Goal: Task Accomplishment & Management: Manage account settings

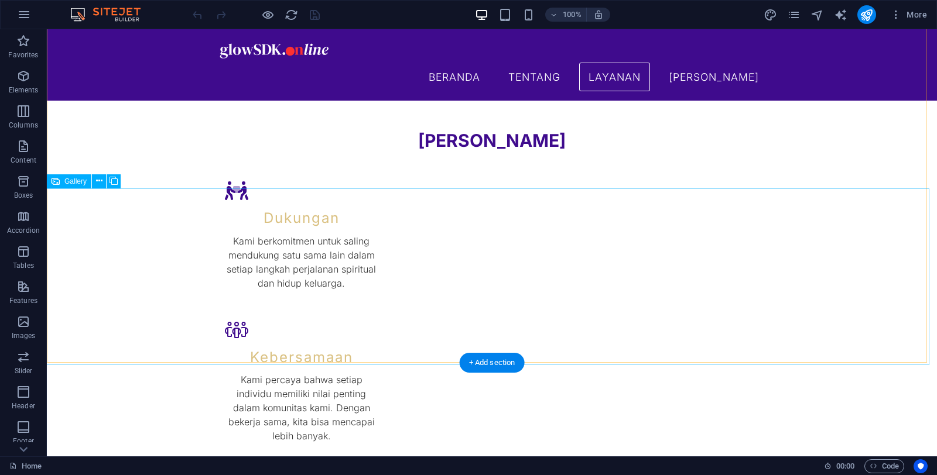
scroll to position [1380, 0]
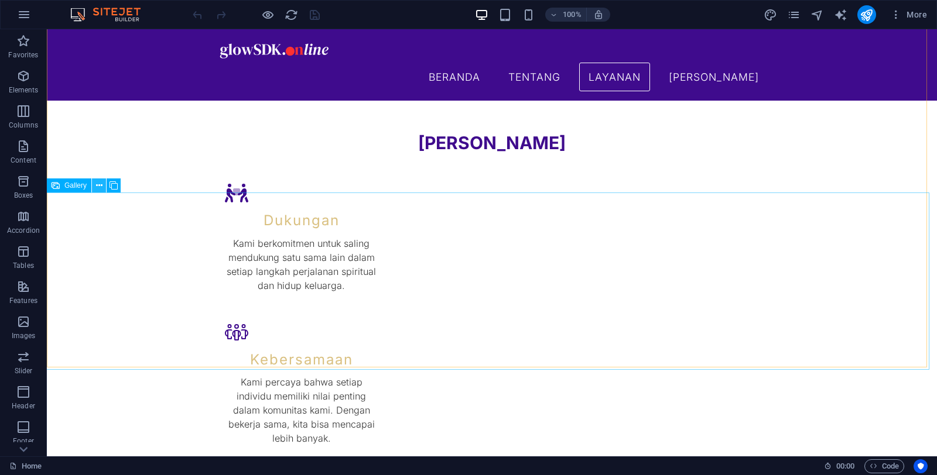
click at [101, 180] on icon at bounding box center [99, 186] width 6 height 12
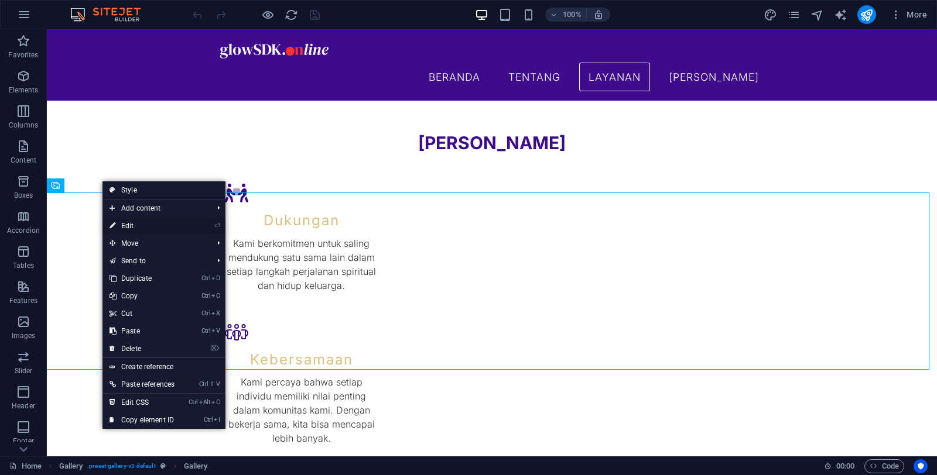
click at [138, 221] on link "⏎ Edit" at bounding box center [141, 226] width 79 height 18
select select "4"
select select "px"
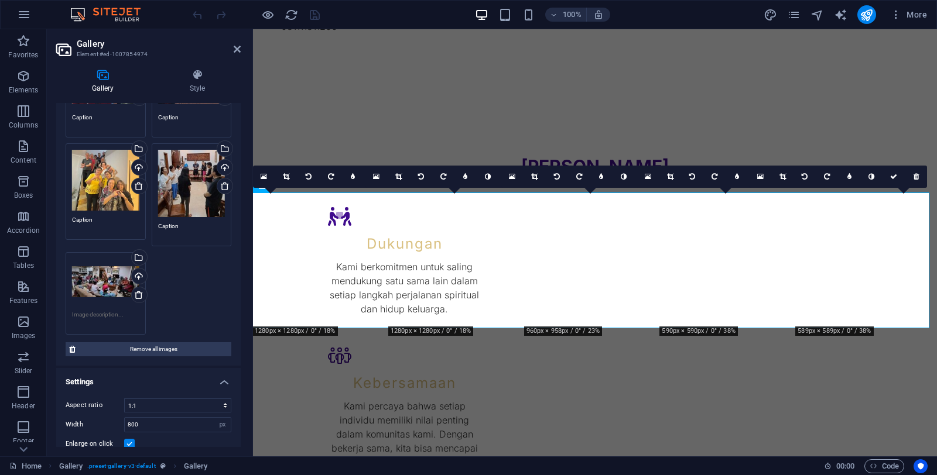
scroll to position [129, 0]
click at [195, 292] on div "Drag files here, click to choose files or select files from Files or our free s…" at bounding box center [148, 193] width 171 height 286
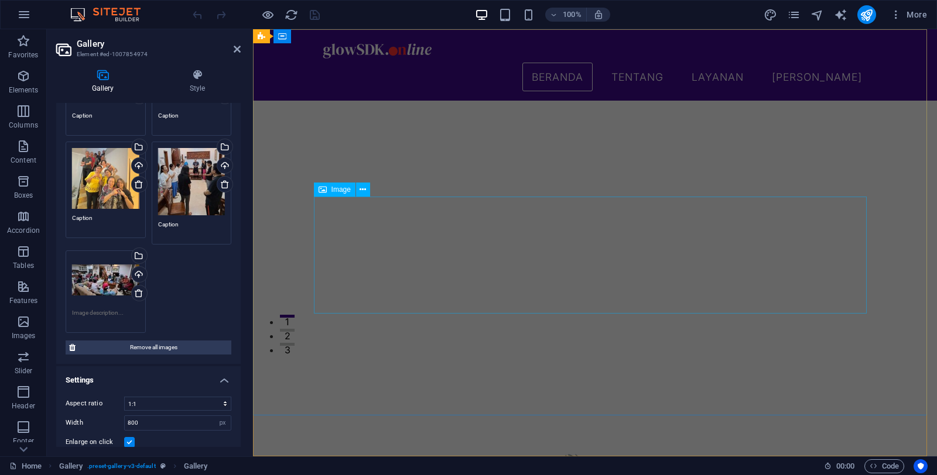
scroll to position [0, 0]
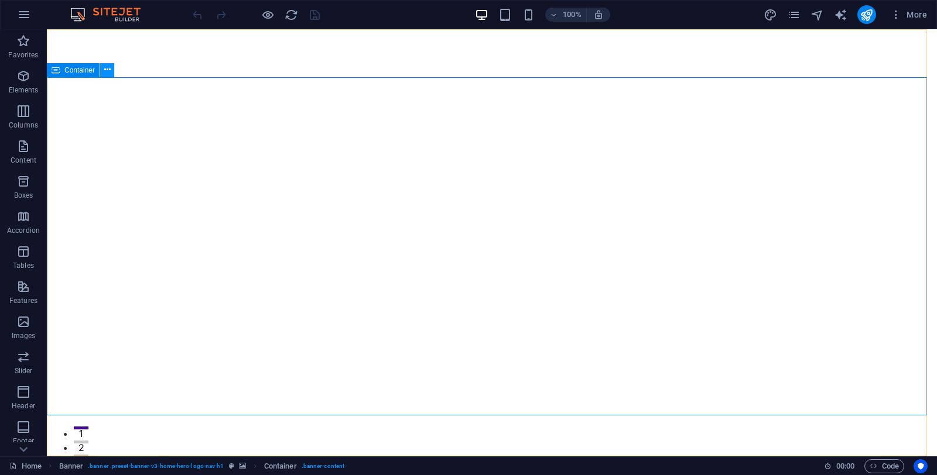
click at [108, 73] on icon at bounding box center [107, 70] width 6 height 12
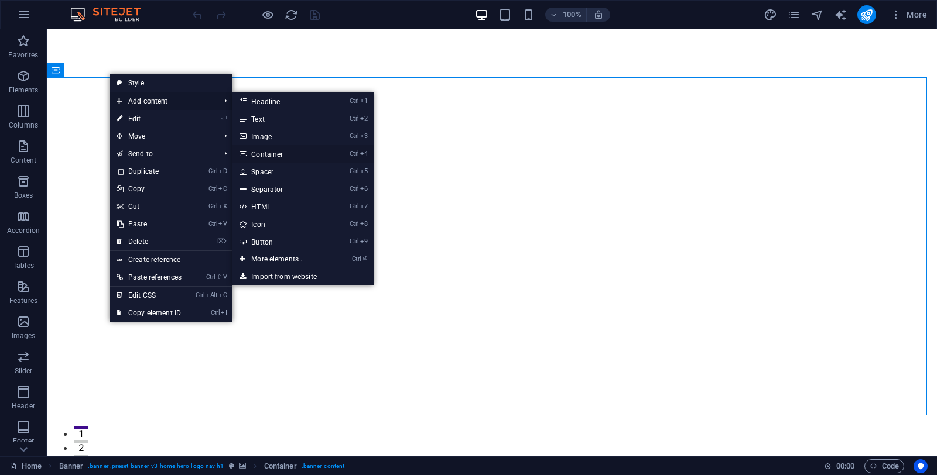
click at [280, 152] on link "Ctrl 4 Container" at bounding box center [280, 154] width 97 height 18
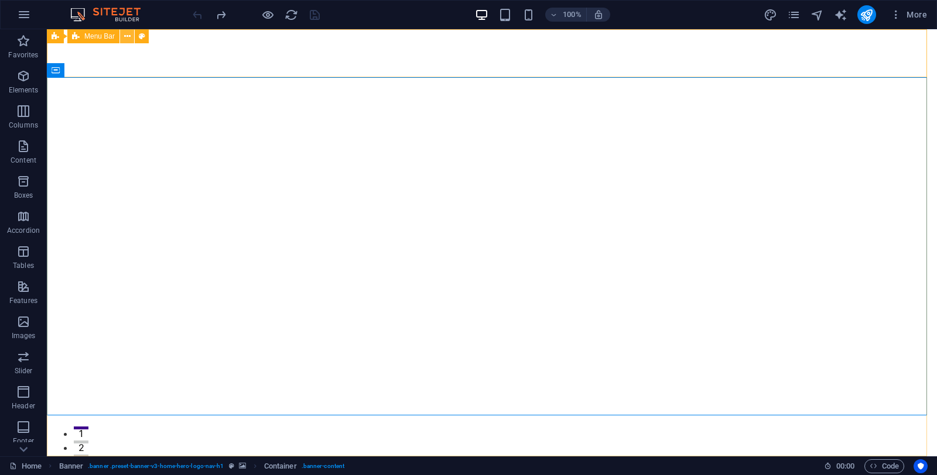
click at [126, 36] on icon at bounding box center [127, 36] width 6 height 12
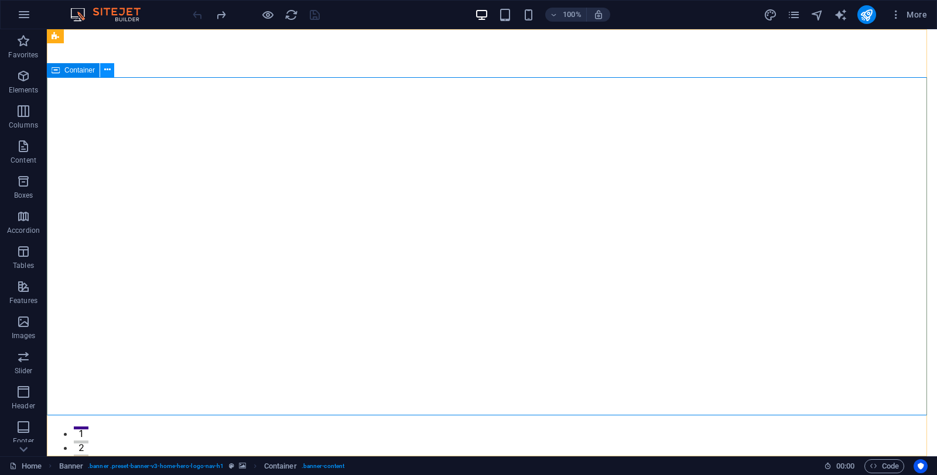
click at [108, 70] on icon at bounding box center [107, 70] width 6 height 12
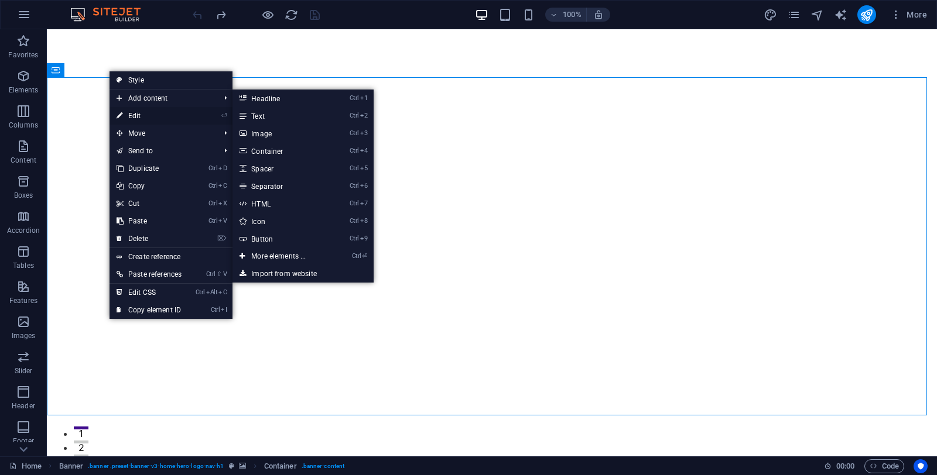
click at [142, 116] on link "⏎ Edit" at bounding box center [148, 116] width 79 height 18
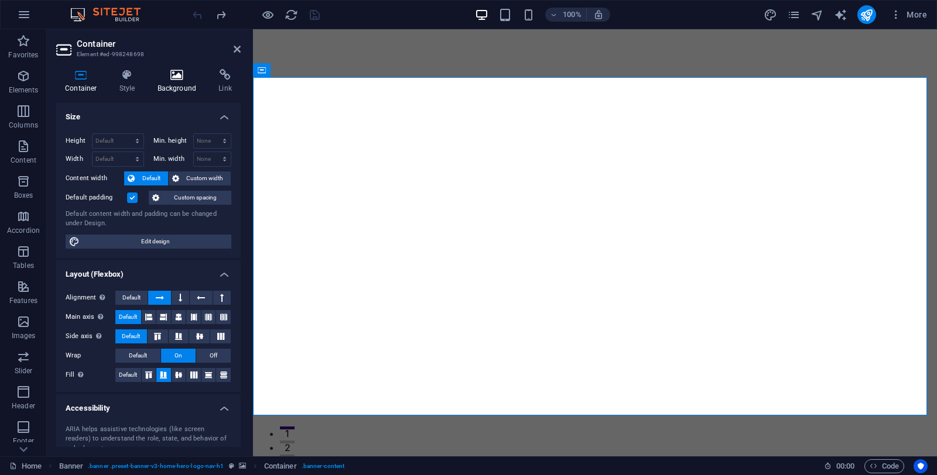
click at [173, 84] on h4 "Background" at bounding box center [179, 81] width 61 height 25
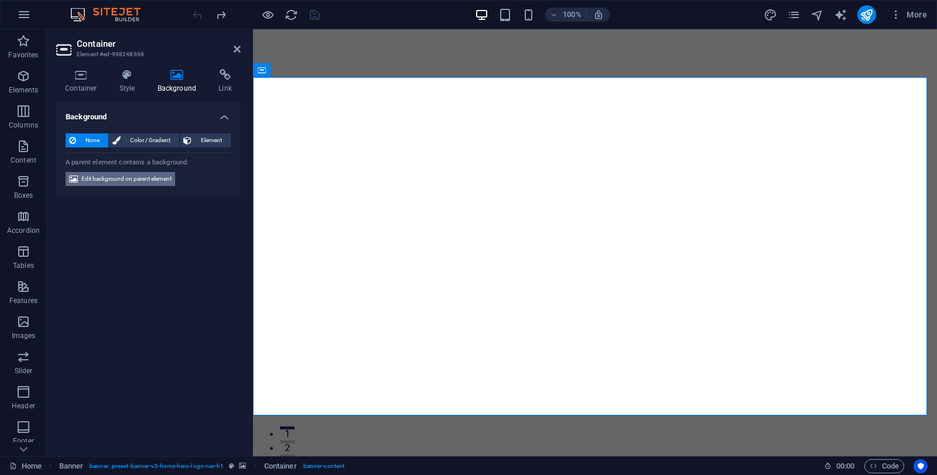
click at [115, 180] on span "Edit background on parent element" at bounding box center [126, 179] width 90 height 14
select select "ms"
select select "s"
select select "progressive"
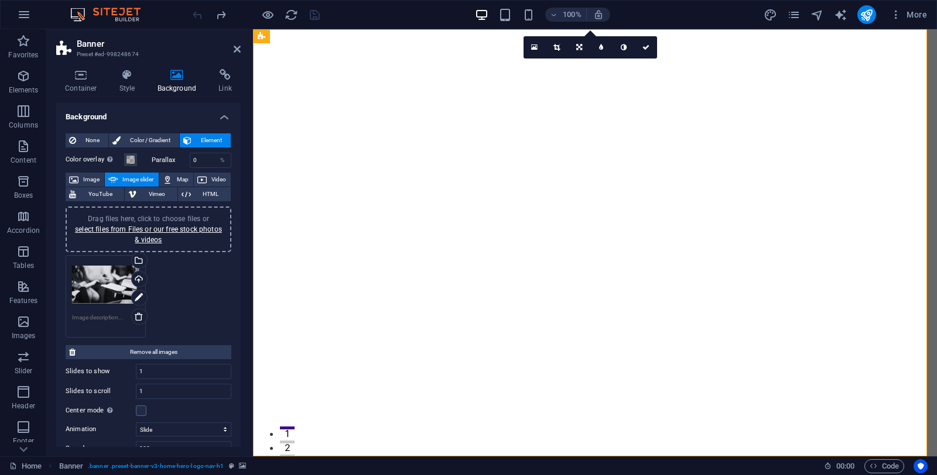
click at [194, 300] on div "Drag files here, click to choose files or select files from Files or our free s…" at bounding box center [148, 296] width 171 height 88
click at [159, 229] on link "select files from Files or our free stock photos & videos" at bounding box center [148, 234] width 147 height 19
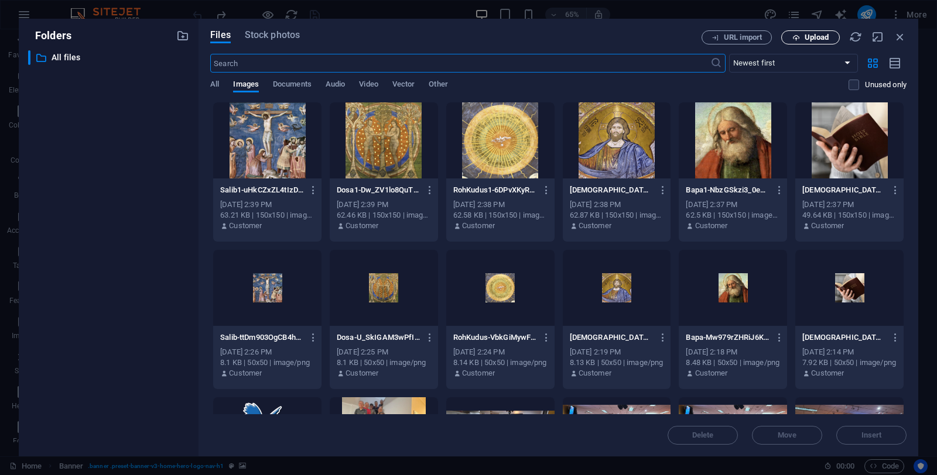
click at [806, 42] on button "Upload" at bounding box center [810, 37] width 59 height 14
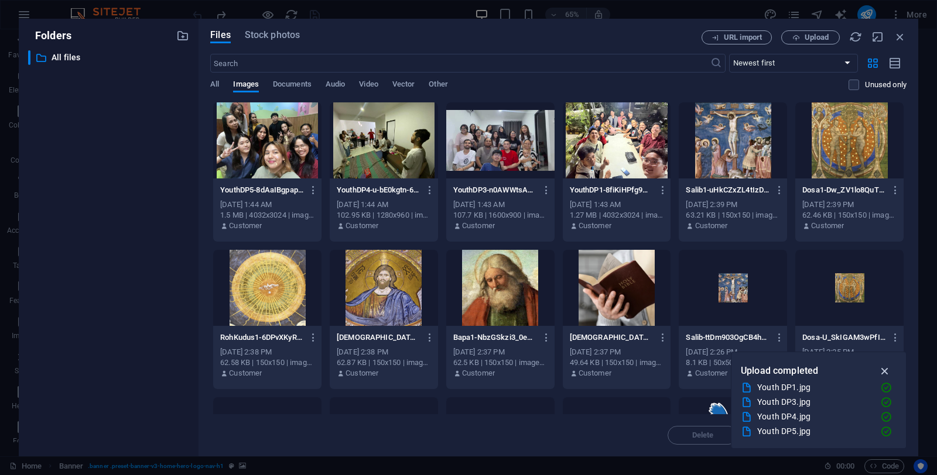
click at [889, 372] on icon "button" at bounding box center [884, 371] width 13 height 13
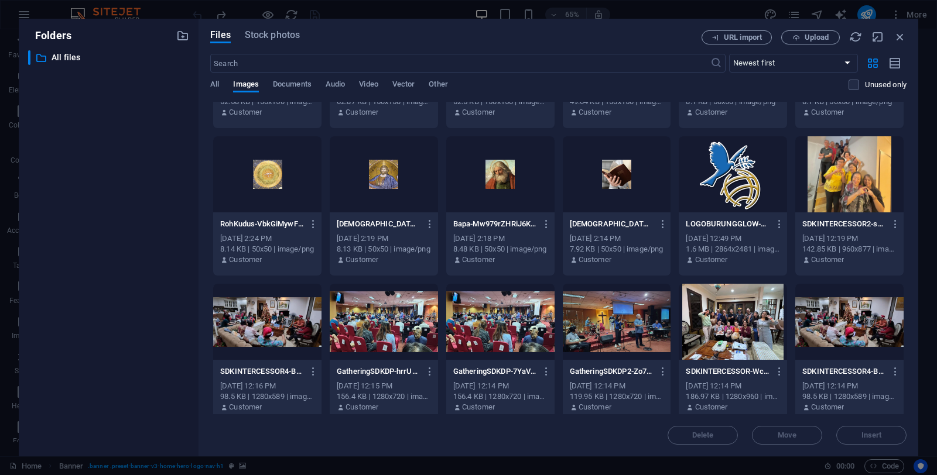
scroll to position [262, 0]
click at [870, 174] on div at bounding box center [849, 174] width 108 height 76
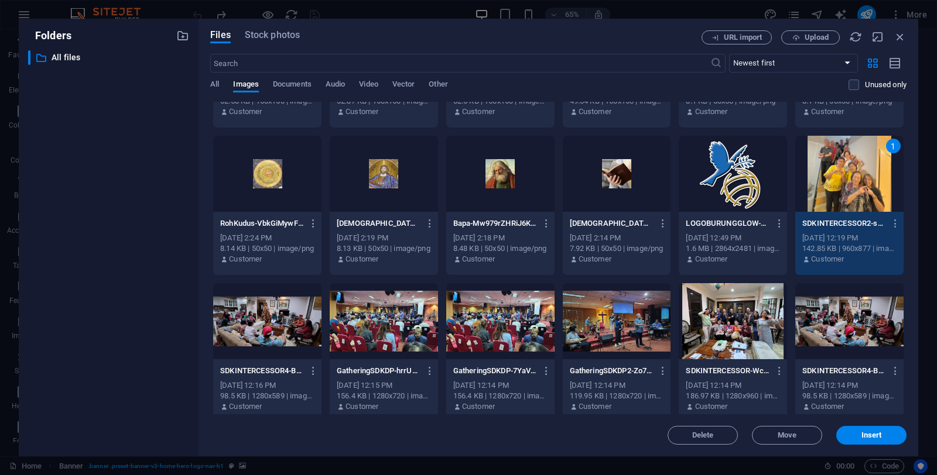
click at [268, 325] on div at bounding box center [267, 321] width 108 height 76
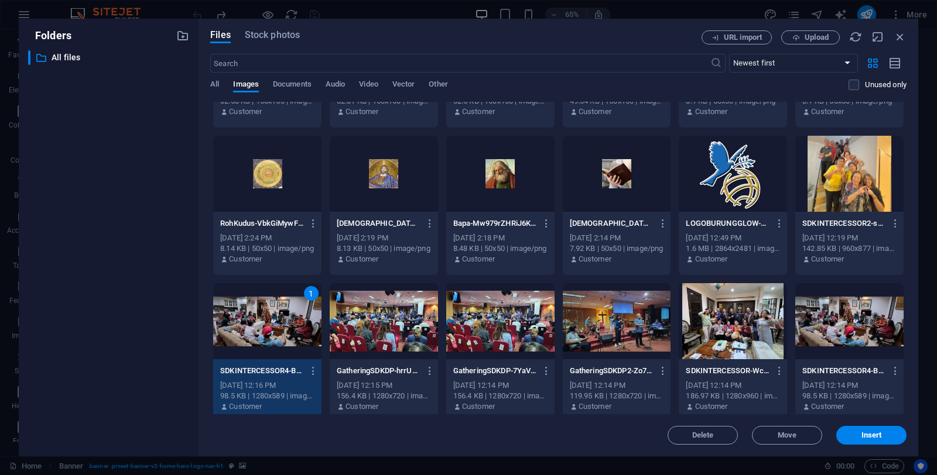
click at [862, 171] on div at bounding box center [849, 174] width 108 height 76
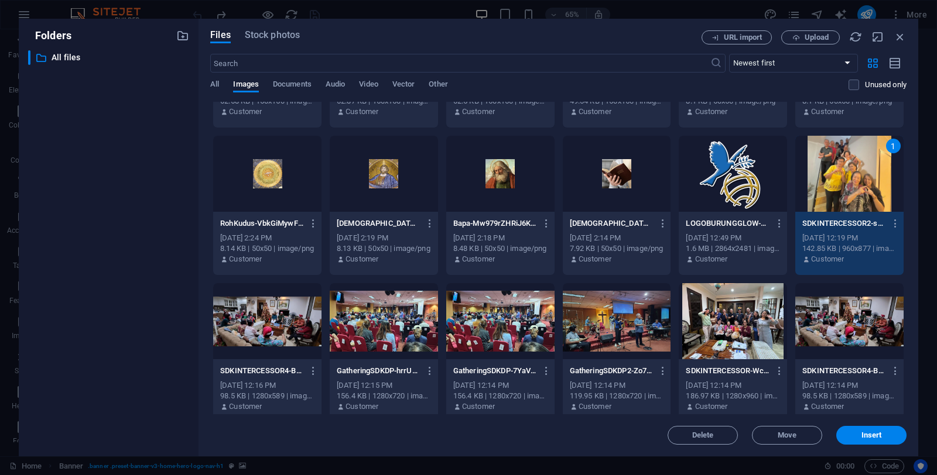
click at [287, 332] on div at bounding box center [267, 321] width 108 height 76
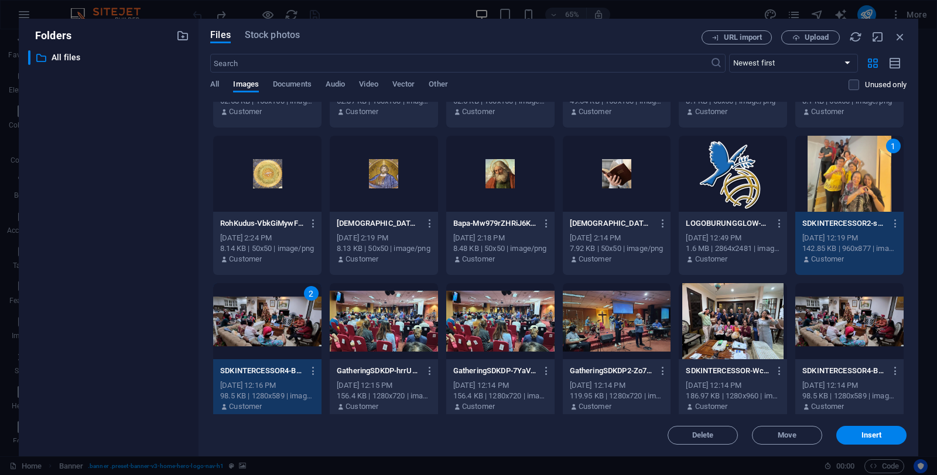
click at [368, 331] on div at bounding box center [384, 321] width 108 height 76
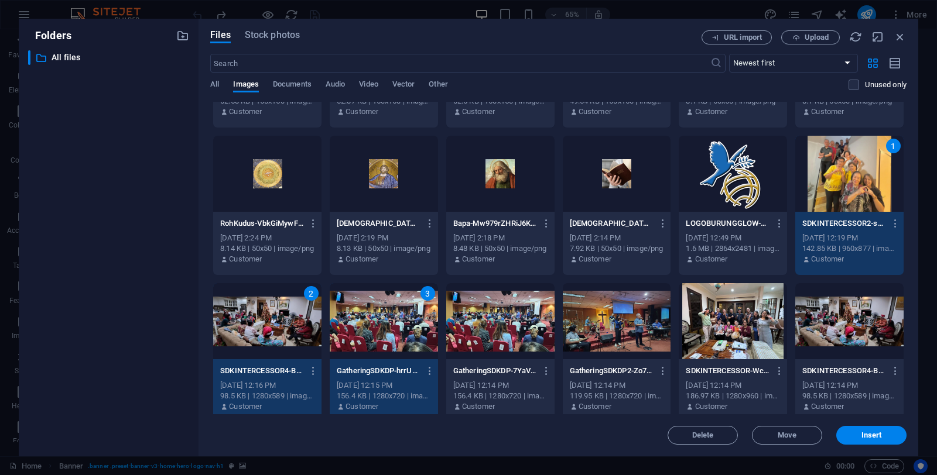
click at [527, 317] on div at bounding box center [500, 321] width 108 height 76
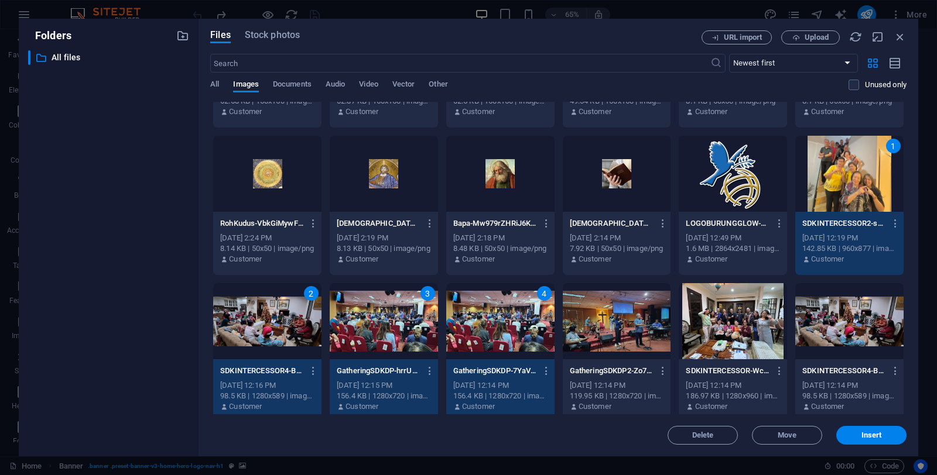
click at [520, 317] on div "4" at bounding box center [500, 321] width 108 height 76
click at [541, 291] on div "4" at bounding box center [544, 293] width 15 height 15
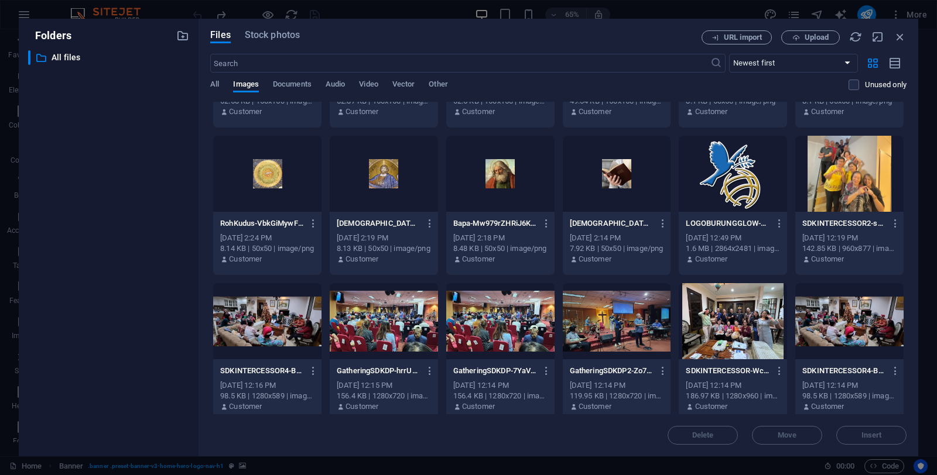
click at [826, 176] on div at bounding box center [849, 174] width 108 height 76
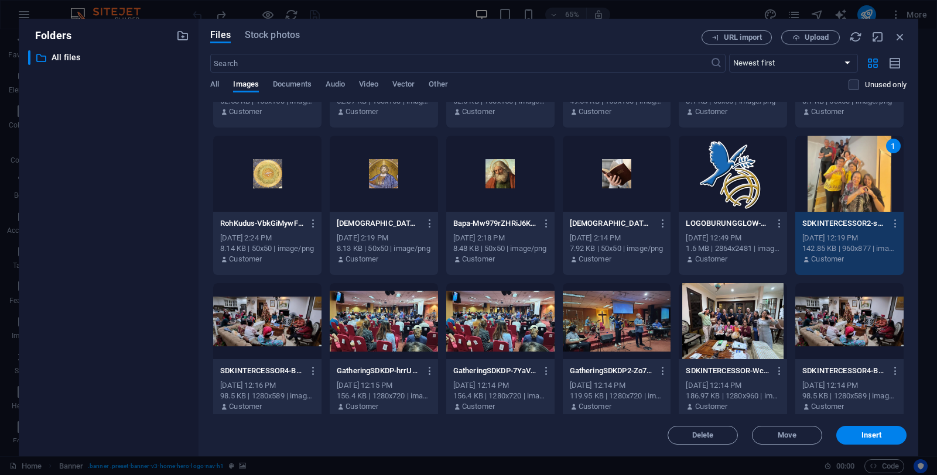
click at [839, 163] on div "1" at bounding box center [849, 174] width 108 height 76
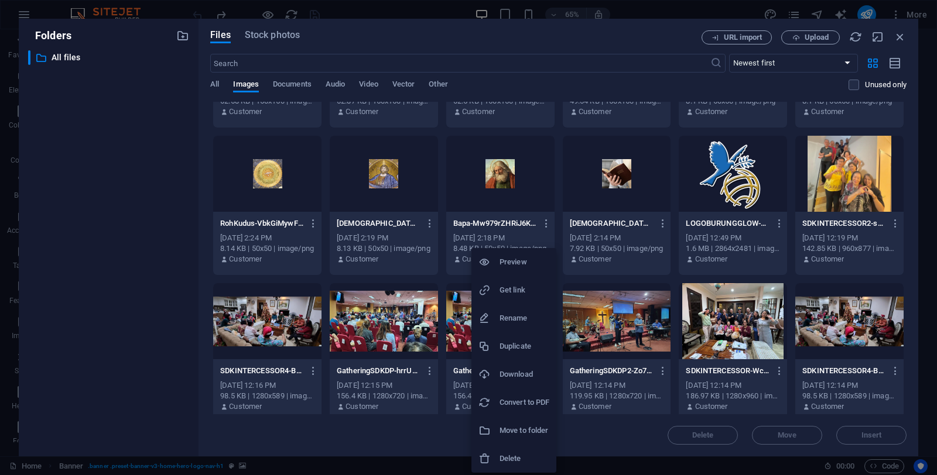
click at [502, 457] on h6 "Delete" at bounding box center [524, 459] width 50 height 14
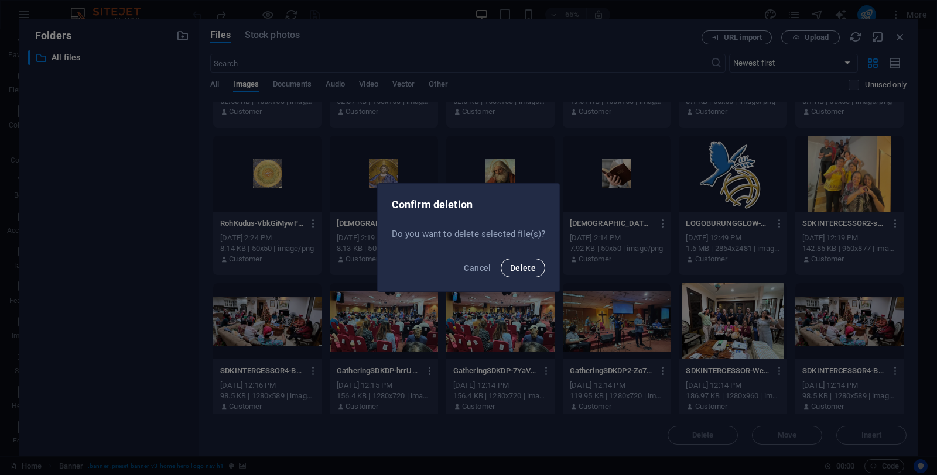
click at [529, 271] on span "Delete" at bounding box center [523, 267] width 26 height 9
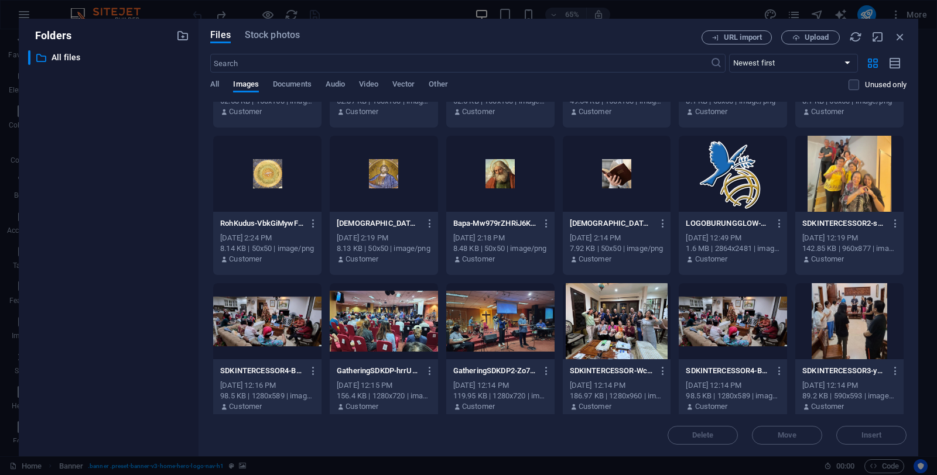
click at [841, 192] on div at bounding box center [849, 174] width 108 height 76
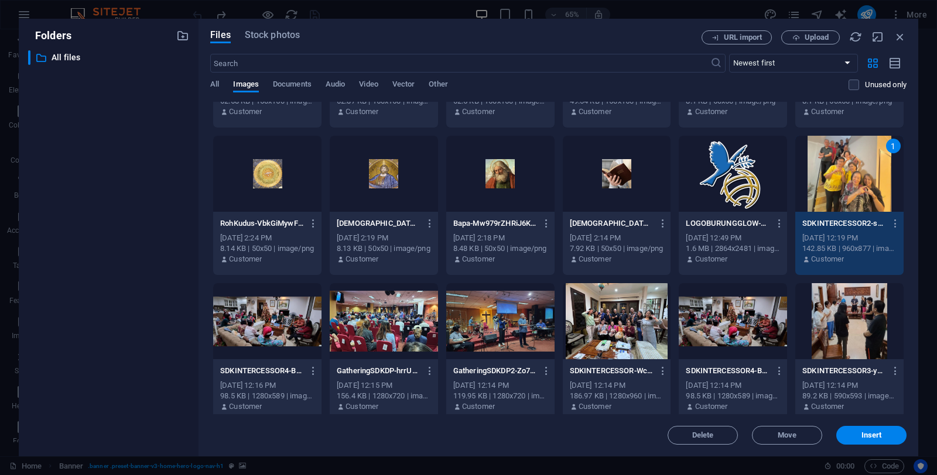
click at [278, 321] on div at bounding box center [267, 321] width 108 height 76
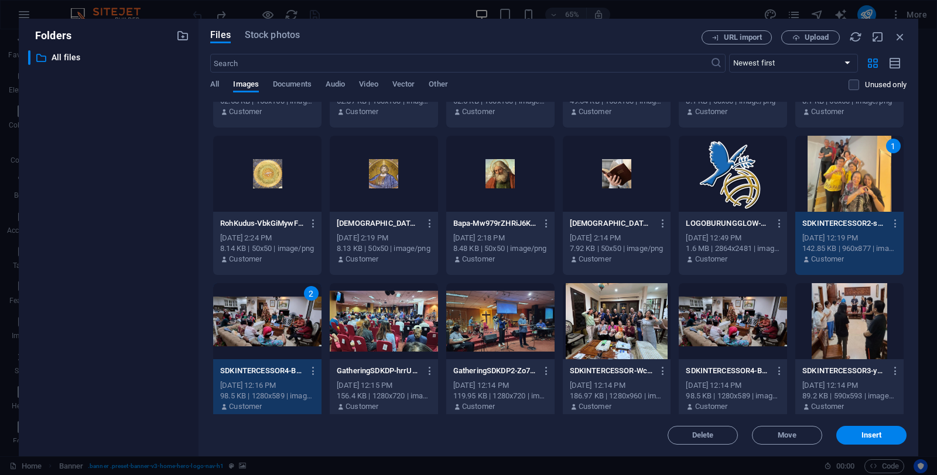
click at [243, 329] on div "2" at bounding box center [267, 321] width 108 height 76
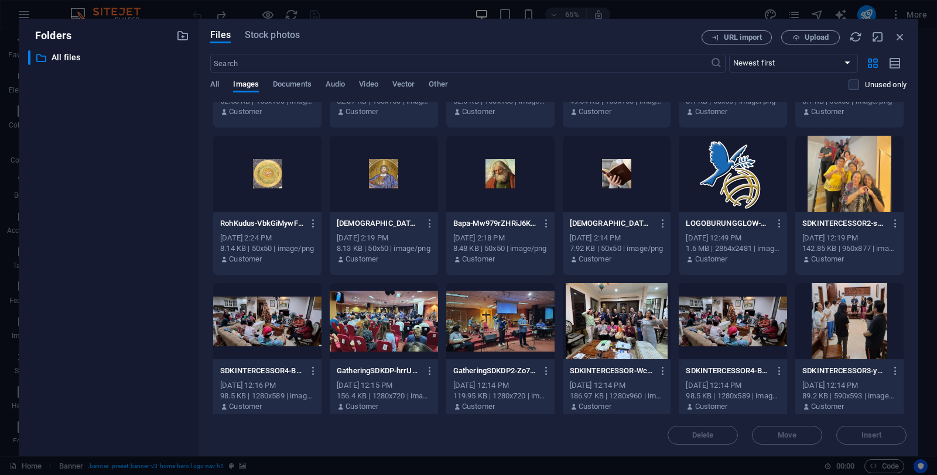
click at [856, 164] on div at bounding box center [849, 174] width 108 height 76
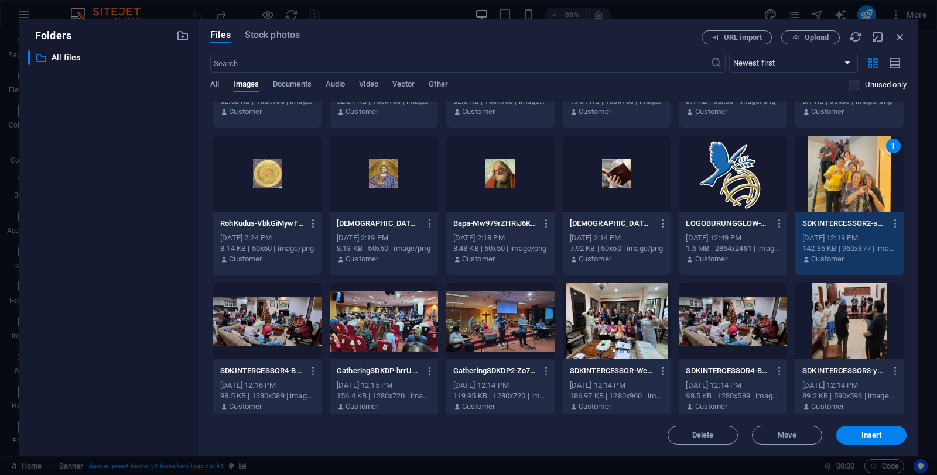
click at [293, 329] on div at bounding box center [267, 321] width 108 height 76
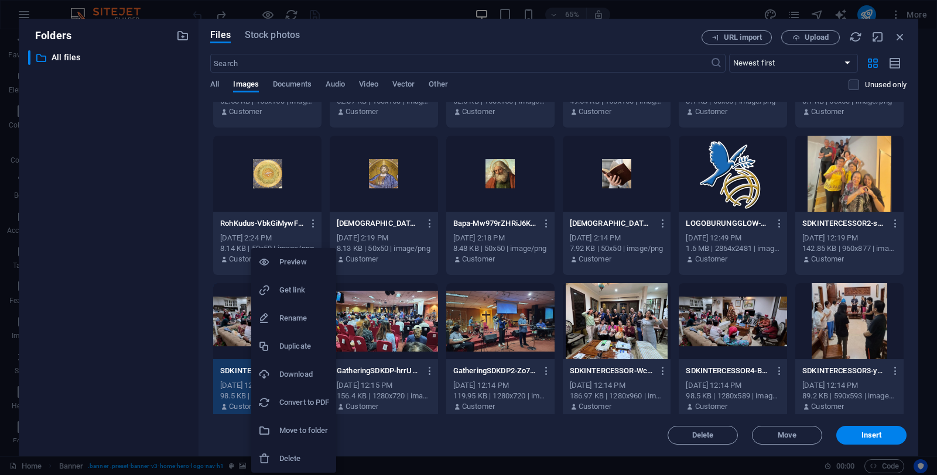
click at [288, 457] on h6 "Delete" at bounding box center [304, 459] width 50 height 14
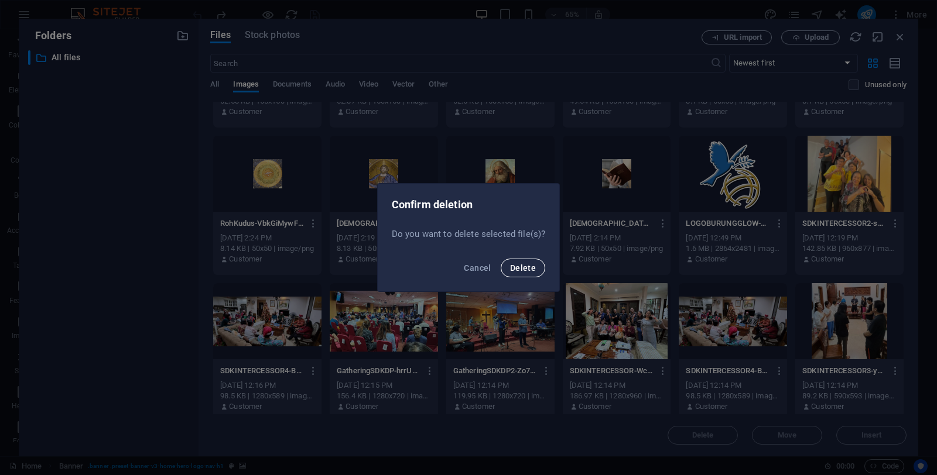
click at [520, 272] on span "Delete" at bounding box center [523, 267] width 26 height 9
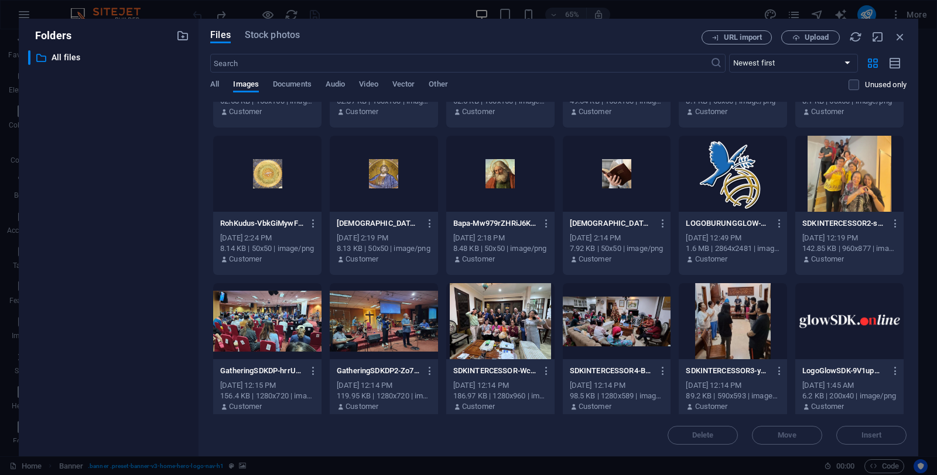
click at [862, 183] on div at bounding box center [849, 174] width 108 height 76
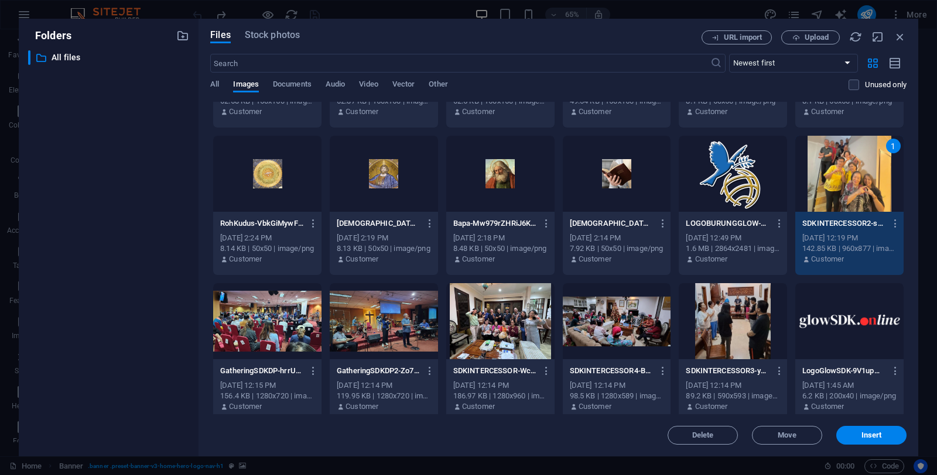
click at [713, 324] on div at bounding box center [732, 321] width 108 height 76
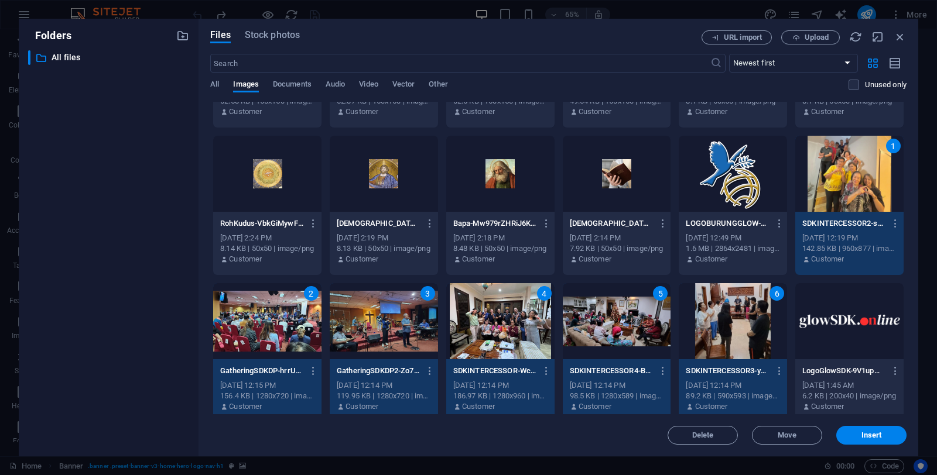
click at [713, 324] on div "6" at bounding box center [732, 321] width 108 height 76
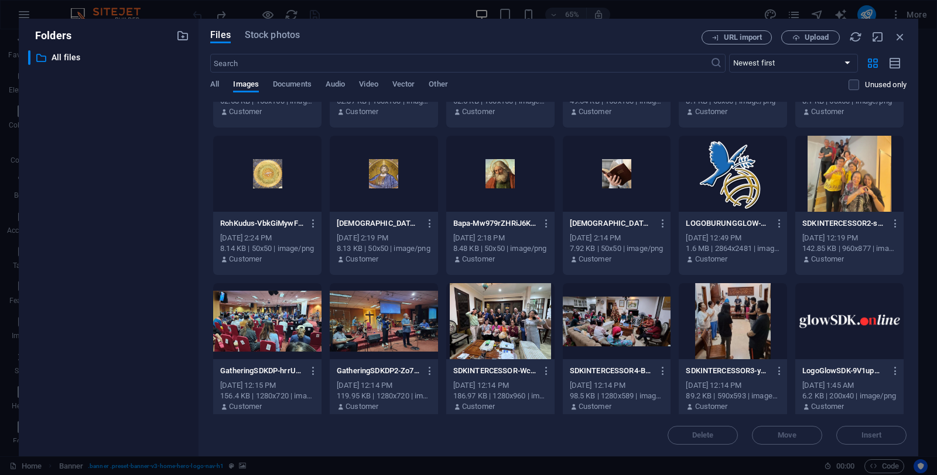
click at [857, 183] on div at bounding box center [849, 174] width 108 height 76
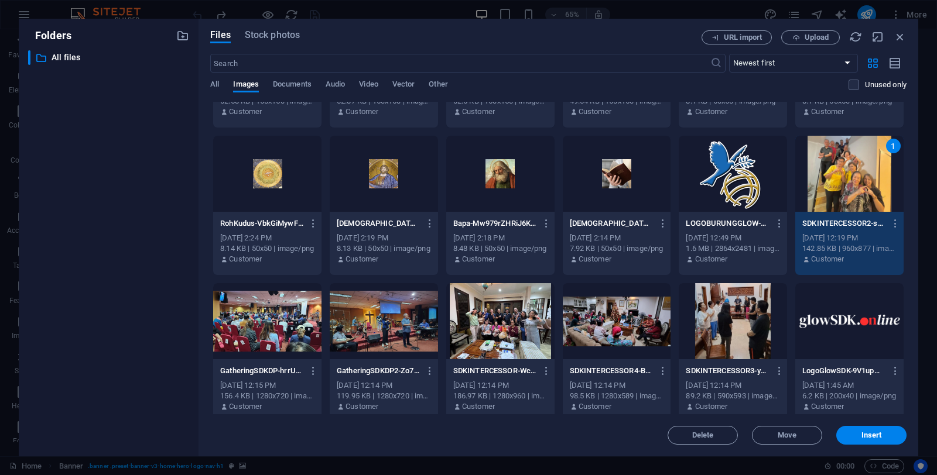
click at [741, 325] on div at bounding box center [732, 321] width 108 height 76
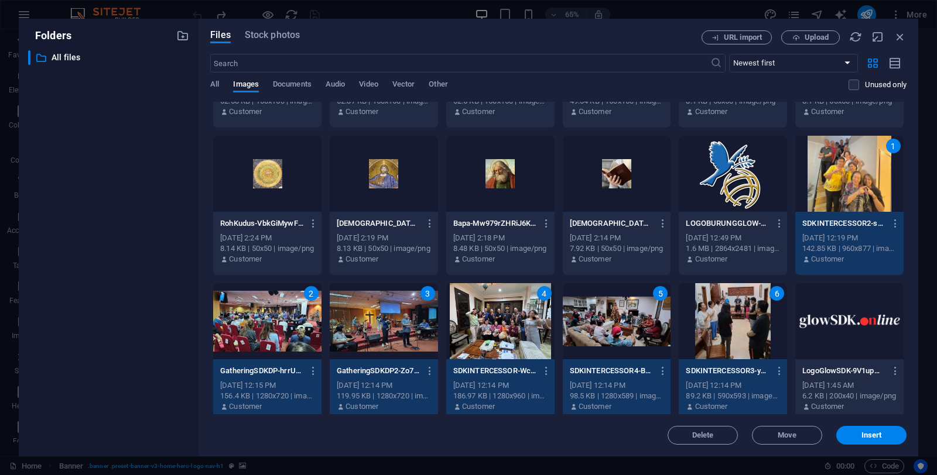
click at [857, 186] on div "1" at bounding box center [849, 174] width 108 height 76
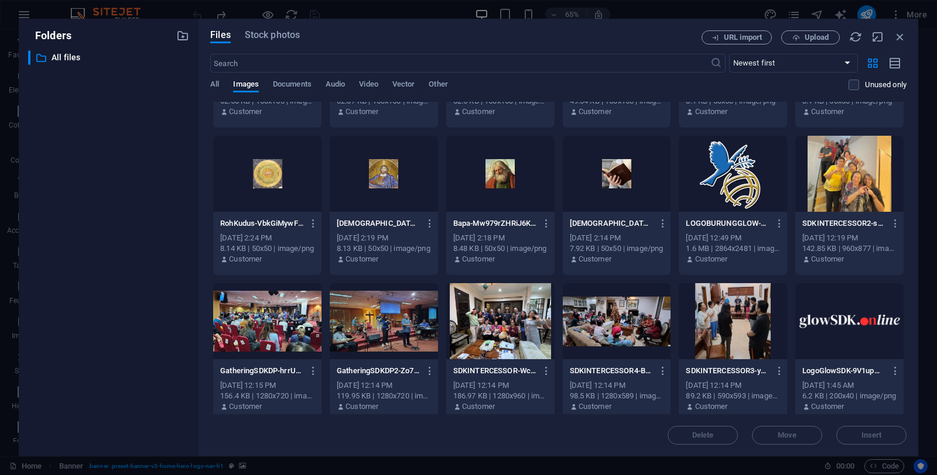
click at [826, 169] on div at bounding box center [849, 174] width 108 height 76
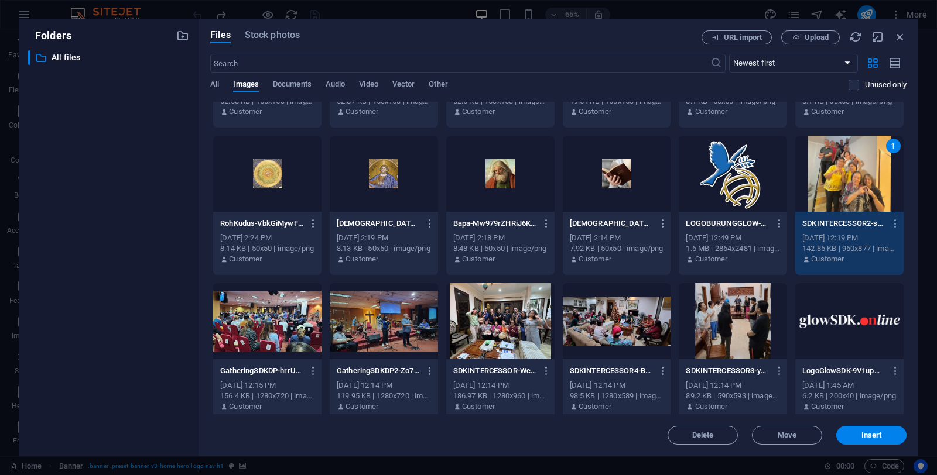
click at [717, 324] on div at bounding box center [732, 321] width 108 height 76
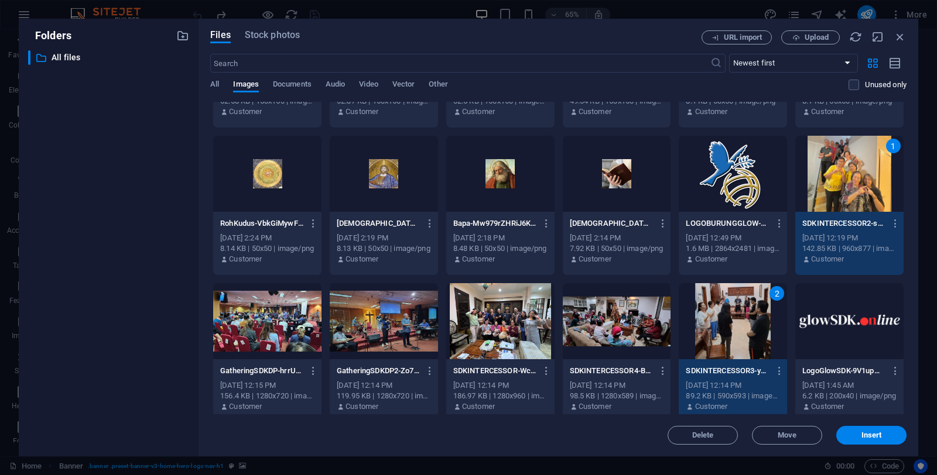
click at [489, 334] on div at bounding box center [500, 321] width 108 height 76
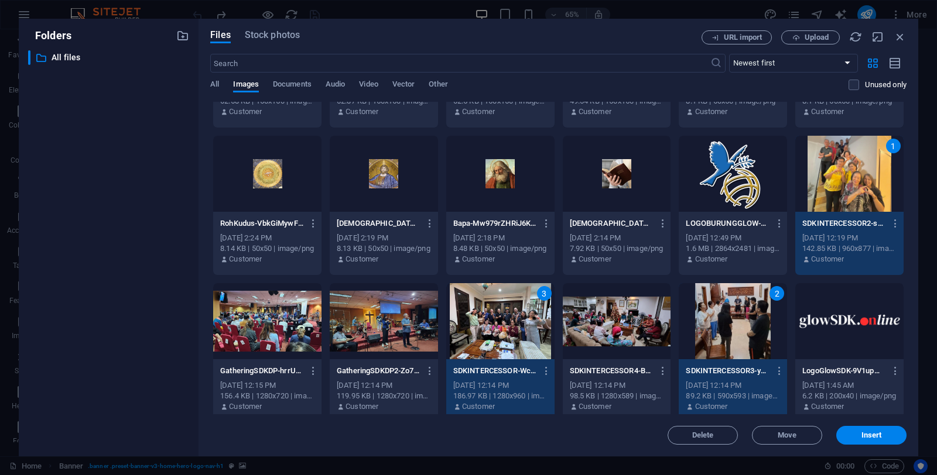
click at [612, 328] on div at bounding box center [616, 321] width 108 height 76
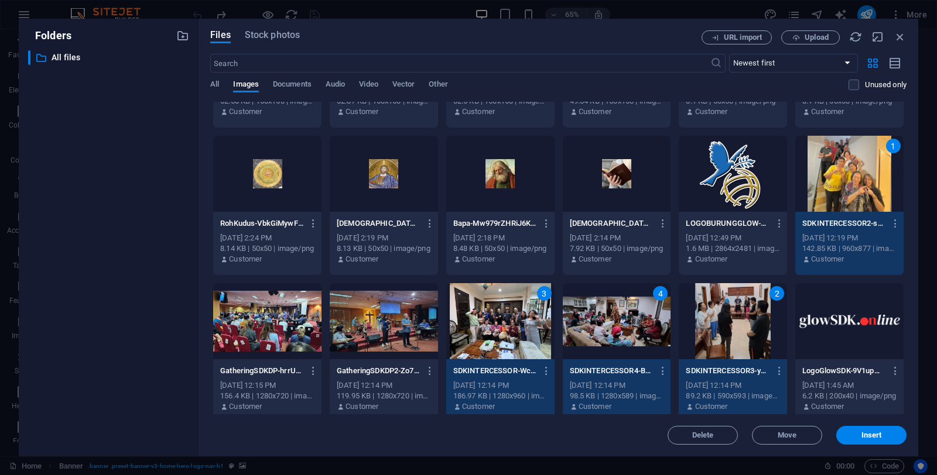
click at [284, 319] on div at bounding box center [267, 321] width 108 height 76
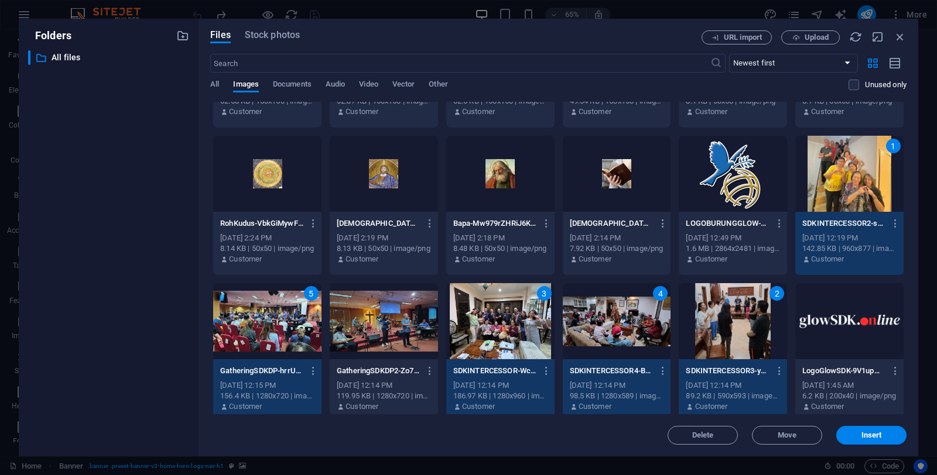
click at [403, 323] on div at bounding box center [384, 321] width 108 height 76
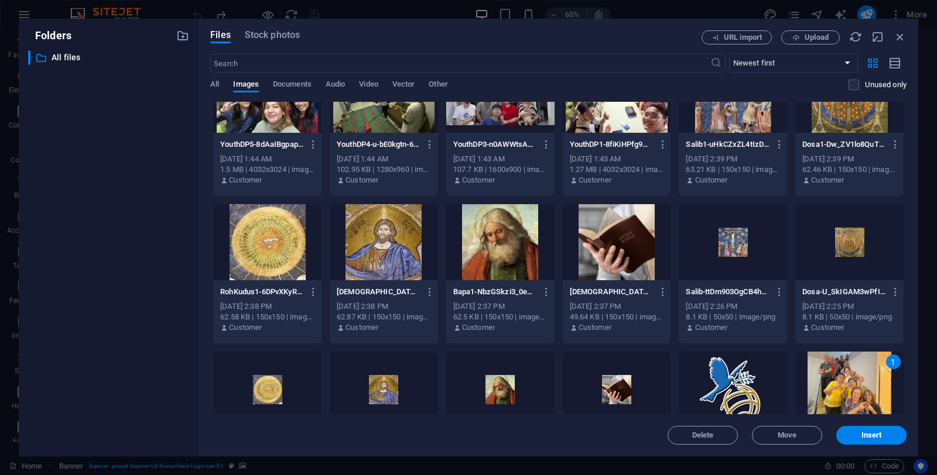
scroll to position [0, 0]
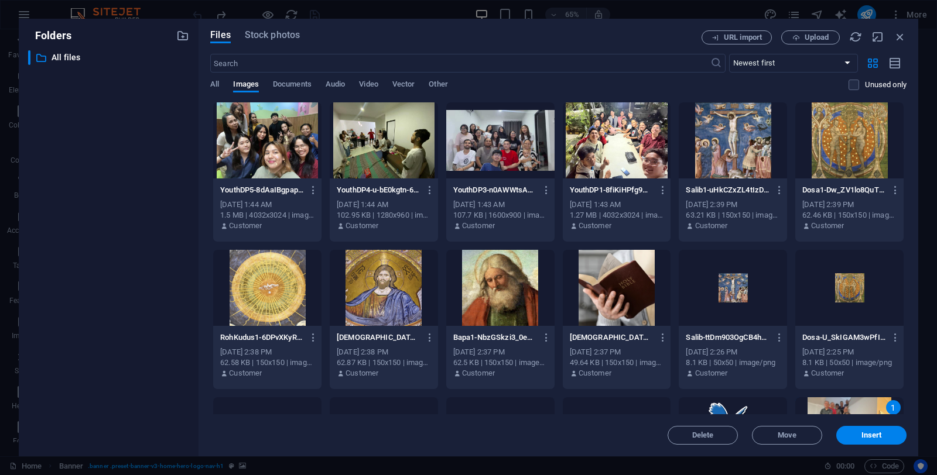
click at [390, 153] on div at bounding box center [384, 140] width 108 height 76
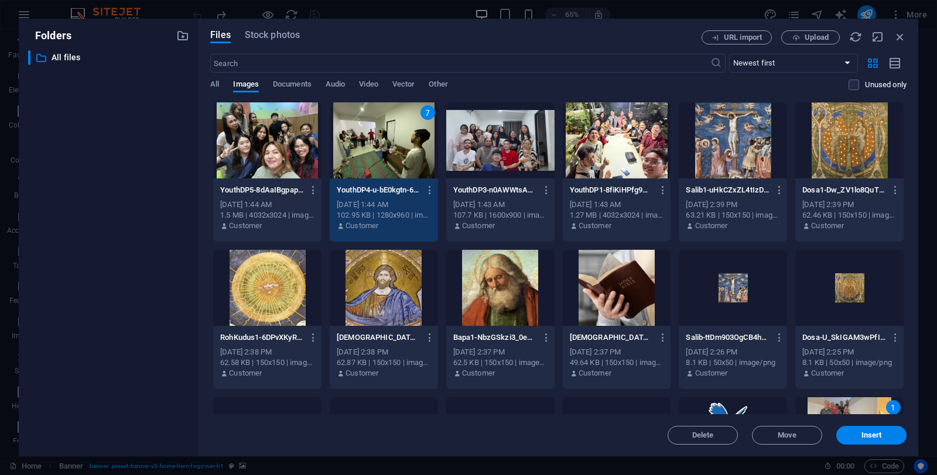
click at [505, 149] on div at bounding box center [500, 140] width 108 height 76
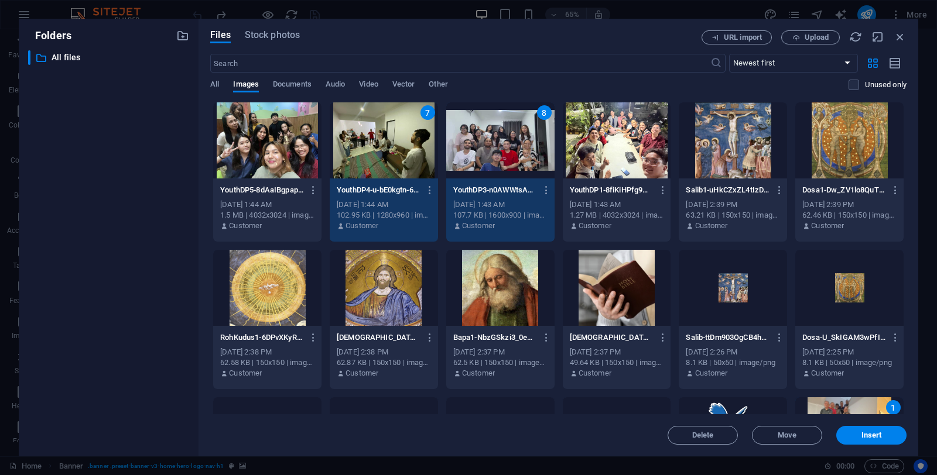
click at [633, 150] on div at bounding box center [616, 140] width 108 height 76
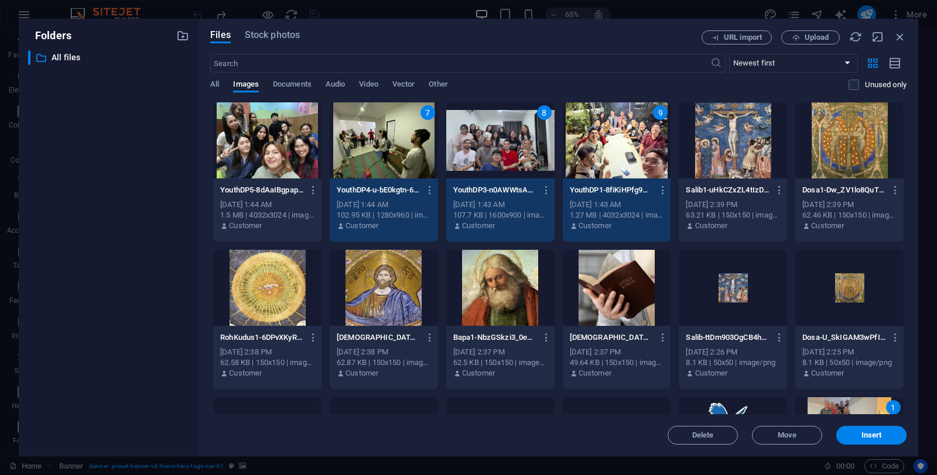
click at [263, 159] on div at bounding box center [267, 140] width 108 height 76
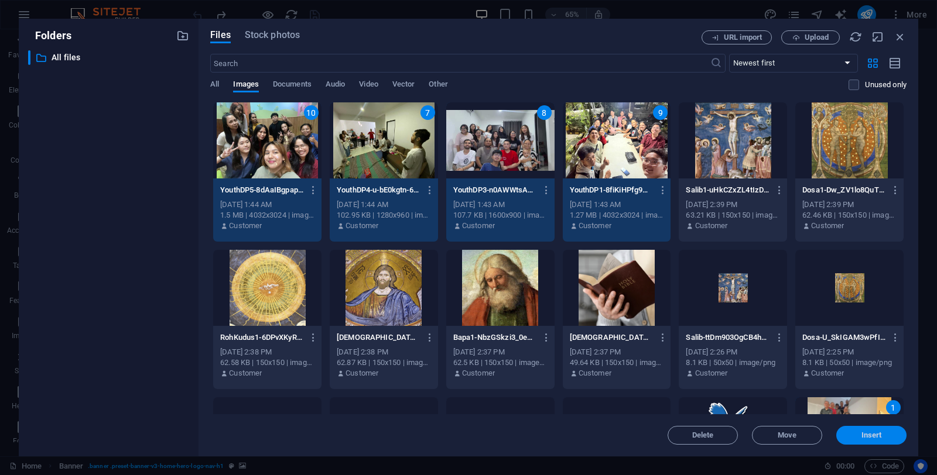
click at [860, 438] on span "Insert" at bounding box center [871, 435] width 61 height 7
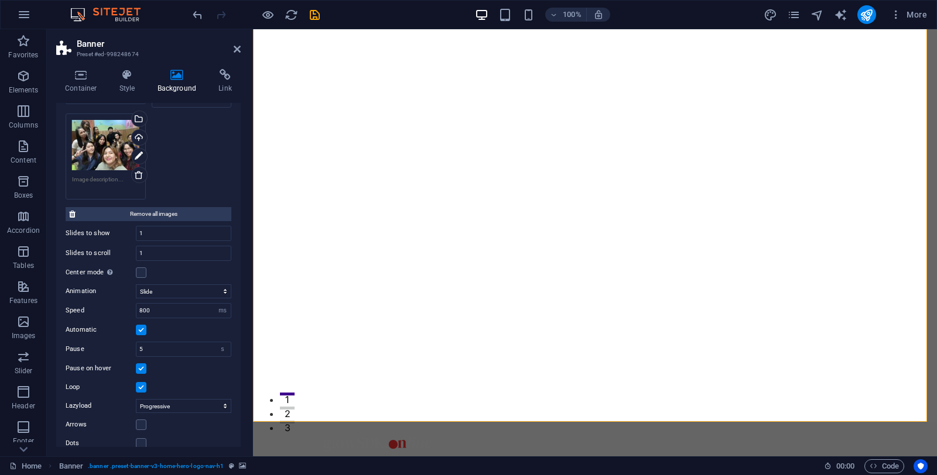
scroll to position [630, 0]
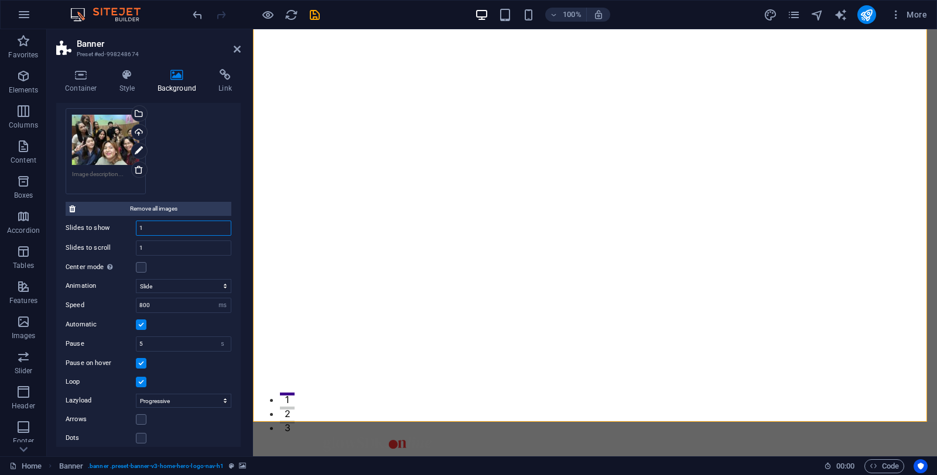
click at [170, 228] on input "1" at bounding box center [183, 228] width 94 height 14
drag, startPoint x: 164, startPoint y: 338, endPoint x: 91, endPoint y: 347, distance: 74.3
click at [91, 347] on div "Animation Slide Fade Speed 800 s ms Automatic Pause 5 s ms Pause on hover Loop …" at bounding box center [149, 360] width 166 height 171
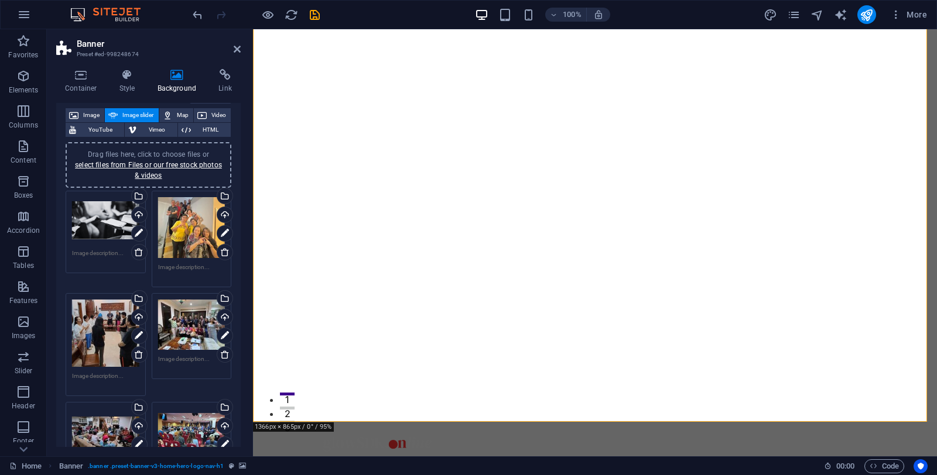
scroll to position [64, 0]
click at [136, 249] on icon at bounding box center [138, 252] width 9 height 9
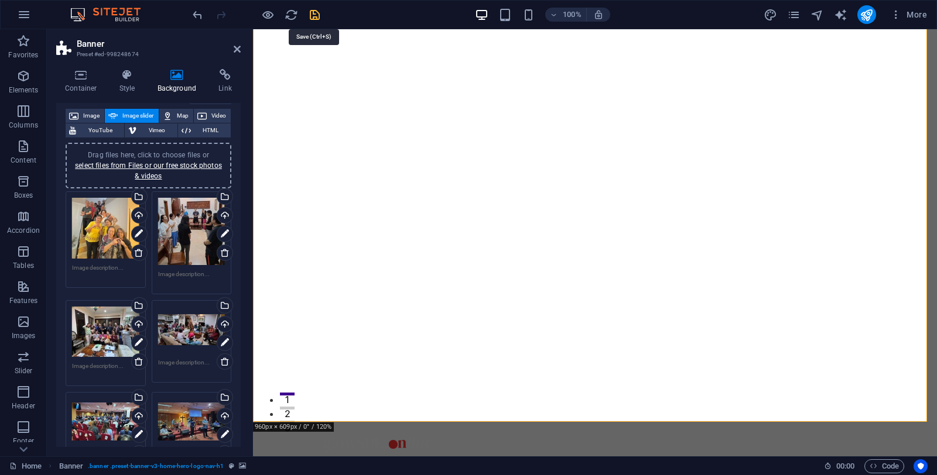
type input "1"
click at [317, 16] on icon "save" at bounding box center [314, 14] width 13 height 13
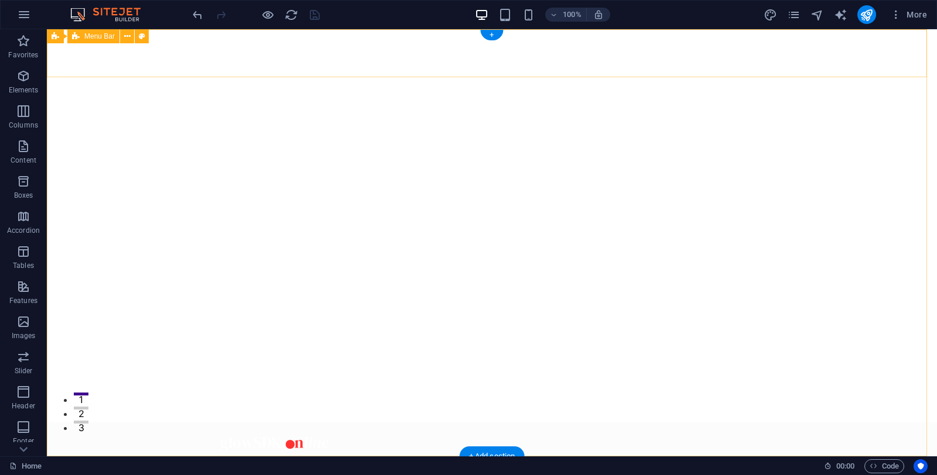
scroll to position [0, 0]
click at [126, 36] on icon at bounding box center [127, 36] width 6 height 12
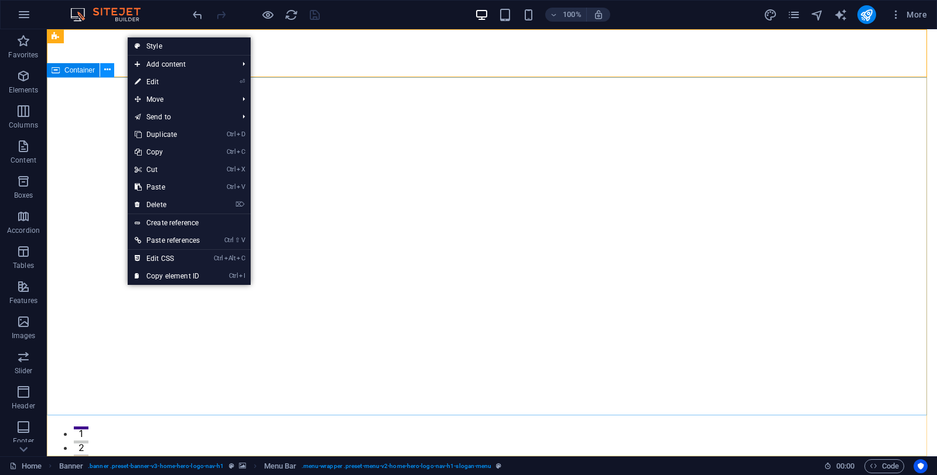
click at [107, 72] on icon at bounding box center [107, 70] width 6 height 12
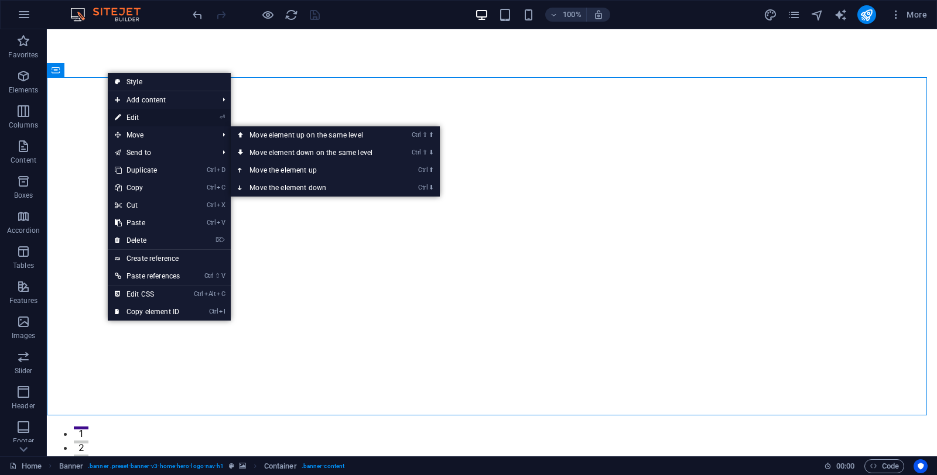
click at [158, 124] on link "⏎ Edit" at bounding box center [147, 118] width 79 height 18
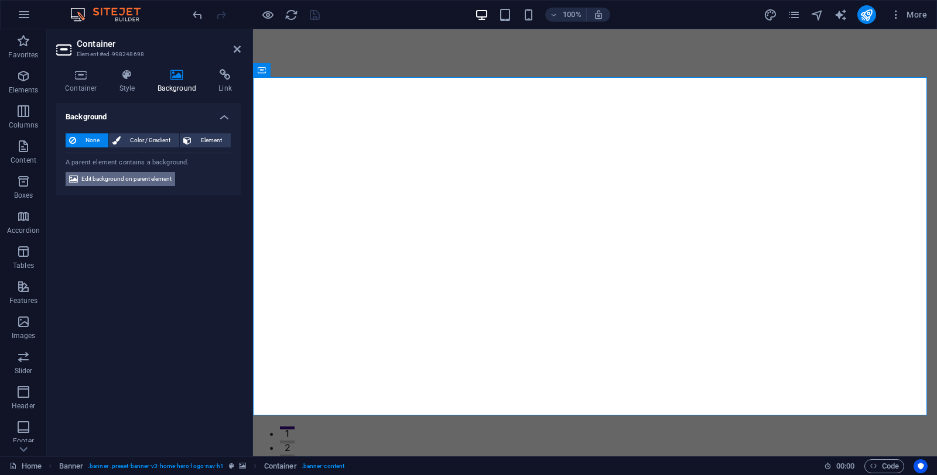
click at [171, 177] on span "Edit background on parent element" at bounding box center [126, 179] width 90 height 14
select select "ms"
select select "s"
select select "progressive"
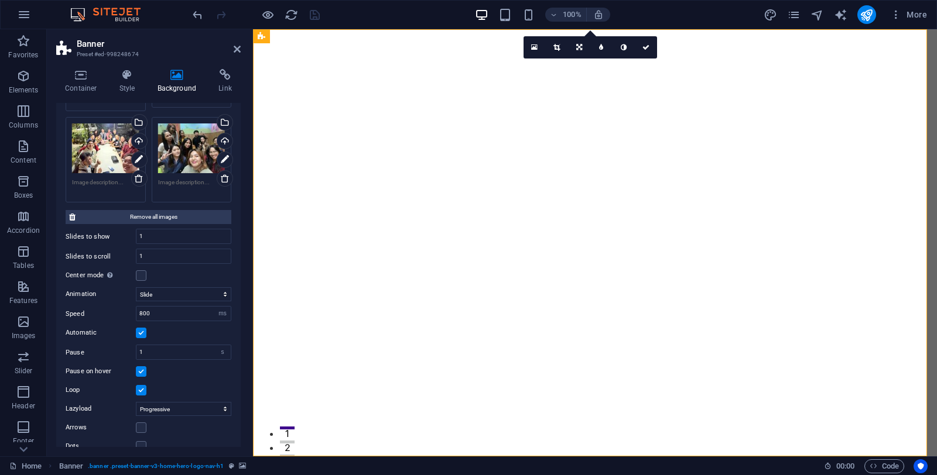
scroll to position [521, 0]
drag, startPoint x: 162, startPoint y: 347, endPoint x: 115, endPoint y: 346, distance: 46.8
click at [115, 346] on div "Pause 1 s ms" at bounding box center [149, 350] width 166 height 15
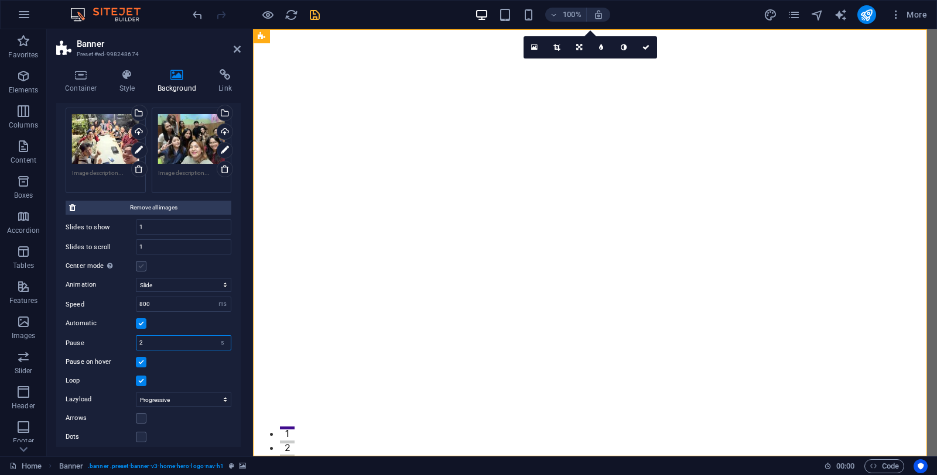
type input "2"
click at [141, 263] on label at bounding box center [141, 266] width 11 height 11
click at [0, 0] on input "Center mode Enables centered view with partial previous/next slide. Use with od…" at bounding box center [0, 0] width 0 height 0
click at [141, 263] on label at bounding box center [141, 266] width 11 height 11
click at [0, 0] on input "Center mode Enables centered view with partial previous/next slide. Use with od…" at bounding box center [0, 0] width 0 height 0
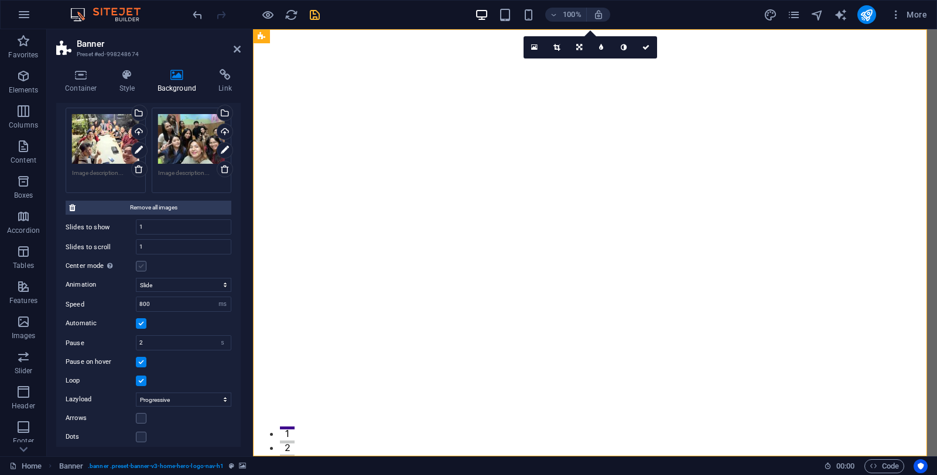
click at [141, 263] on label at bounding box center [141, 266] width 11 height 11
click at [0, 0] on input "Center mode Enables centered view with partial previous/next slide. Use with od…" at bounding box center [0, 0] width 0 height 0
click at [223, 299] on select "Slide Fade" at bounding box center [183, 305] width 95 height 14
select select "fade"
click at [136, 298] on select "Slide Fade" at bounding box center [183, 305] width 95 height 14
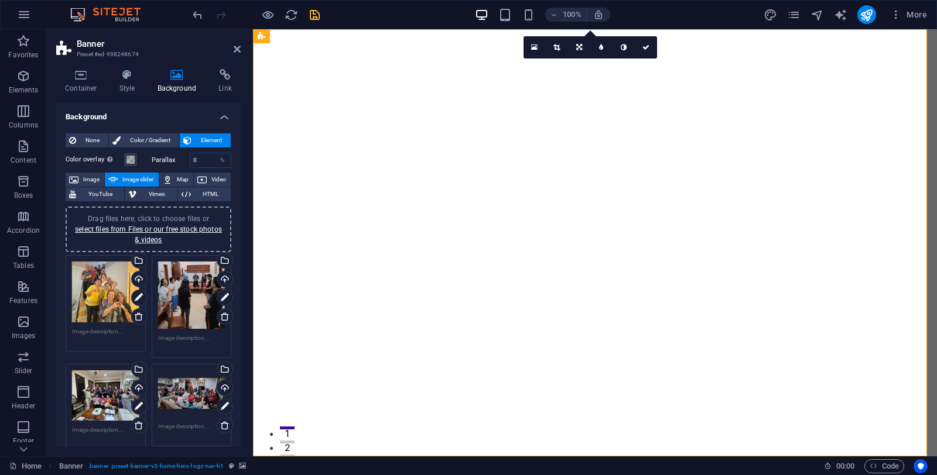
scroll to position [0, 0]
click at [310, 13] on icon "save" at bounding box center [314, 14] width 13 height 13
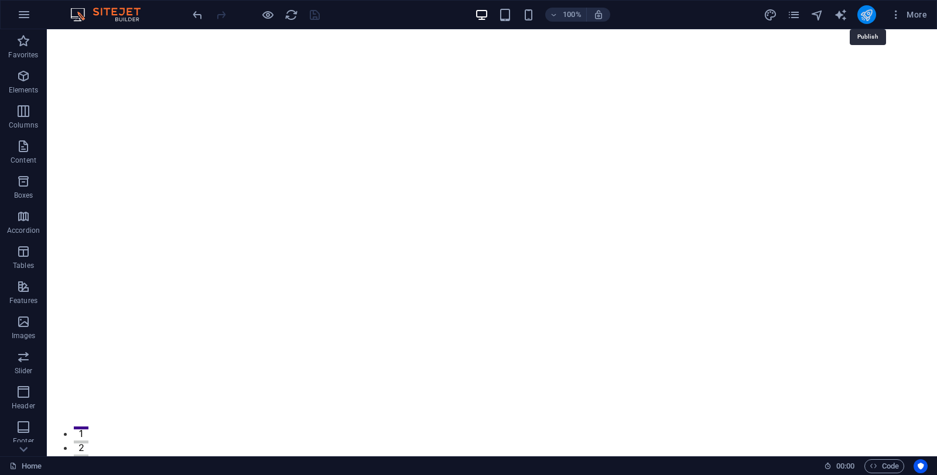
click at [869, 15] on icon "publish" at bounding box center [865, 14] width 13 height 13
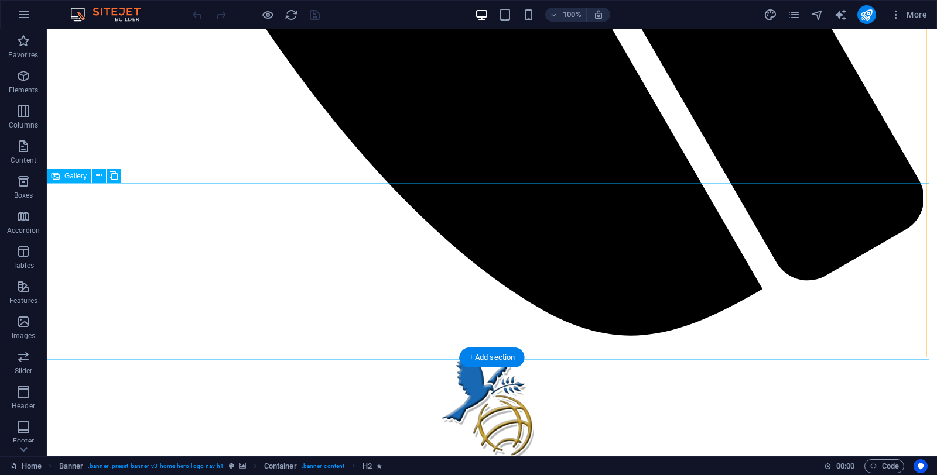
scroll to position [1399, 0]
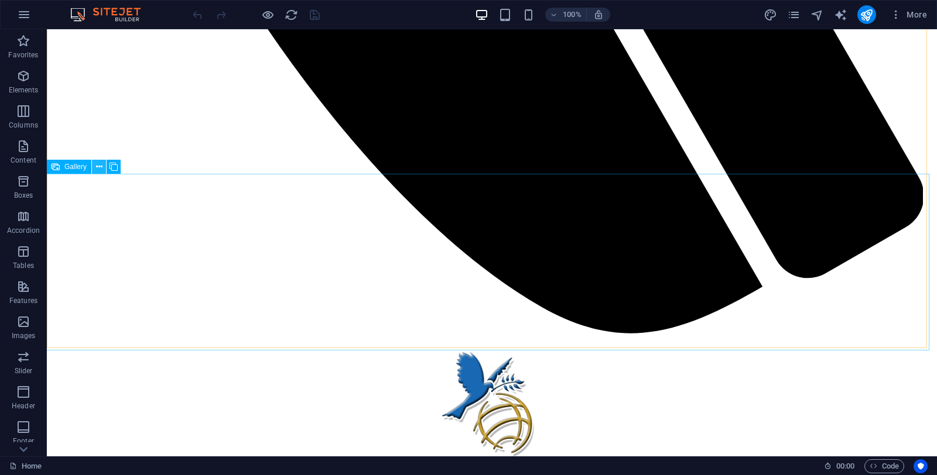
click at [100, 169] on icon at bounding box center [99, 167] width 6 height 12
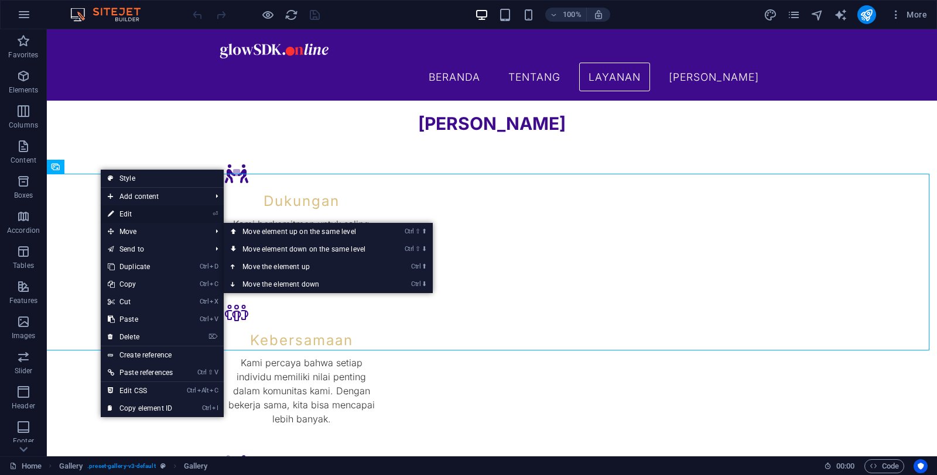
click at [137, 215] on link "⏎ Edit" at bounding box center [140, 214] width 79 height 18
select select "4"
select select "px"
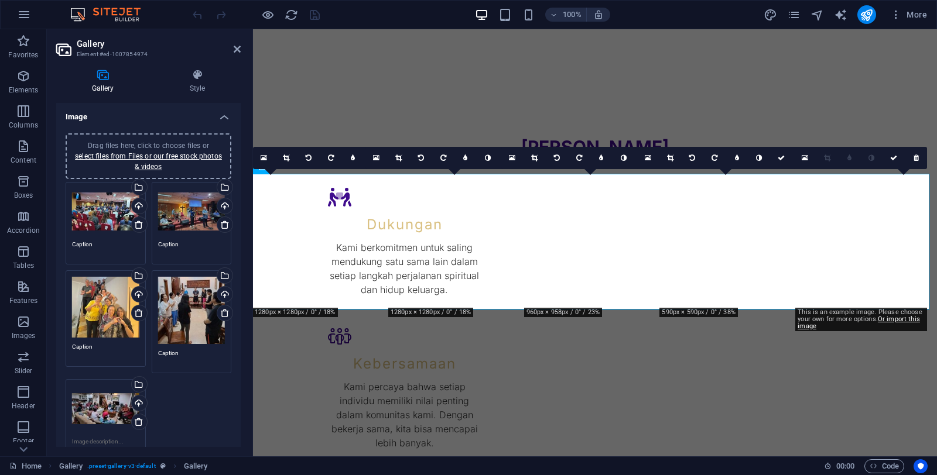
click at [201, 404] on div "Drag files here, click to choose files or select files from Files or our free s…" at bounding box center [148, 322] width 171 height 286
click at [166, 159] on link "select files from Files or our free stock photos & videos" at bounding box center [148, 161] width 147 height 19
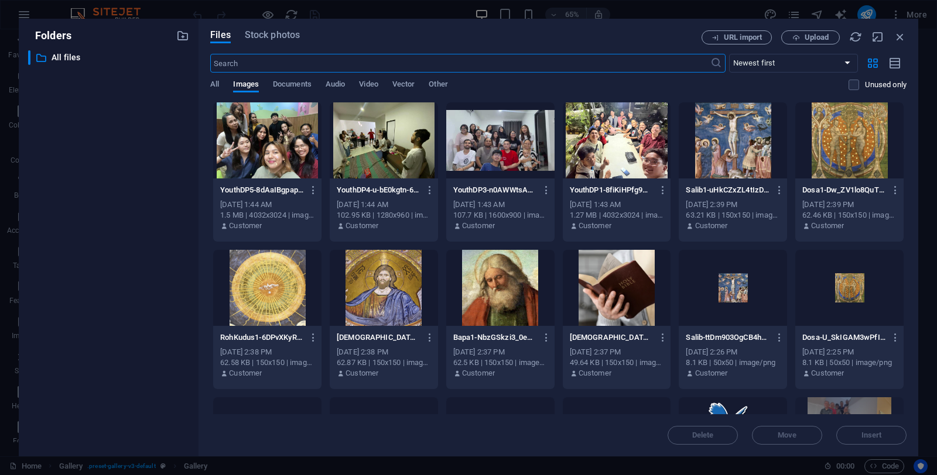
scroll to position [1629, 0]
click at [300, 140] on div at bounding box center [267, 140] width 108 height 76
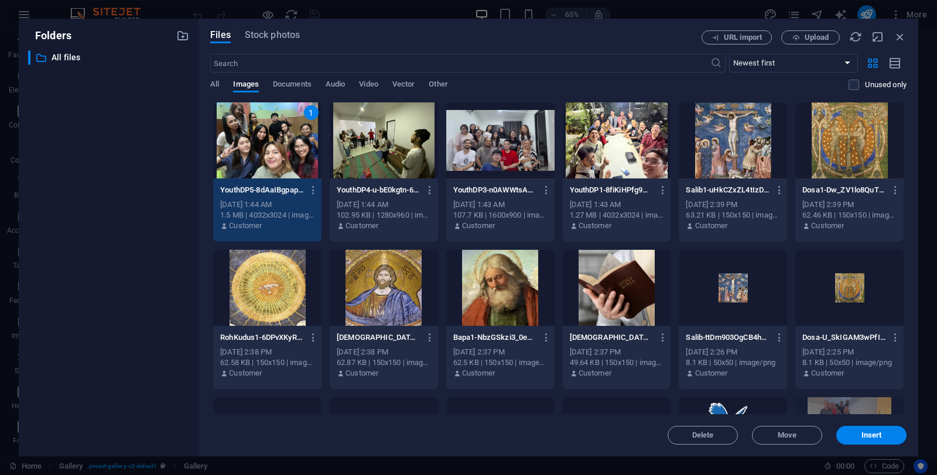
click at [397, 149] on div at bounding box center [384, 140] width 108 height 76
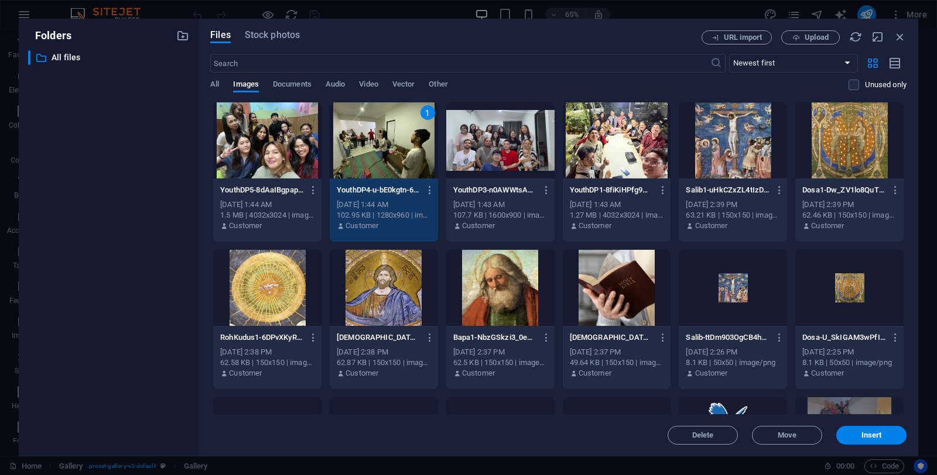
click at [500, 138] on div at bounding box center [500, 140] width 108 height 76
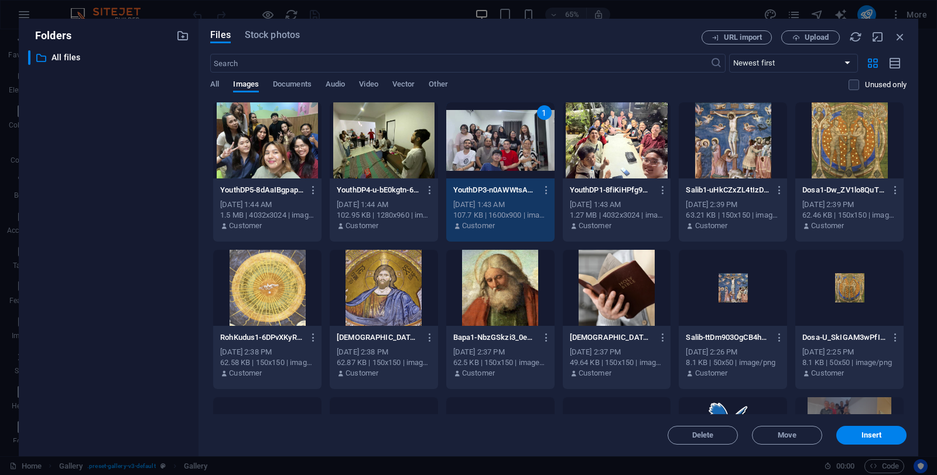
click at [595, 135] on div at bounding box center [616, 140] width 108 height 76
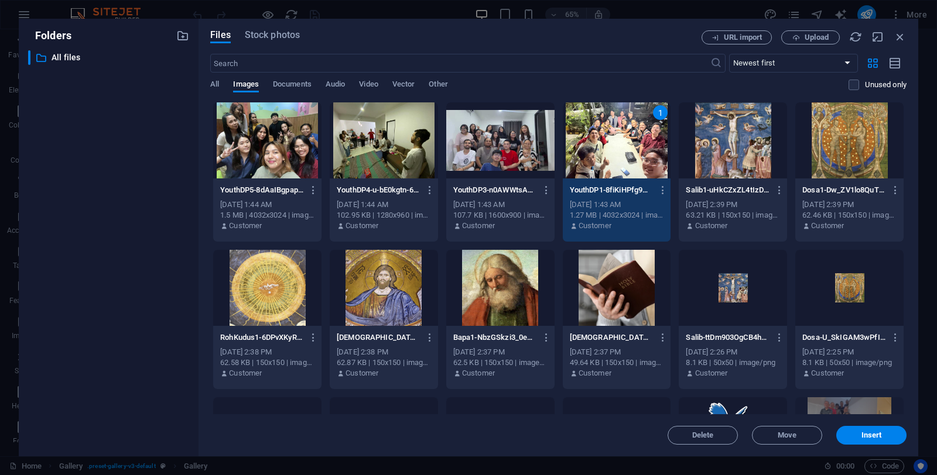
click at [278, 166] on div at bounding box center [267, 140] width 108 height 76
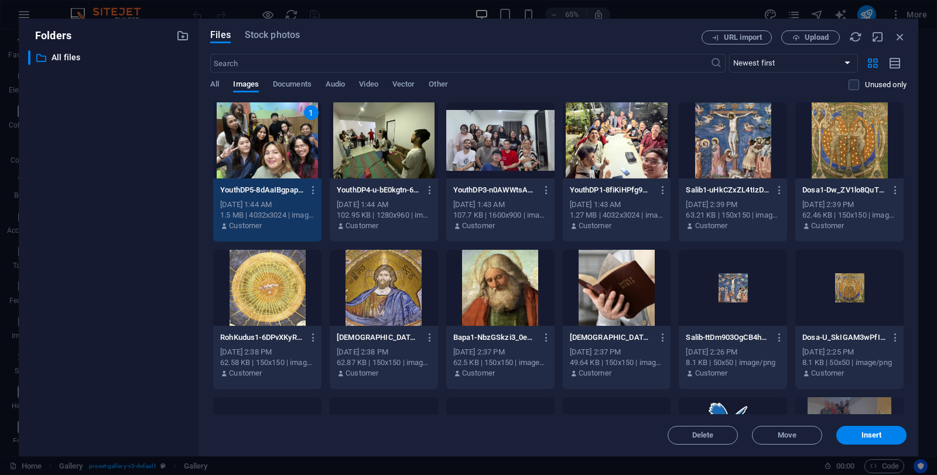
click at [409, 156] on div at bounding box center [384, 140] width 108 height 76
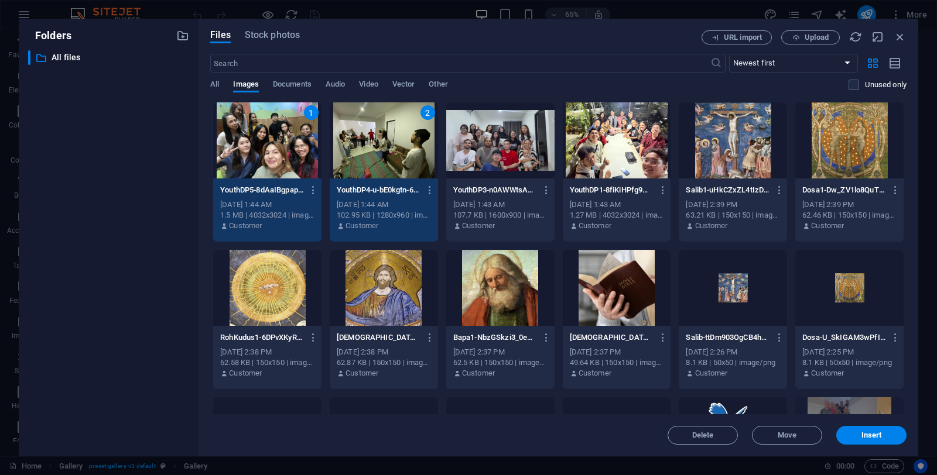
click at [504, 153] on div at bounding box center [500, 140] width 108 height 76
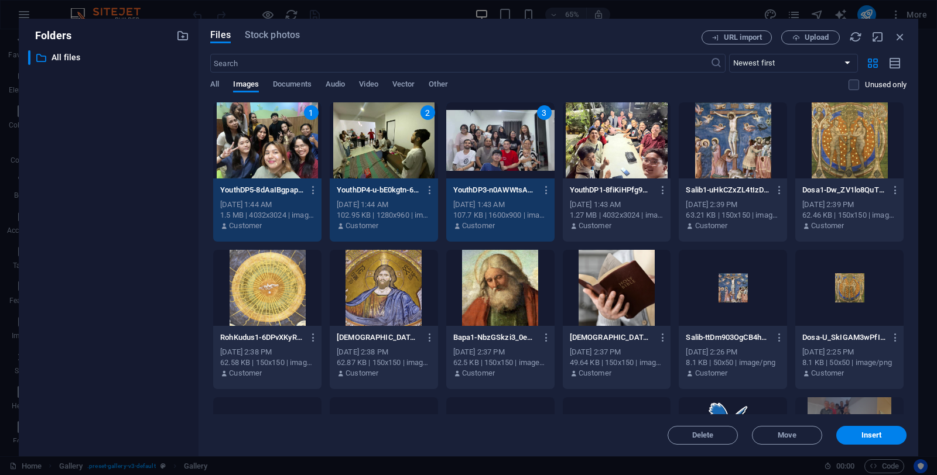
click at [611, 145] on div at bounding box center [616, 140] width 108 height 76
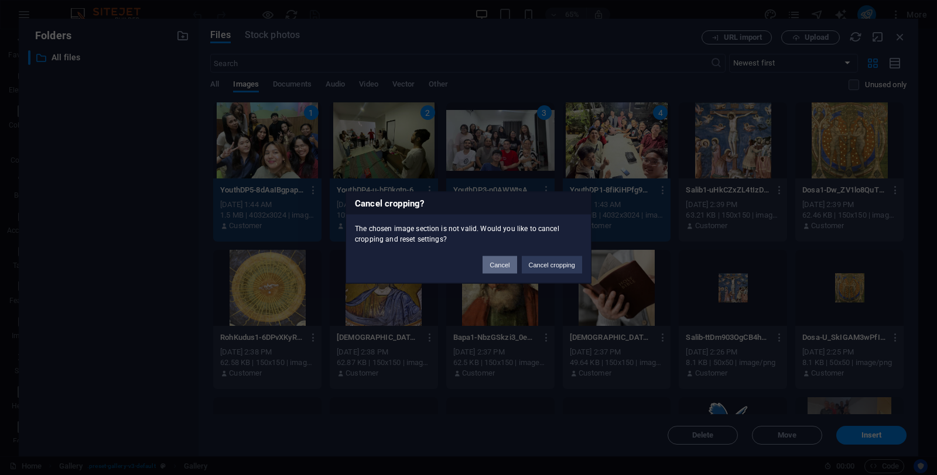
click at [499, 265] on button "Cancel" at bounding box center [499, 265] width 34 height 18
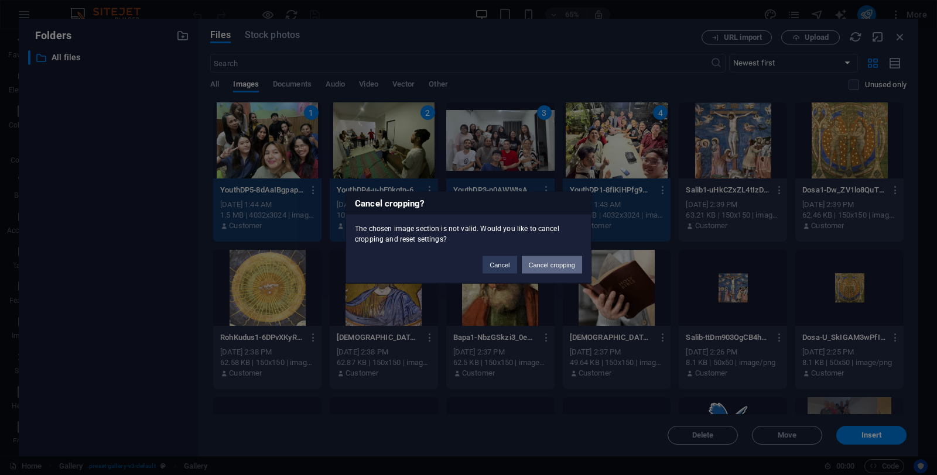
click at [565, 262] on button "Cancel cropping" at bounding box center [552, 265] width 61 height 18
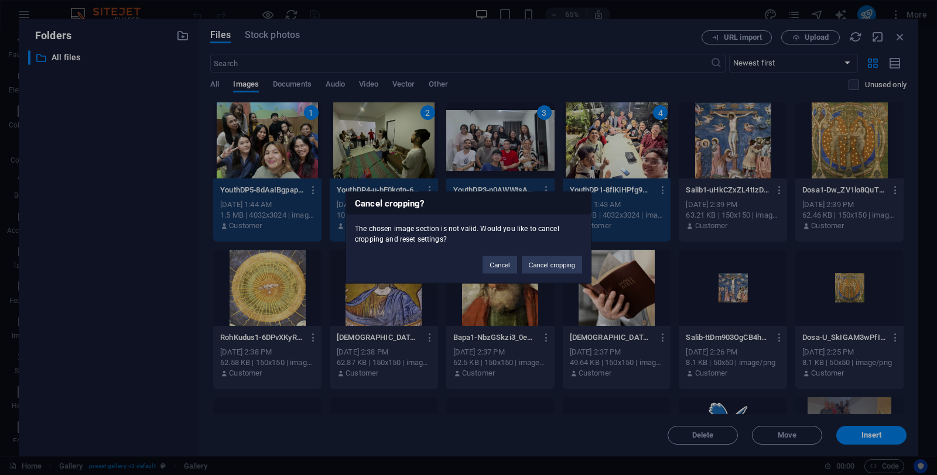
click at [874, 434] on div "Cancel cropping? The chosen image section is not valid. Would you like to cance…" at bounding box center [468, 237] width 937 height 475
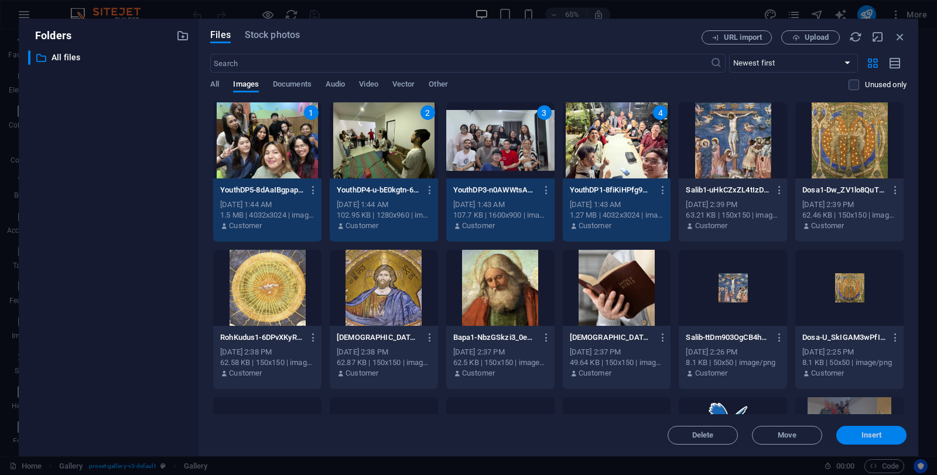
click at [874, 439] on span "Insert" at bounding box center [871, 435] width 20 height 7
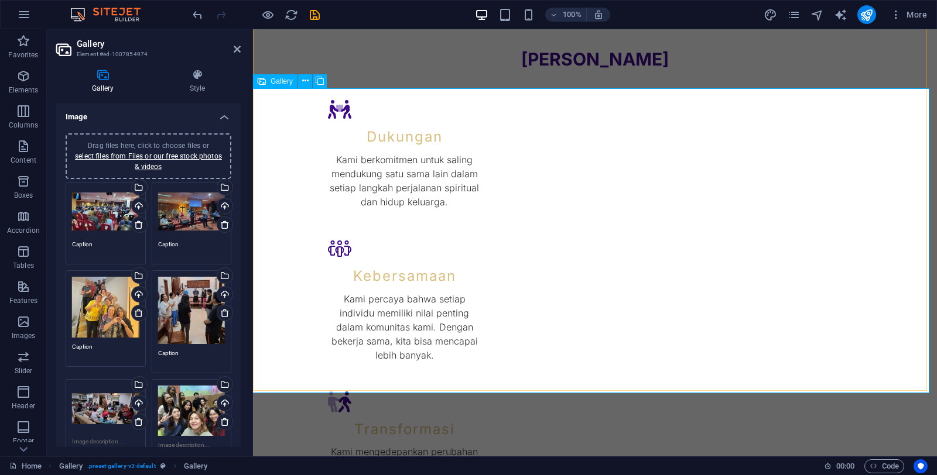
scroll to position [1487, 0]
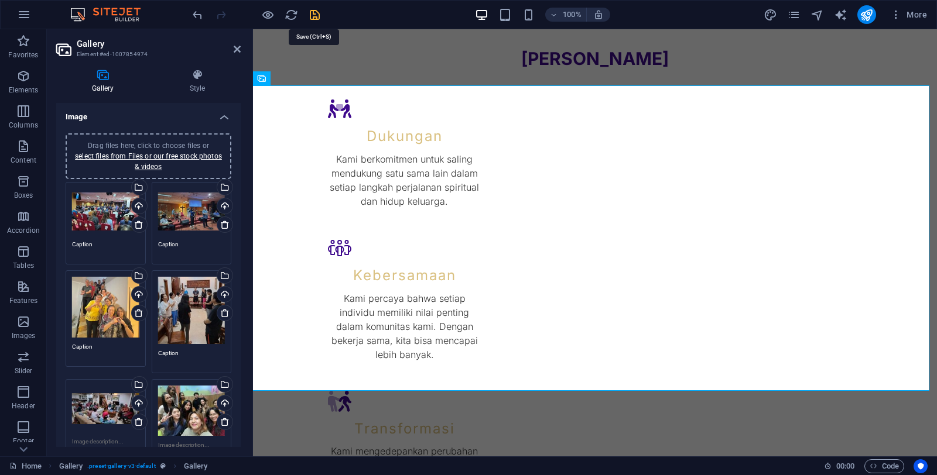
click at [319, 19] on icon "save" at bounding box center [314, 14] width 13 height 13
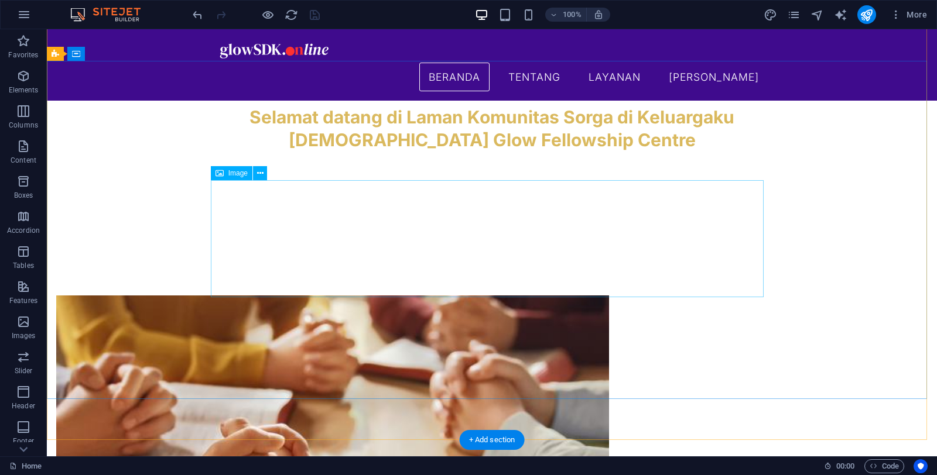
scroll to position [0, 0]
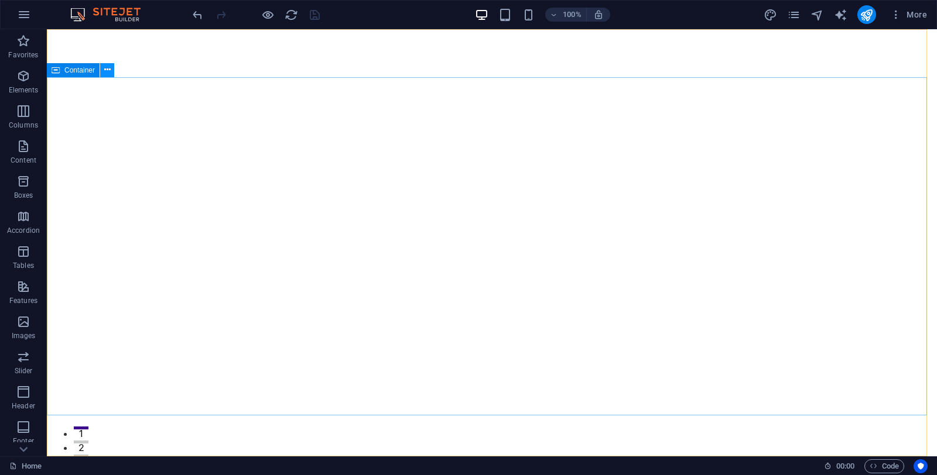
click at [111, 71] on button at bounding box center [107, 70] width 14 height 14
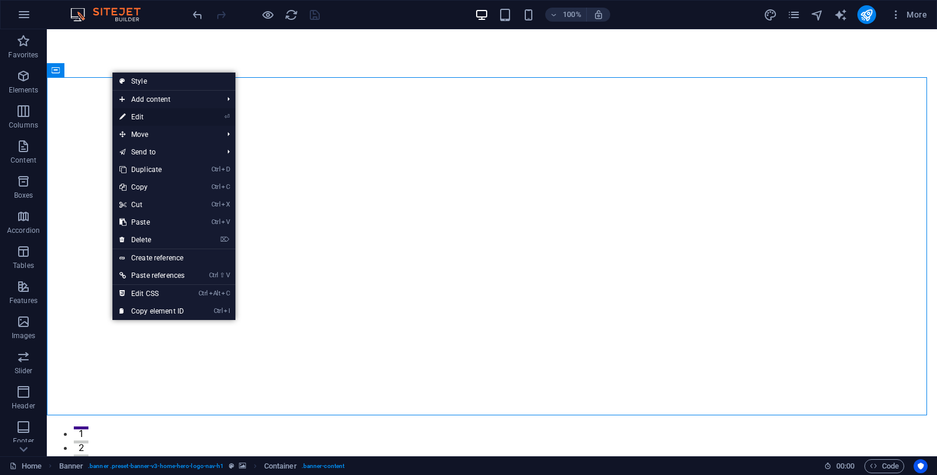
click at [151, 118] on link "⏎ Edit" at bounding box center [151, 117] width 79 height 18
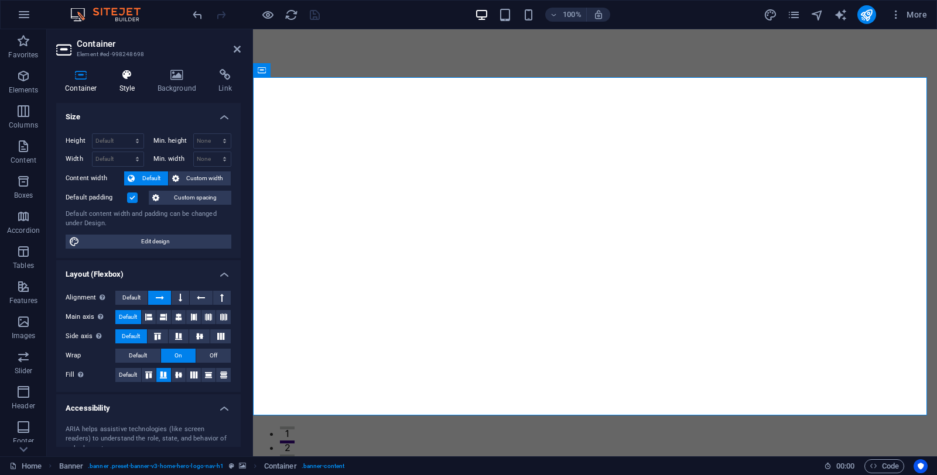
click at [135, 83] on h4 "Style" at bounding box center [130, 81] width 38 height 25
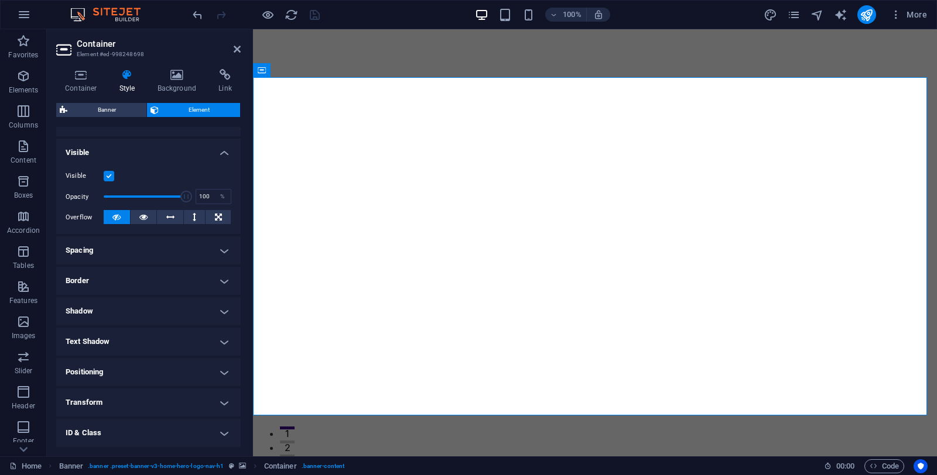
scroll to position [173, 0]
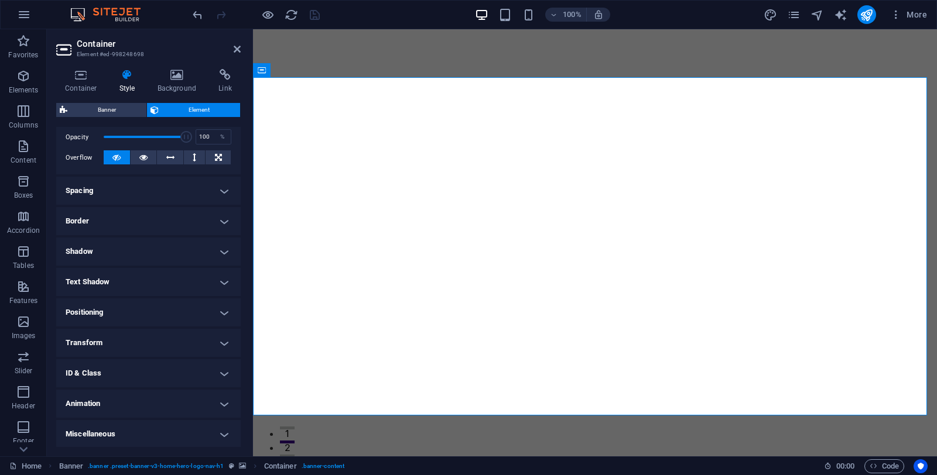
click at [222, 435] on h4 "Miscellaneous" at bounding box center [148, 434] width 184 height 28
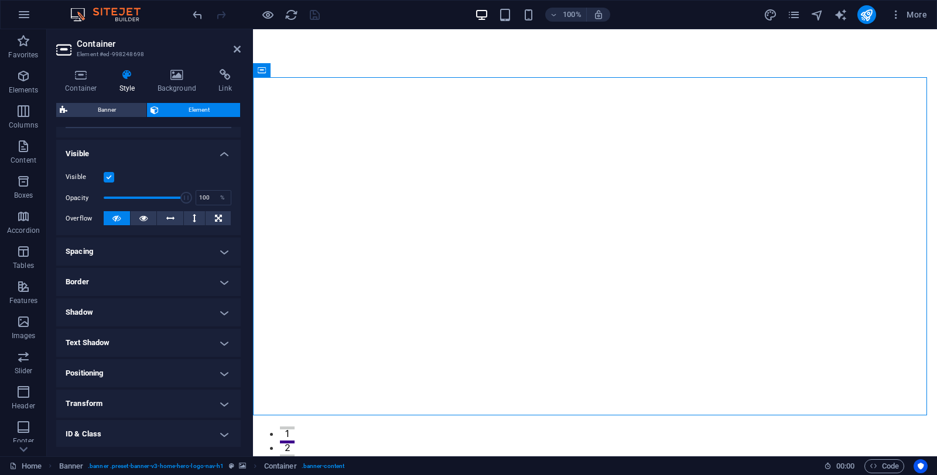
scroll to position [0, 0]
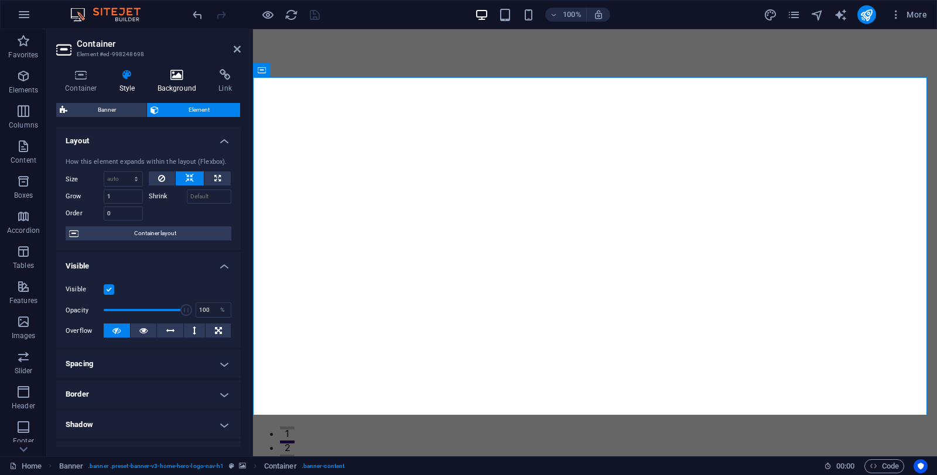
click at [173, 70] on icon at bounding box center [177, 75] width 57 height 12
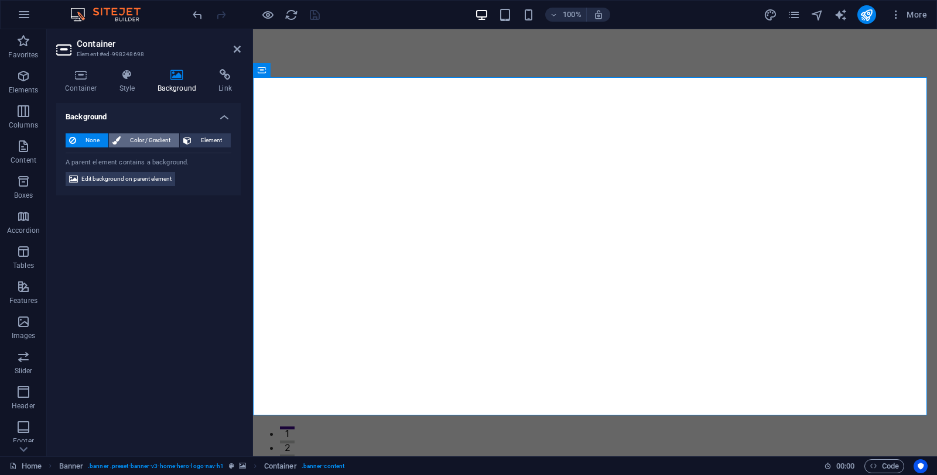
click at [148, 140] on span "Color / Gradient" at bounding box center [150, 140] width 52 height 14
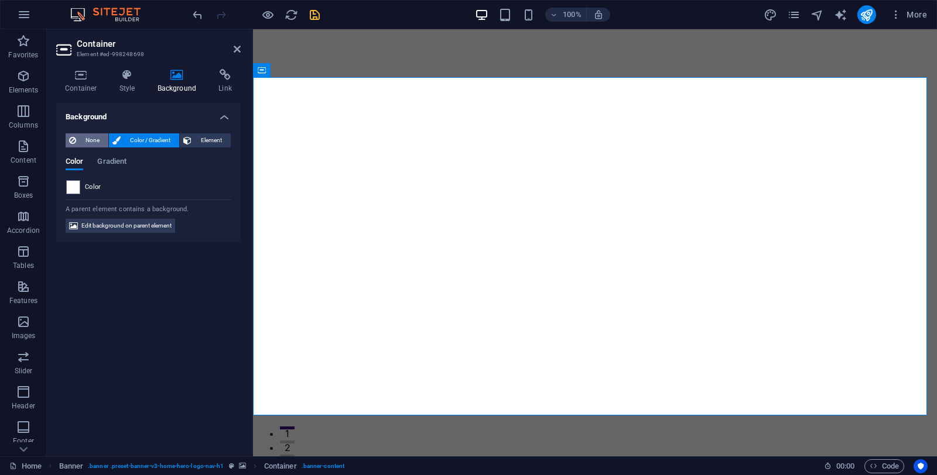
click at [88, 138] on span "None" at bounding box center [92, 140] width 25 height 14
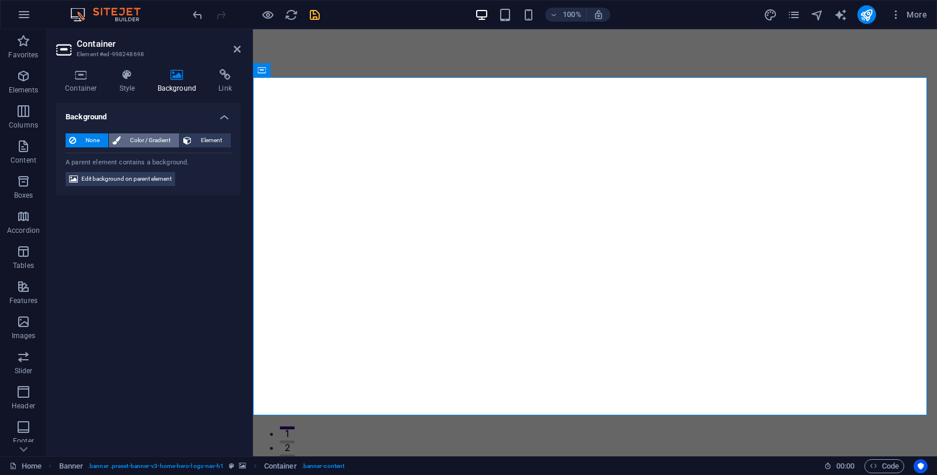
click at [148, 140] on span "Color / Gradient" at bounding box center [150, 140] width 52 height 14
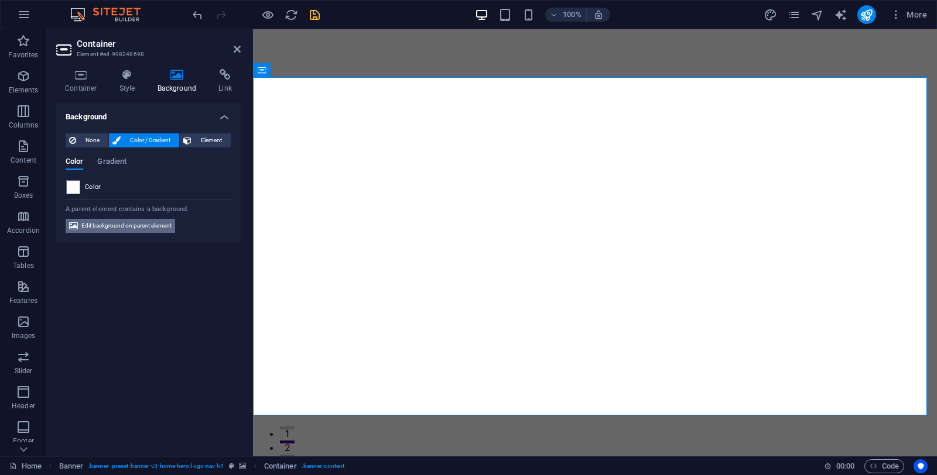
click at [126, 225] on span "Edit background on parent element" at bounding box center [126, 226] width 90 height 14
select select "px"
select select "fade"
select select "ms"
select select "s"
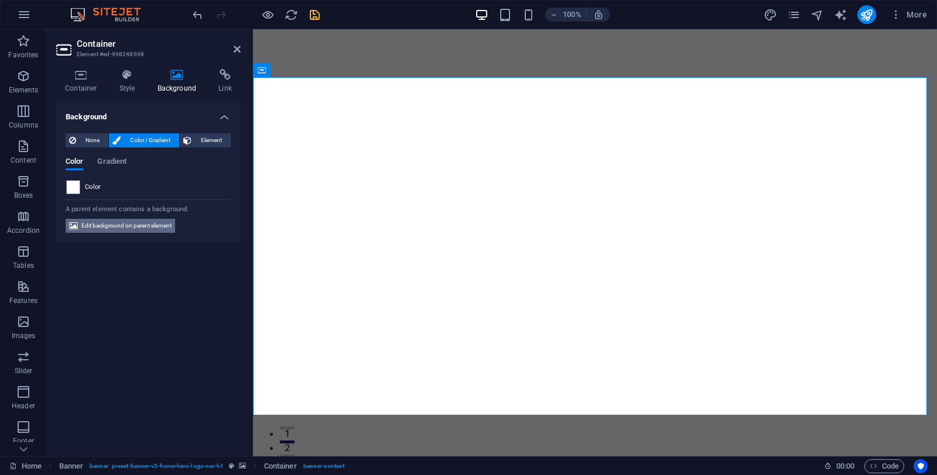
select select "progressive"
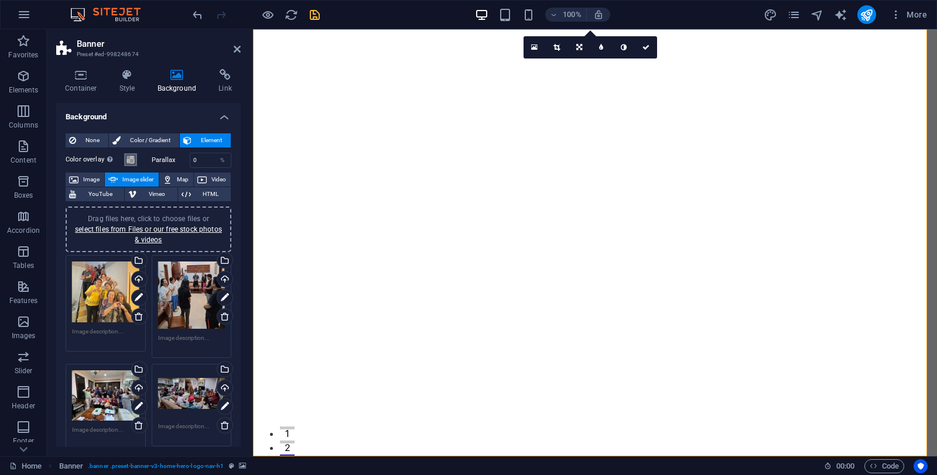
click at [128, 162] on span at bounding box center [130, 159] width 9 height 9
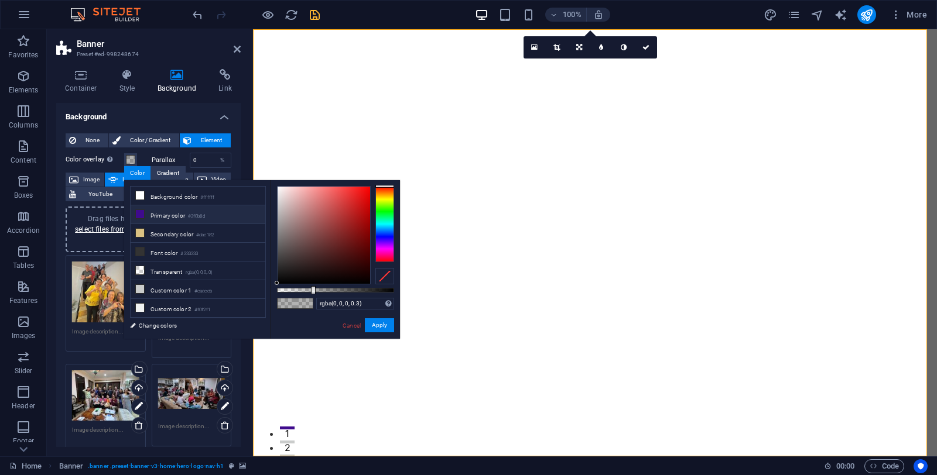
click at [173, 214] on li "Primary color #3f0b8d" at bounding box center [198, 214] width 135 height 19
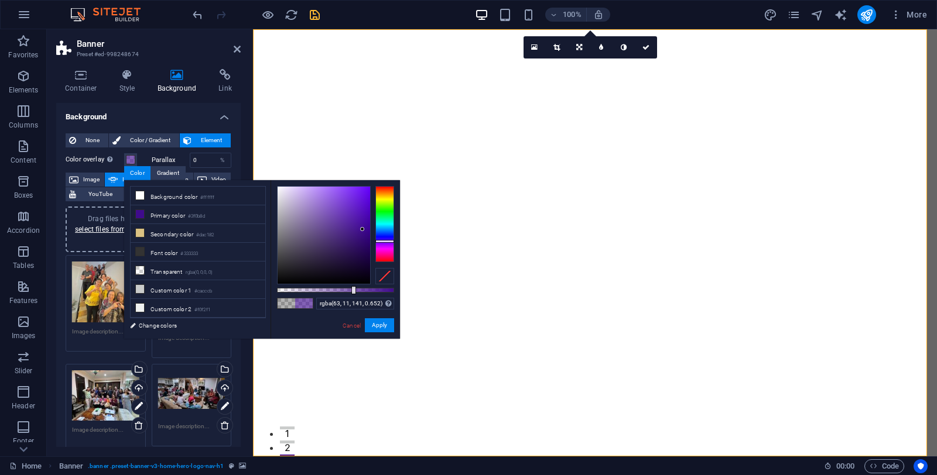
type input "rgba(63, 11, 141, 0.647)"
drag, startPoint x: 313, startPoint y: 289, endPoint x: 352, endPoint y: 291, distance: 39.3
click at [352, 291] on div at bounding box center [353, 290] width 5 height 8
click at [140, 139] on span "Color / Gradient" at bounding box center [150, 140] width 52 height 14
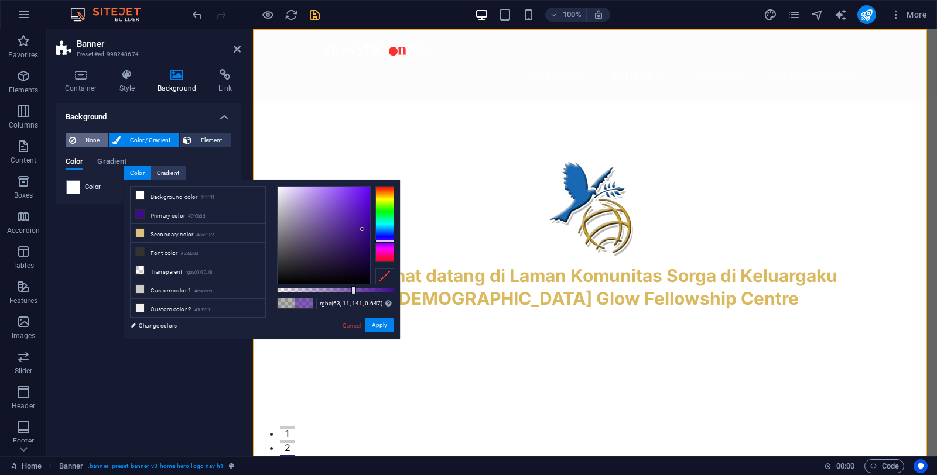
click at [90, 136] on span "None" at bounding box center [92, 140] width 25 height 14
click at [351, 328] on link "Cancel" at bounding box center [351, 325] width 20 height 9
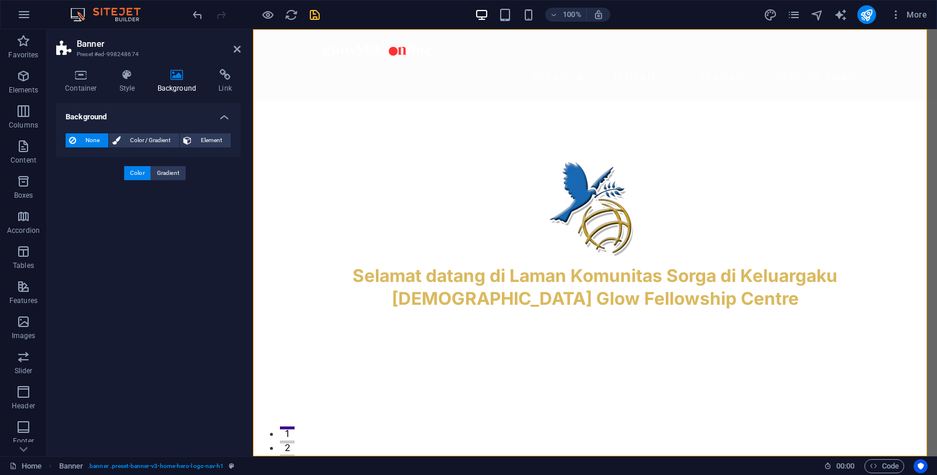
click at [146, 277] on div "Background None Color / Gradient Element Stretch background to full-width Color…" at bounding box center [148, 275] width 184 height 344
click at [196, 18] on icon "undo" at bounding box center [197, 14] width 13 height 13
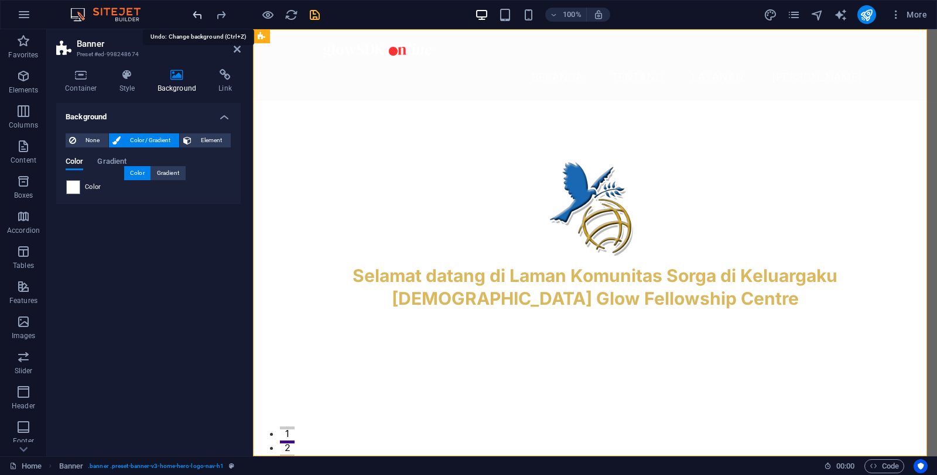
click at [194, 15] on icon "undo" at bounding box center [197, 14] width 13 height 13
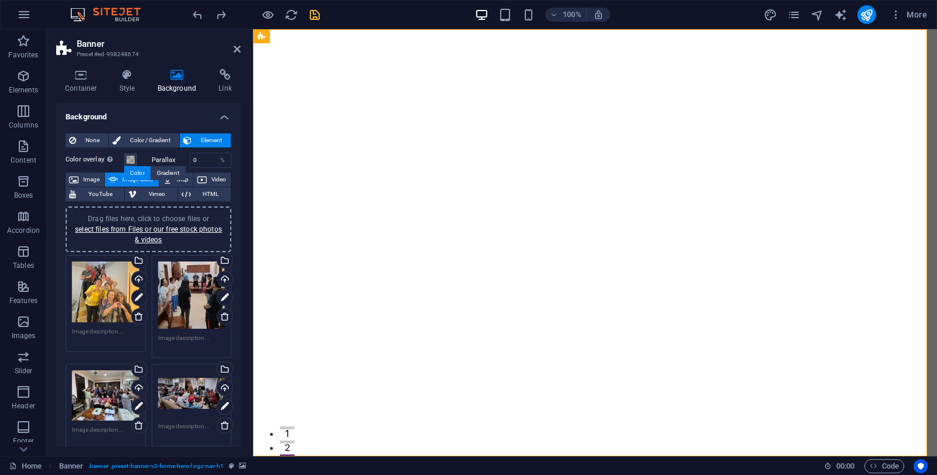
click at [195, 7] on div at bounding box center [255, 14] width 131 height 19
click at [136, 140] on span "Color / Gradient" at bounding box center [150, 140] width 52 height 14
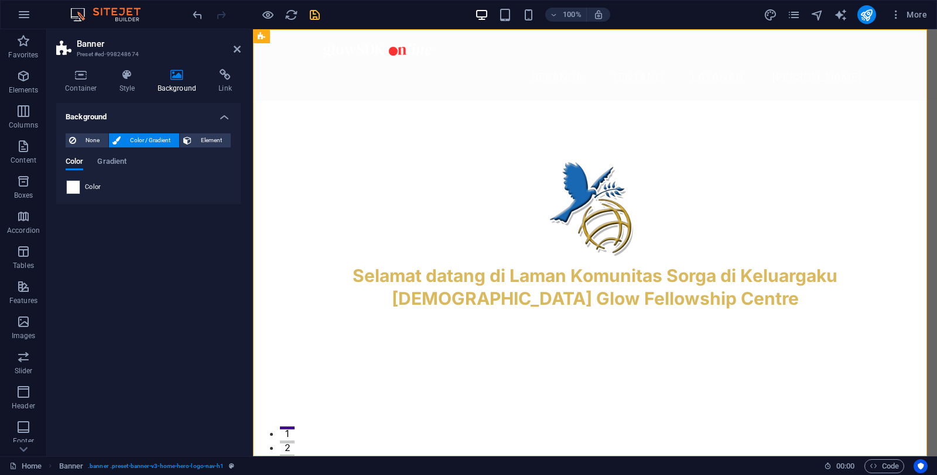
click at [74, 186] on span at bounding box center [73, 187] width 13 height 13
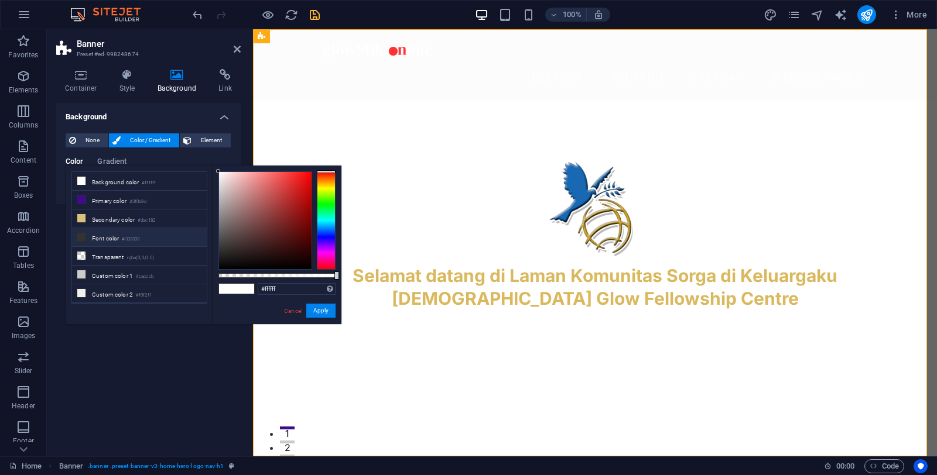
click at [77, 235] on icon at bounding box center [81, 237] width 8 height 8
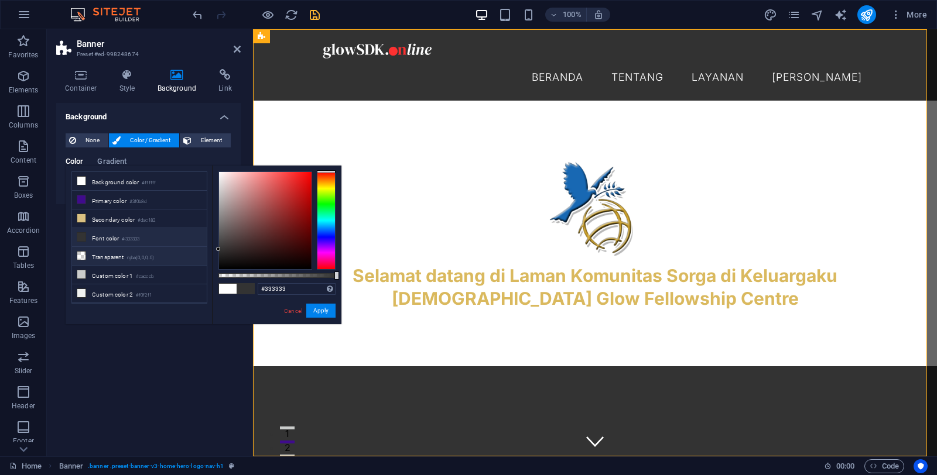
click at [105, 258] on li "Transparent rgba(0,0,0,.0)" at bounding box center [139, 256] width 135 height 19
type input "rgba(0, 0, 0, 0)"
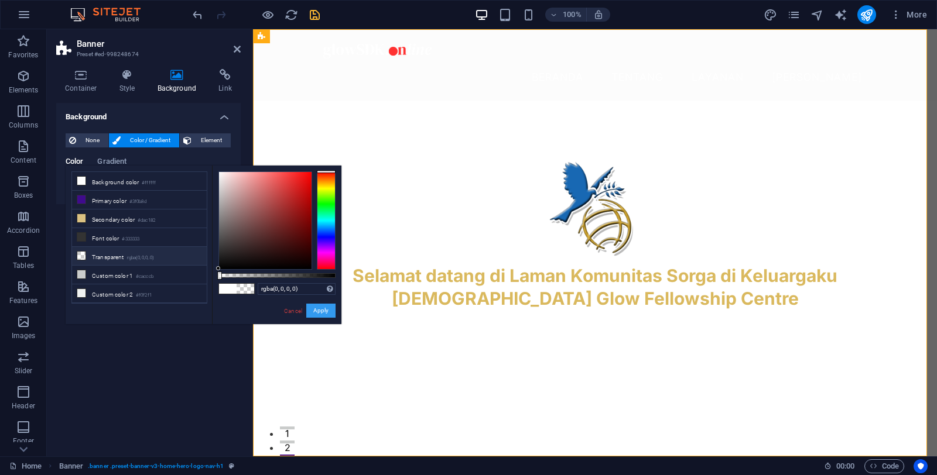
click at [330, 316] on button "Apply" at bounding box center [320, 311] width 29 height 14
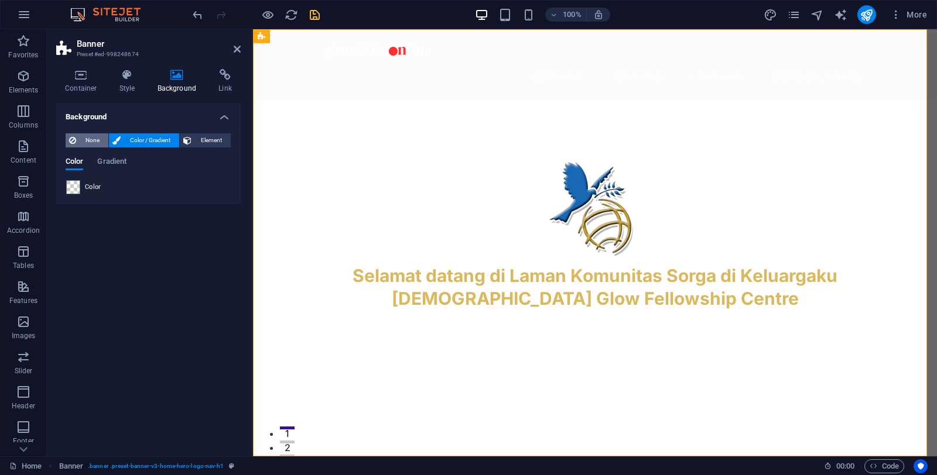
click at [88, 135] on span "None" at bounding box center [92, 140] width 25 height 14
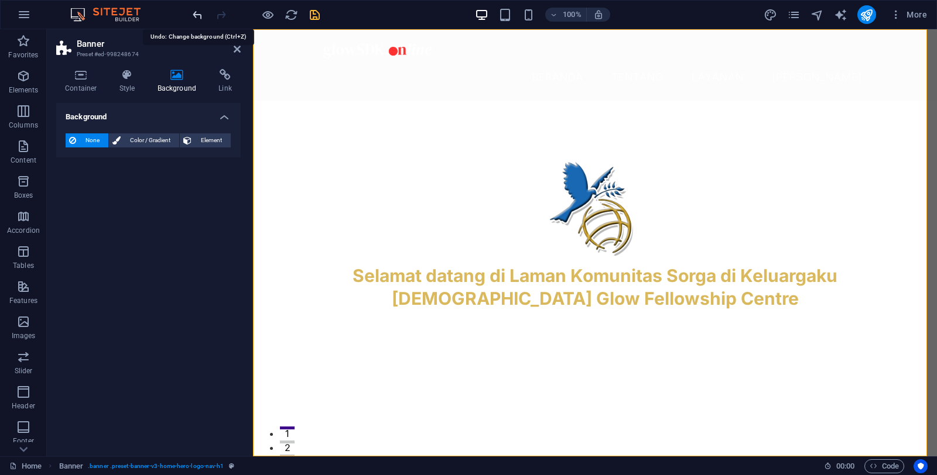
click at [198, 14] on icon "undo" at bounding box center [197, 14] width 13 height 13
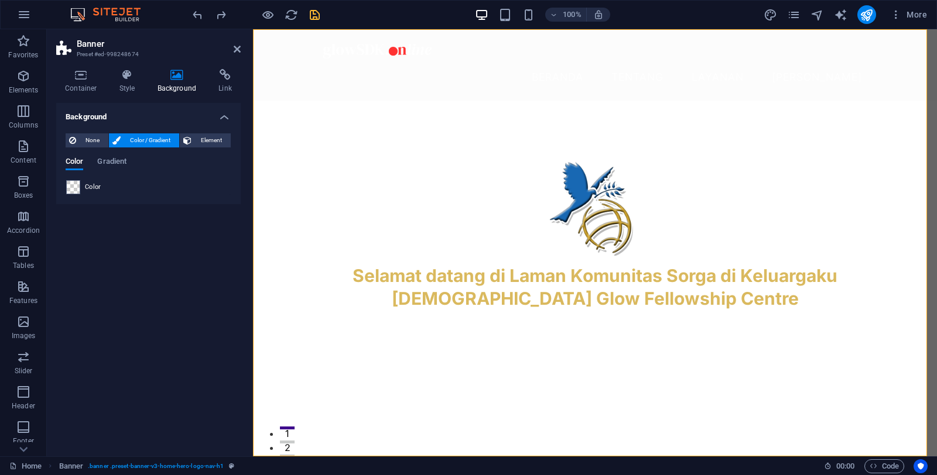
click at [204, 15] on div at bounding box center [255, 14] width 131 height 19
click at [198, 18] on icon "undo" at bounding box center [197, 14] width 13 height 13
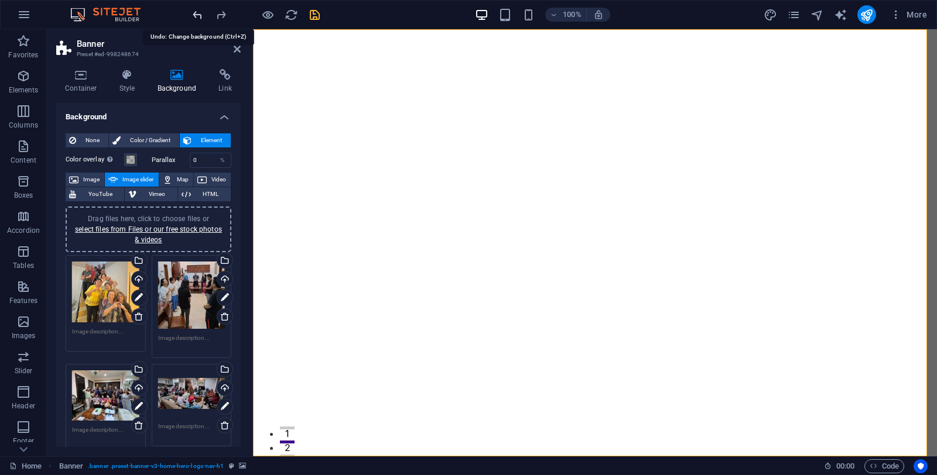
click at [198, 18] on icon "undo" at bounding box center [197, 14] width 13 height 13
click at [151, 142] on span "Color / Gradient" at bounding box center [150, 140] width 52 height 14
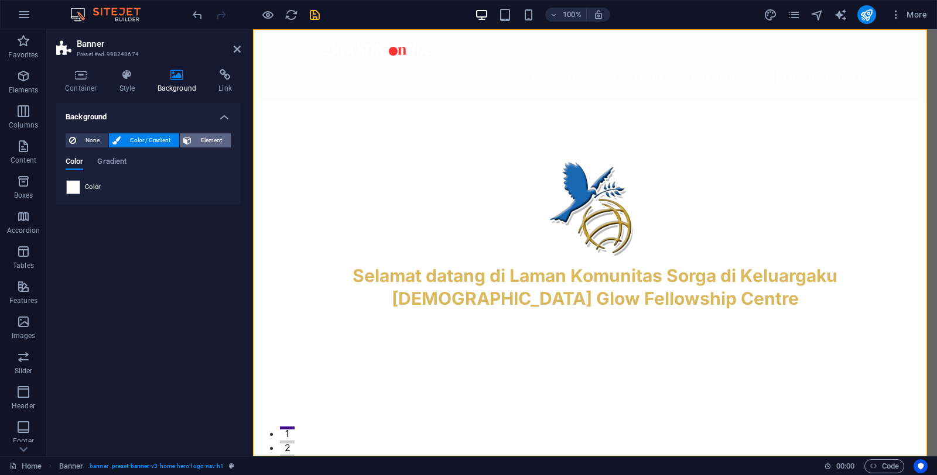
click at [203, 139] on span "Element" at bounding box center [211, 140] width 32 height 14
select select "ms"
select select "s"
select select "progressive"
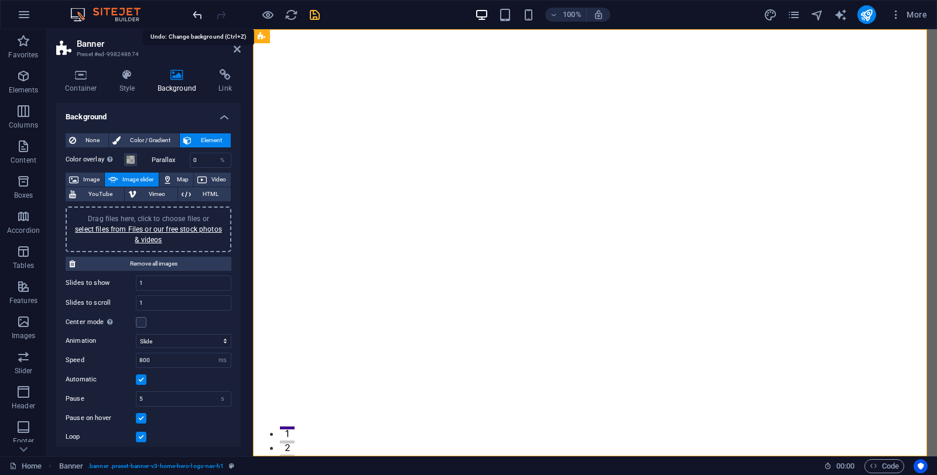
click at [198, 18] on icon "undo" at bounding box center [197, 14] width 13 height 13
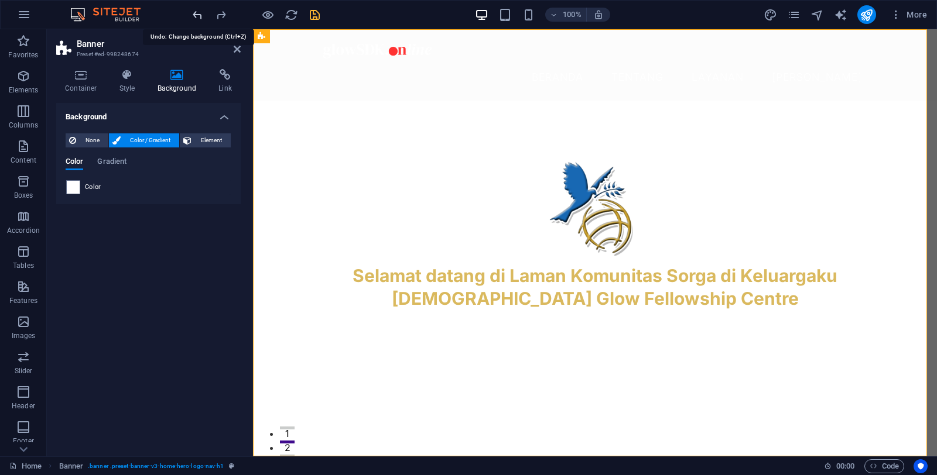
click at [194, 13] on icon "undo" at bounding box center [197, 14] width 13 height 13
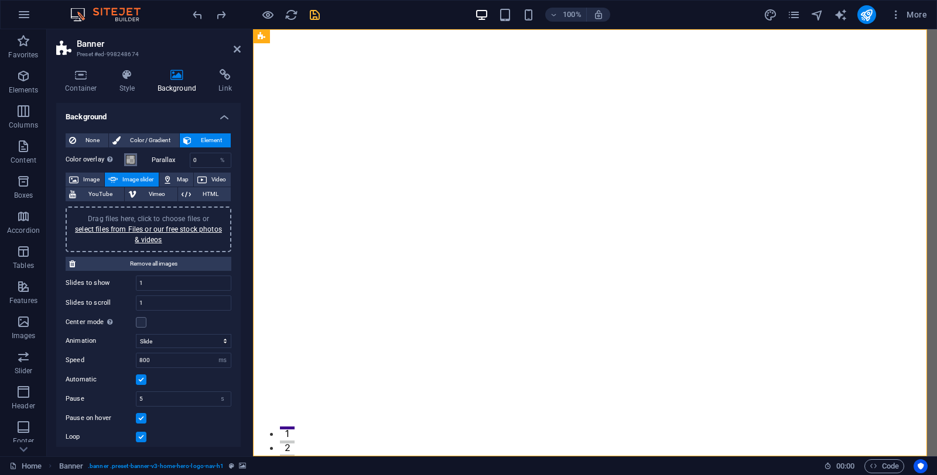
click at [128, 160] on span at bounding box center [130, 159] width 9 height 9
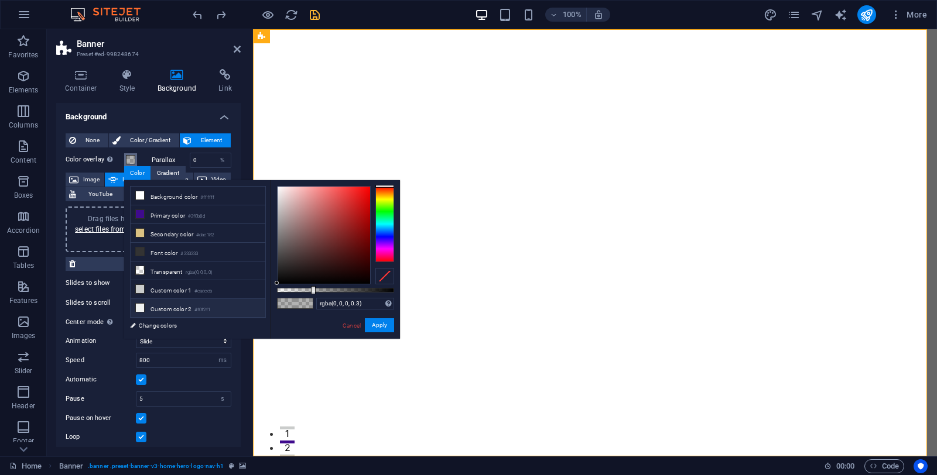
drag, startPoint x: 306, startPoint y: 272, endPoint x: 245, endPoint y: 296, distance: 65.4
click at [245, 296] on div "less Background color #ffffff Primary color #3f0b8d Secondary color #dac182 Fon…" at bounding box center [262, 259] width 276 height 159
drag, startPoint x: 314, startPoint y: 289, endPoint x: 363, endPoint y: 291, distance: 49.2
click at [363, 291] on div at bounding box center [363, 290] width 5 height 8
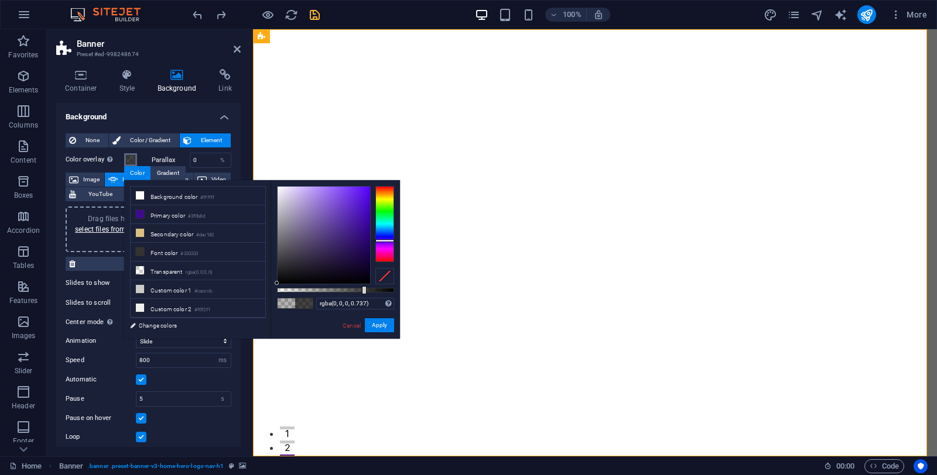
click at [382, 241] on div at bounding box center [384, 224] width 19 height 76
drag, startPoint x: 349, startPoint y: 252, endPoint x: 364, endPoint y: 248, distance: 15.9
click at [364, 248] on div at bounding box center [323, 235] width 92 height 97
drag, startPoint x: 365, startPoint y: 290, endPoint x: 371, endPoint y: 289, distance: 6.1
click at [371, 289] on div at bounding box center [371, 290] width 5 height 8
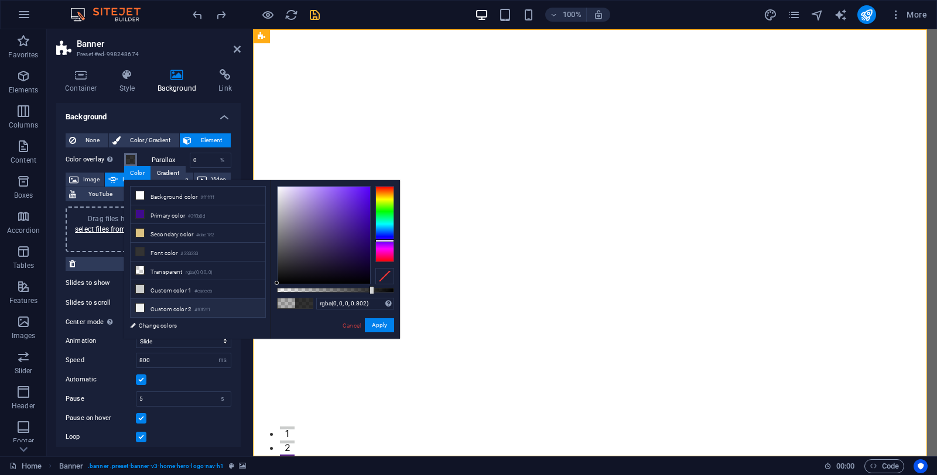
drag, startPoint x: 276, startPoint y: 289, endPoint x: 258, endPoint y: 299, distance: 20.7
click at [258, 299] on div "less Background color #ffffff Primary color #3f0b8d Secondary color #dac182 Fon…" at bounding box center [262, 259] width 276 height 159
click at [365, 291] on div at bounding box center [366, 290] width 5 height 8
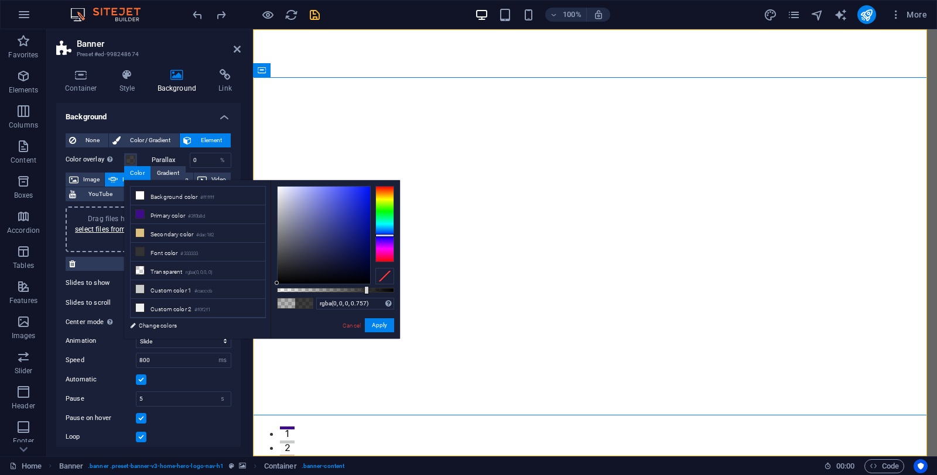
click at [386, 235] on div at bounding box center [384, 224] width 19 height 76
drag, startPoint x: 359, startPoint y: 234, endPoint x: 369, endPoint y: 263, distance: 30.9
click at [369, 263] on div at bounding box center [323, 235] width 92 height 97
click at [373, 290] on div at bounding box center [374, 290] width 5 height 8
drag, startPoint x: 365, startPoint y: 261, endPoint x: 365, endPoint y: 238, distance: 23.4
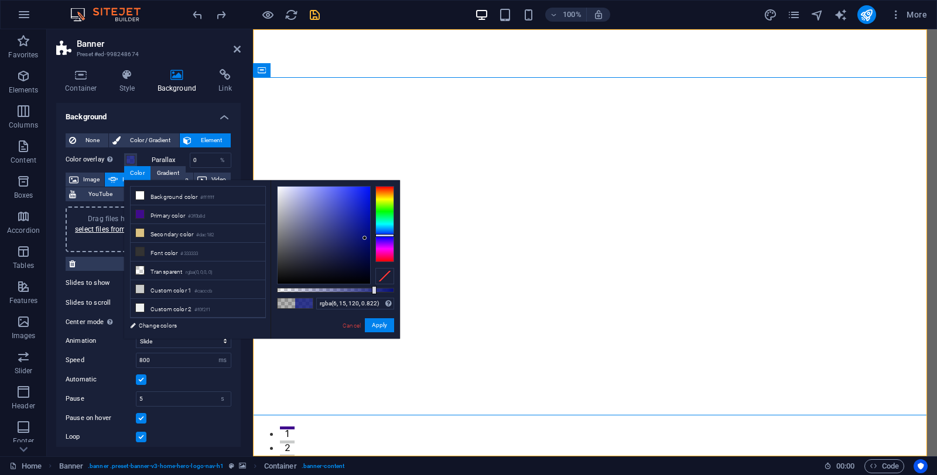
click at [365, 238] on div at bounding box center [323, 235] width 92 height 97
drag, startPoint x: 374, startPoint y: 290, endPoint x: 153, endPoint y: 260, distance: 222.7
click at [406, 290] on body "[DOMAIN_NAME] Home Favorites Elements Columns Content Boxes Accordion Tables Fe…" at bounding box center [468, 237] width 937 height 475
click at [361, 235] on div at bounding box center [323, 235] width 92 height 97
drag, startPoint x: 359, startPoint y: 236, endPoint x: 366, endPoint y: 250, distance: 16.0
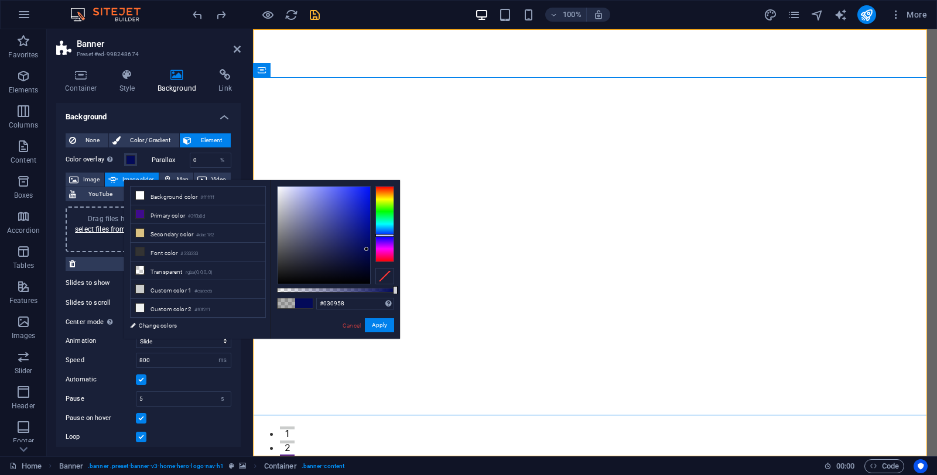
click at [366, 250] on div at bounding box center [366, 249] width 4 height 4
drag, startPoint x: 394, startPoint y: 290, endPoint x: 369, endPoint y: 288, distance: 24.7
click at [369, 288] on div at bounding box center [368, 290] width 5 height 8
type input "rgba(3, 9, 88, 0.792)"
click at [375, 327] on button "Apply" at bounding box center [379, 325] width 29 height 14
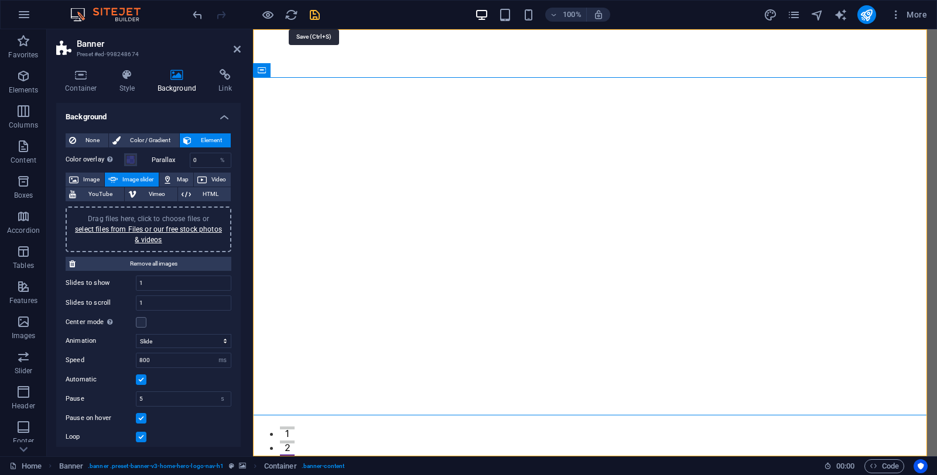
click at [310, 10] on icon "save" at bounding box center [314, 14] width 13 height 13
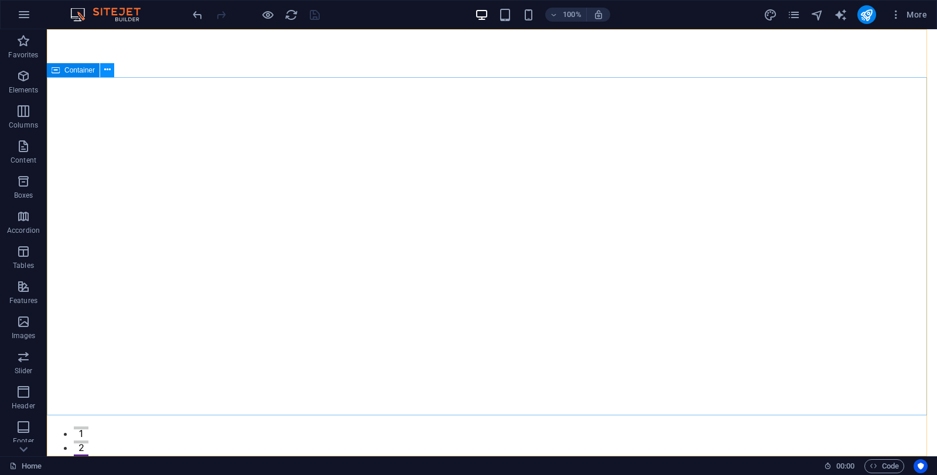
click at [106, 73] on icon at bounding box center [107, 70] width 6 height 12
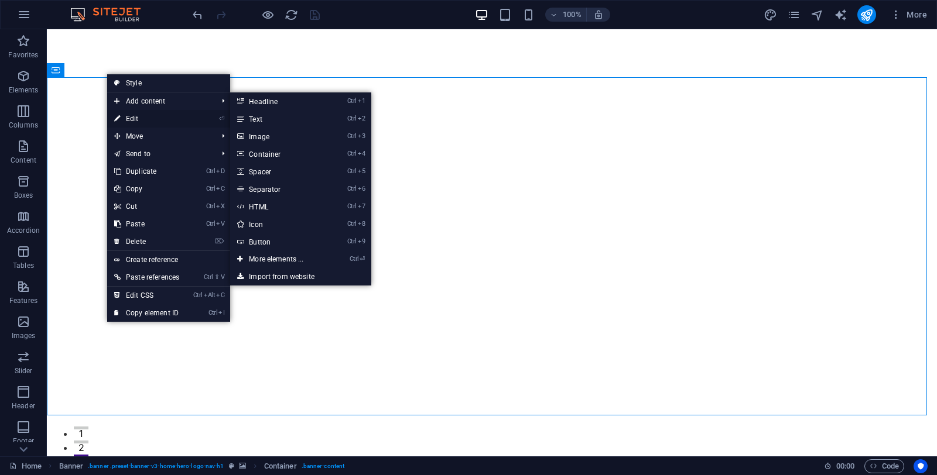
click at [138, 119] on link "⏎ Edit" at bounding box center [146, 119] width 79 height 18
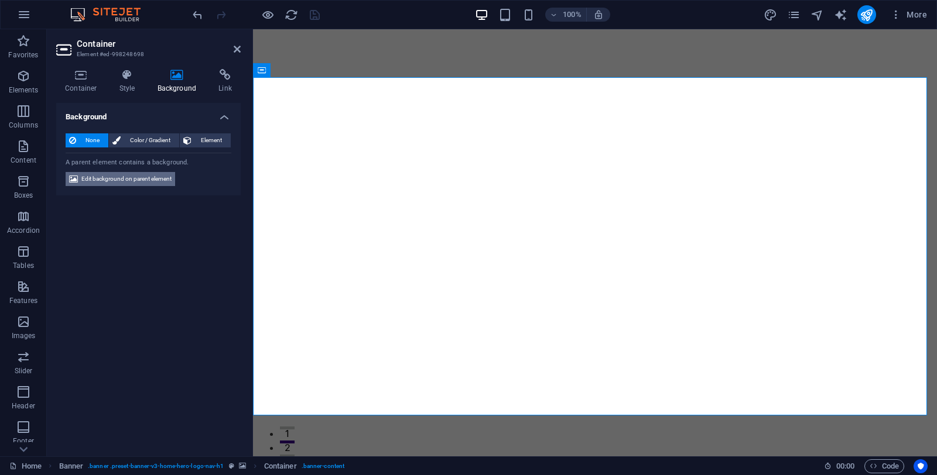
click at [104, 182] on span "Edit background on parent element" at bounding box center [126, 179] width 90 height 14
select select "ms"
select select "s"
select select "progressive"
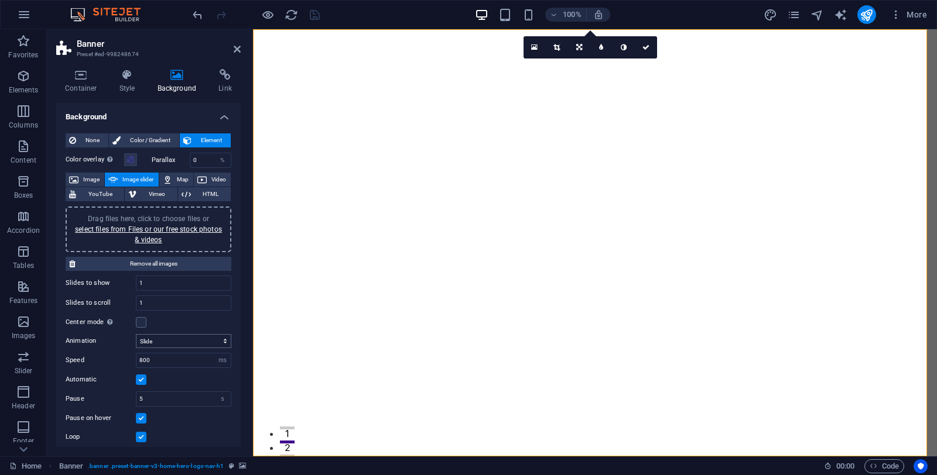
scroll to position [59, 0]
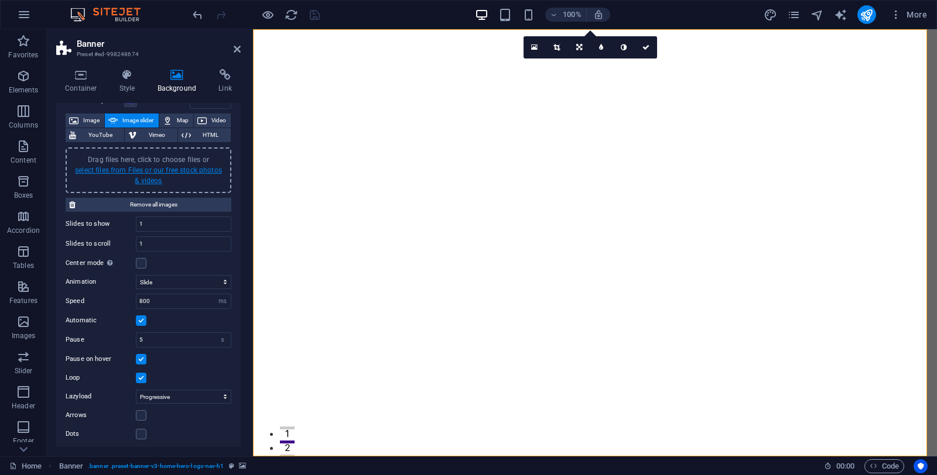
click at [155, 171] on link "select files from Files or our free stock photos & videos" at bounding box center [148, 175] width 147 height 19
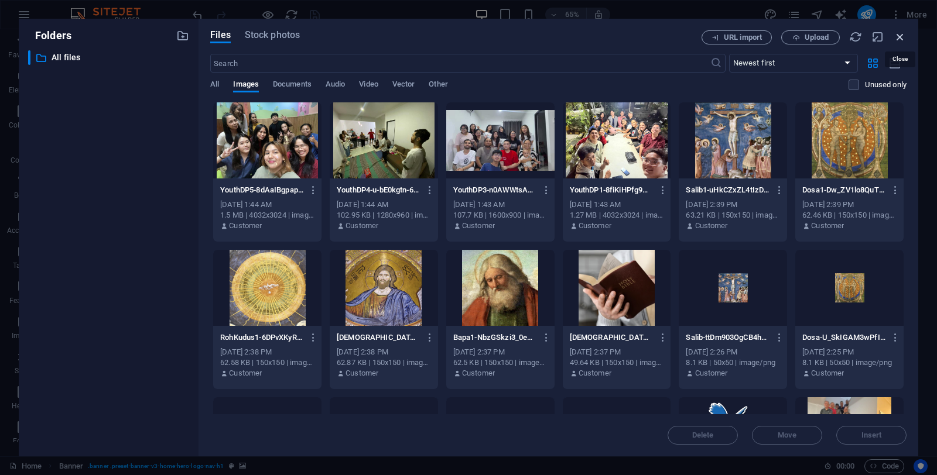
click at [900, 37] on icon "button" at bounding box center [899, 36] width 13 height 13
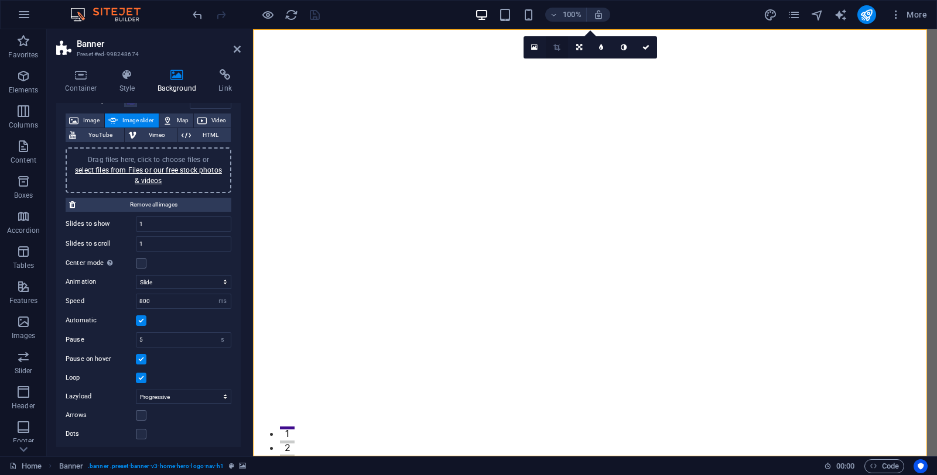
click at [557, 50] on icon at bounding box center [556, 47] width 6 height 7
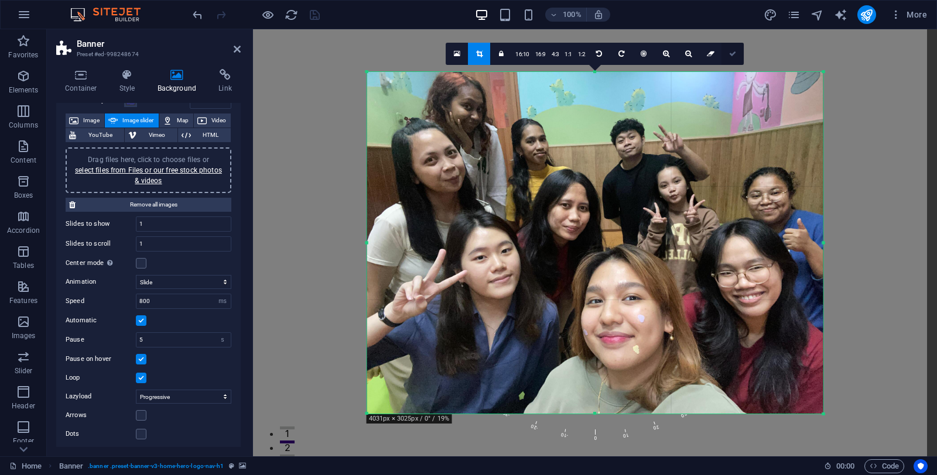
click at [734, 53] on icon at bounding box center [732, 53] width 7 height 7
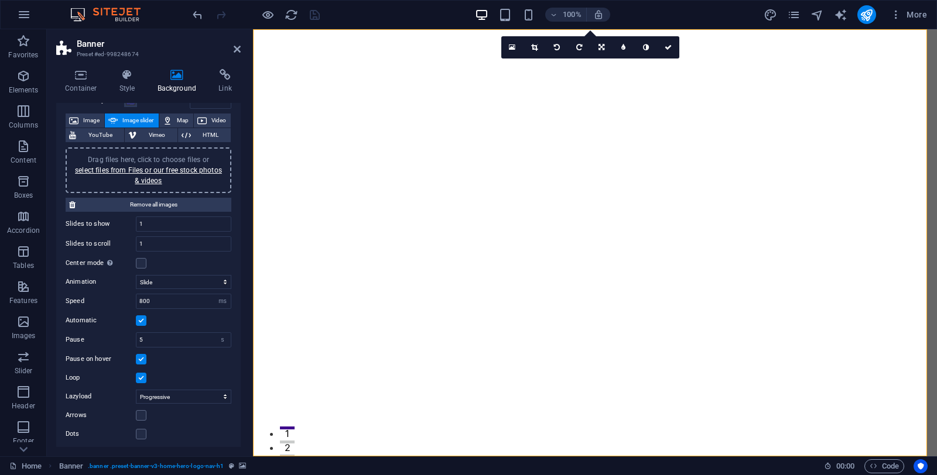
click at [191, 20] on icon "undo" at bounding box center [197, 14] width 13 height 13
click at [221, 16] on icon "redo" at bounding box center [220, 14] width 13 height 13
drag, startPoint x: 160, startPoint y: 340, endPoint x: 113, endPoint y: 331, distance: 47.8
click at [113, 332] on div "Pause 5 s ms" at bounding box center [149, 339] width 166 height 15
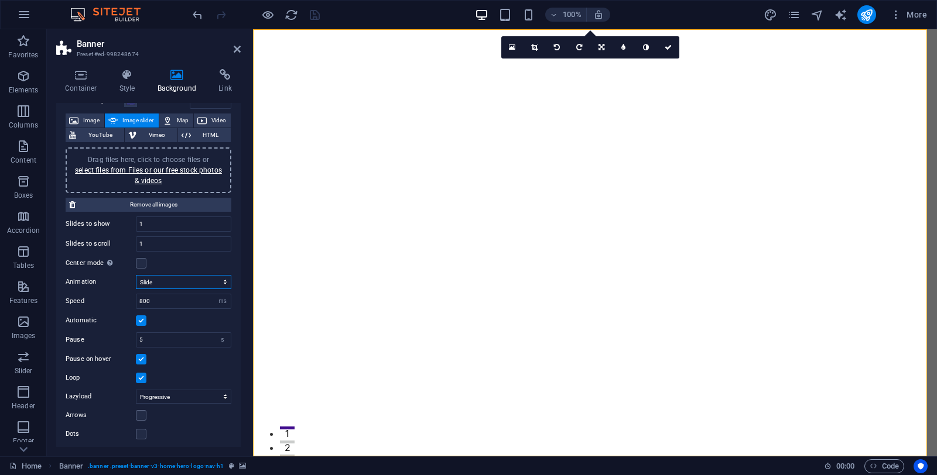
click at [185, 283] on select "Slide Fade" at bounding box center [183, 282] width 95 height 14
select select "fade"
click at [136, 275] on select "Slide Fade" at bounding box center [183, 282] width 95 height 14
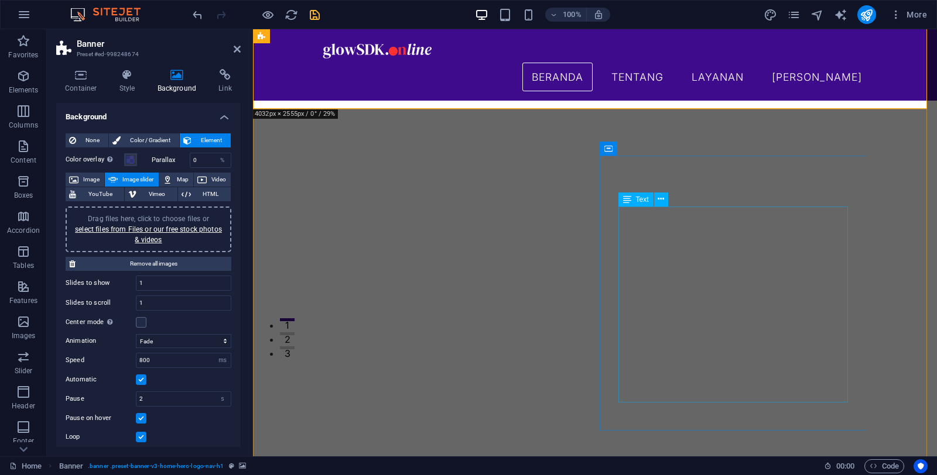
scroll to position [0, 0]
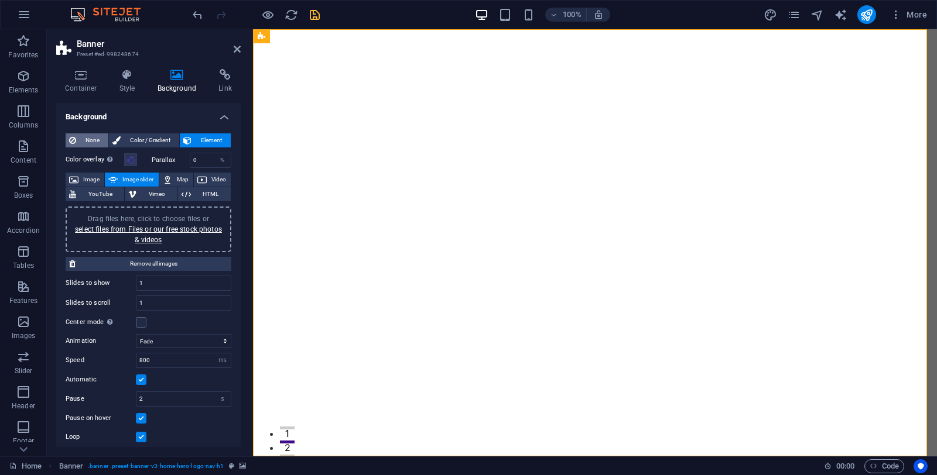
click at [83, 146] on span "None" at bounding box center [92, 140] width 25 height 14
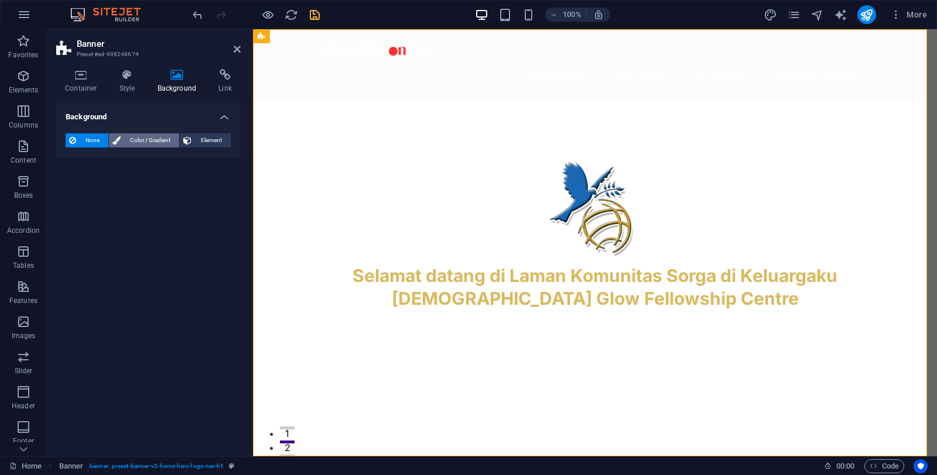
click at [148, 139] on span "Color / Gradient" at bounding box center [150, 140] width 52 height 14
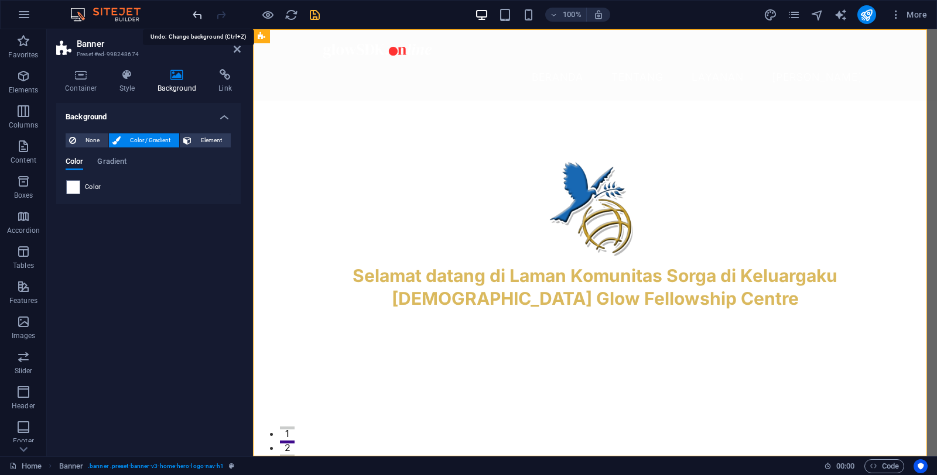
click at [194, 9] on icon "undo" at bounding box center [197, 14] width 13 height 13
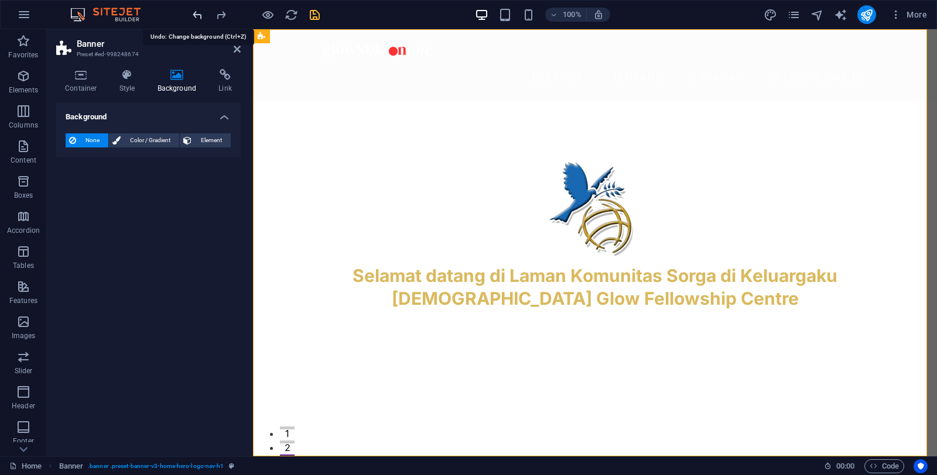
click at [194, 13] on icon "undo" at bounding box center [197, 14] width 13 height 13
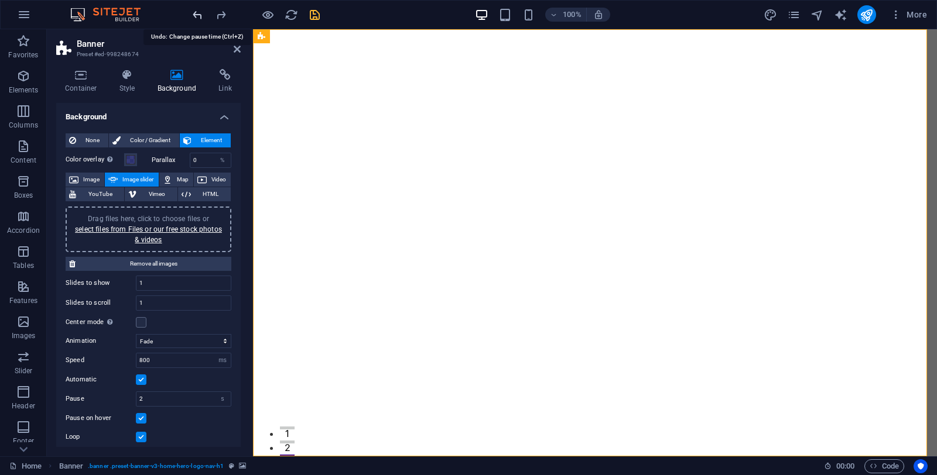
click at [196, 15] on icon "undo" at bounding box center [197, 14] width 13 height 13
type input "5"
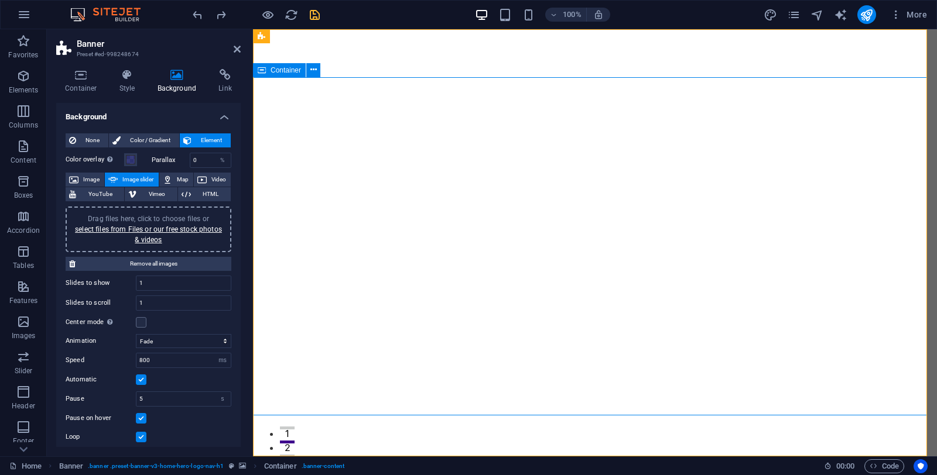
click at [129, 179] on span "Image slider" at bounding box center [137, 180] width 33 height 14
click at [310, 71] on icon at bounding box center [313, 70] width 6 height 12
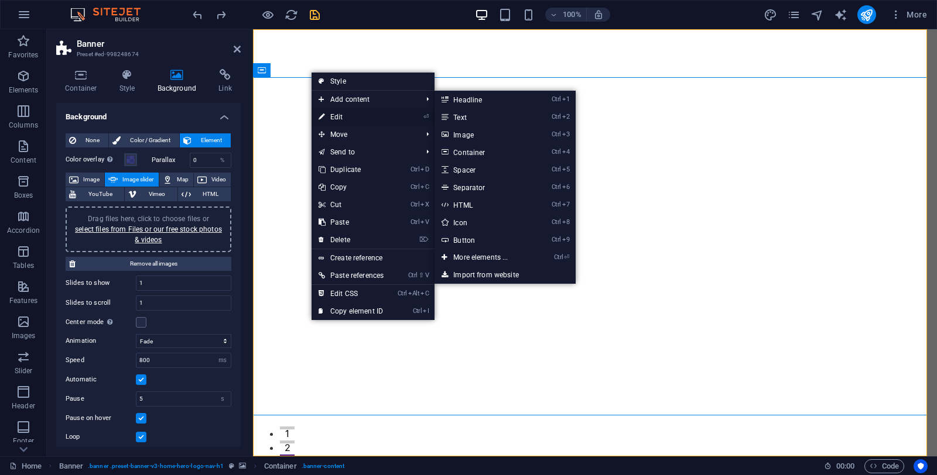
click at [331, 117] on link "⏎ Edit" at bounding box center [350, 117] width 79 height 18
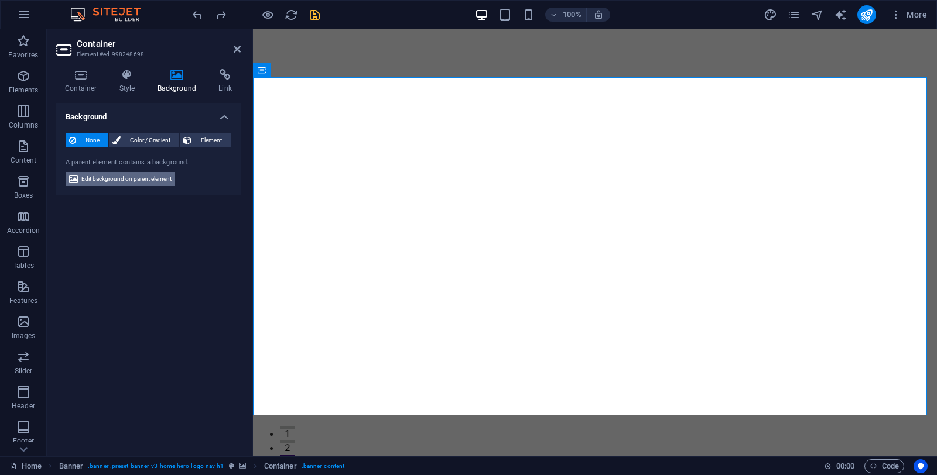
click at [121, 181] on span "Edit background on parent element" at bounding box center [126, 179] width 90 height 14
select select "fade"
select select "ms"
select select "s"
select select "progressive"
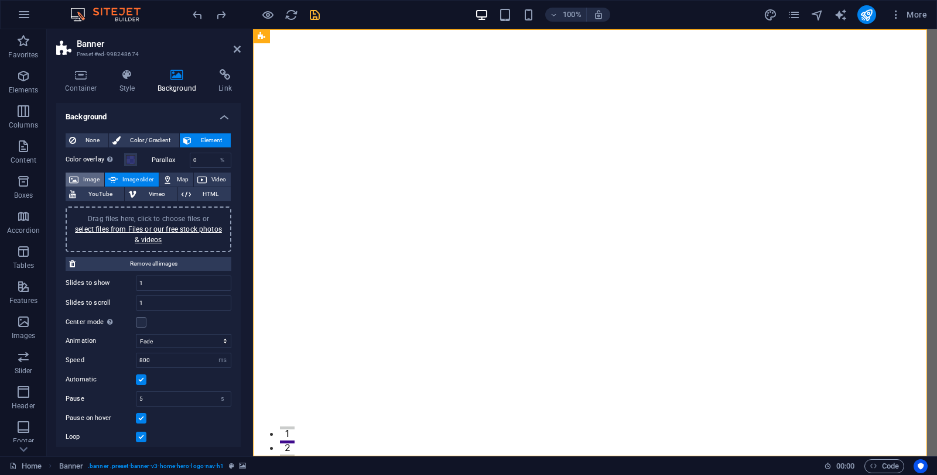
click at [81, 177] on button "Image" at bounding box center [85, 180] width 39 height 14
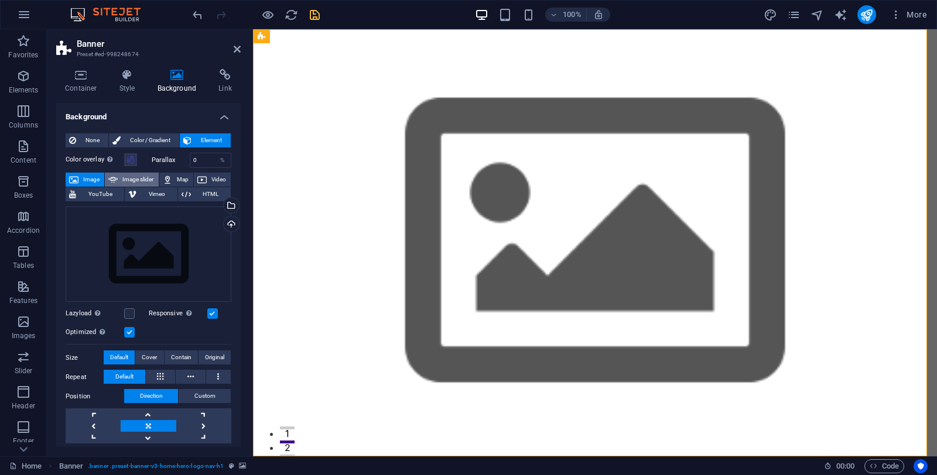
click at [133, 180] on span "Image slider" at bounding box center [137, 180] width 33 height 14
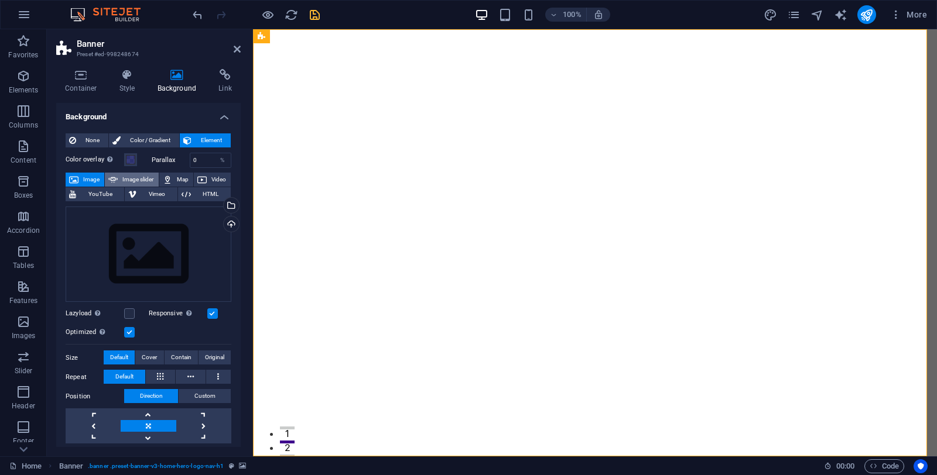
select select "ms"
select select "s"
select select "progressive"
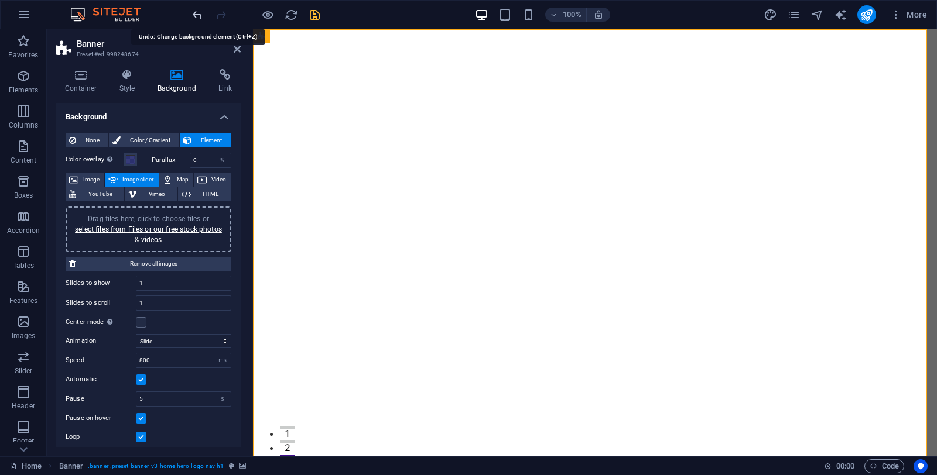
click at [194, 12] on icon "undo" at bounding box center [197, 14] width 13 height 13
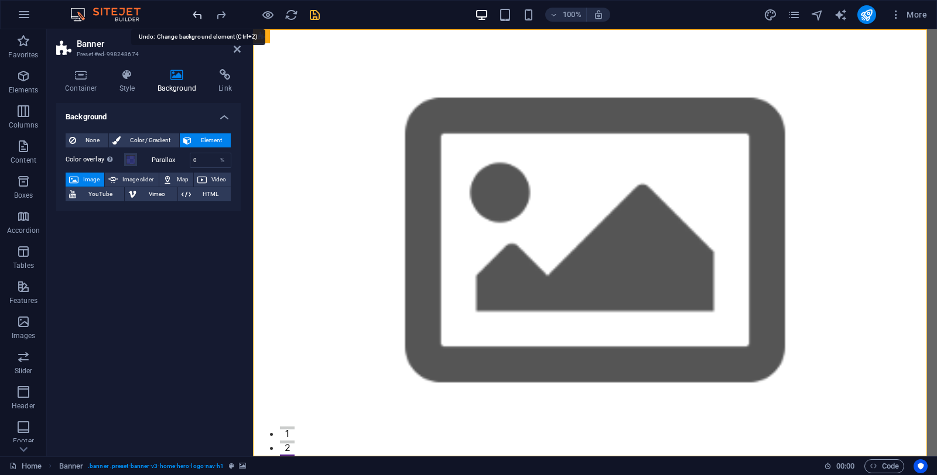
click at [194, 12] on icon "undo" at bounding box center [197, 14] width 13 height 13
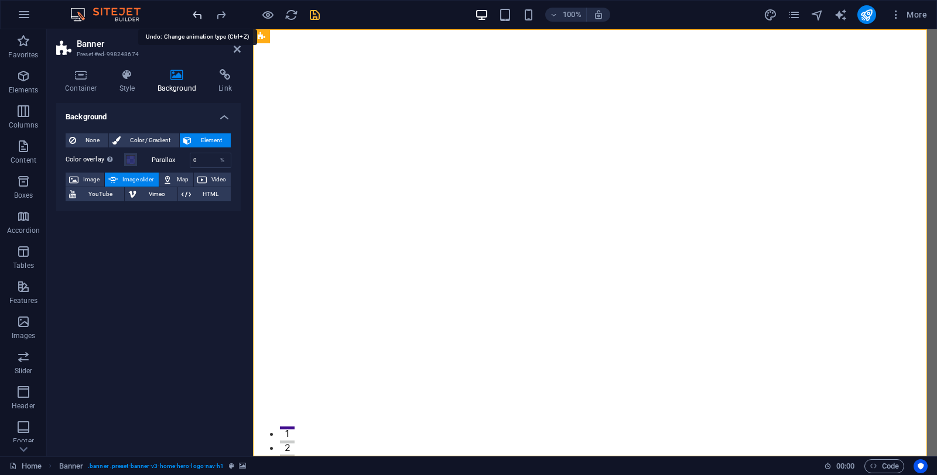
click at [200, 17] on icon "undo" at bounding box center [197, 14] width 13 height 13
click at [192, 16] on icon "undo" at bounding box center [197, 14] width 13 height 13
click at [192, 18] on icon "undo" at bounding box center [197, 14] width 13 height 13
click at [224, 18] on icon "redo" at bounding box center [220, 14] width 13 height 13
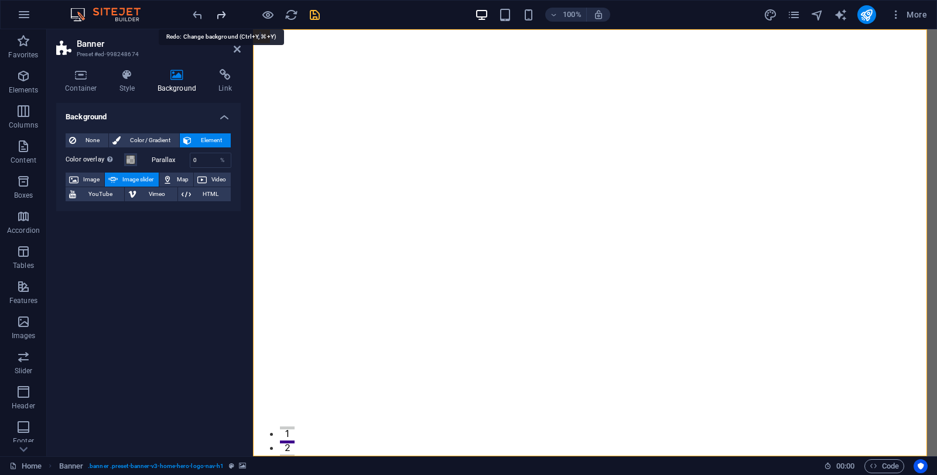
click at [221, 16] on icon "redo" at bounding box center [220, 14] width 13 height 13
click at [127, 176] on span "Image slider" at bounding box center [137, 180] width 33 height 14
click at [82, 138] on span "None" at bounding box center [92, 140] width 25 height 14
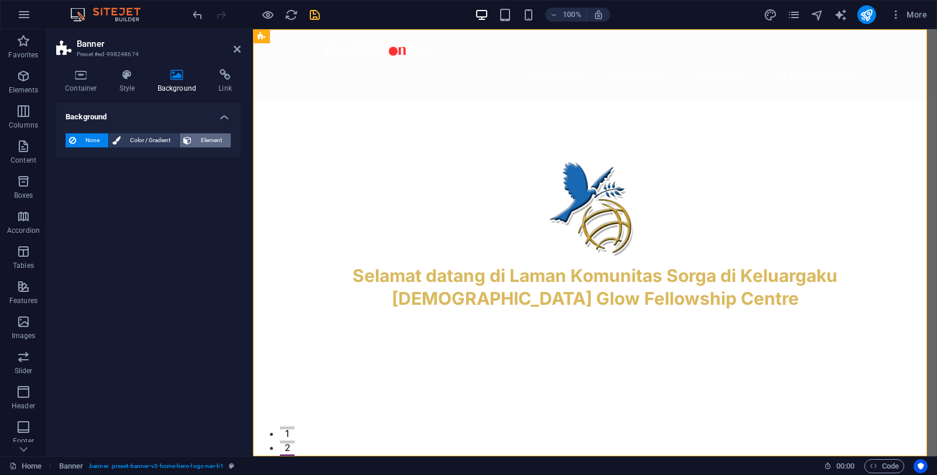
click at [204, 140] on span "Element" at bounding box center [211, 140] width 32 height 14
select select "ms"
select select "s"
select select "progressive"
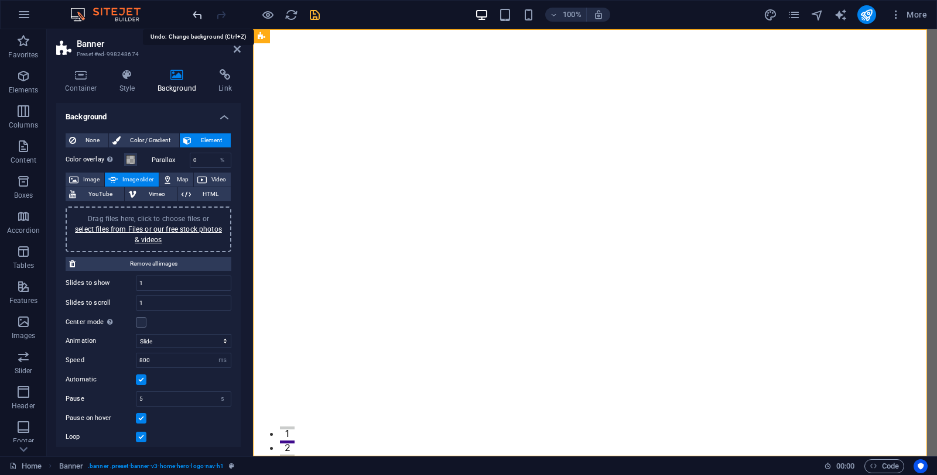
click at [197, 18] on icon "undo" at bounding box center [197, 14] width 13 height 13
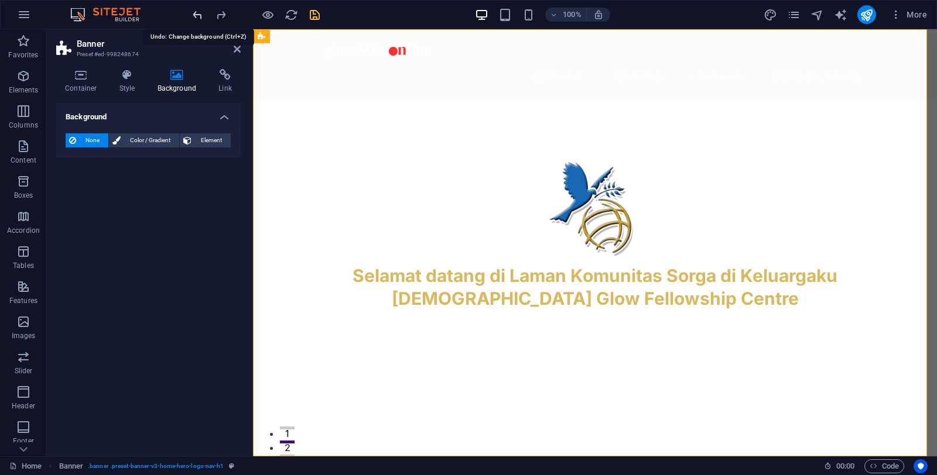
click at [197, 18] on icon "undo" at bounding box center [197, 14] width 13 height 13
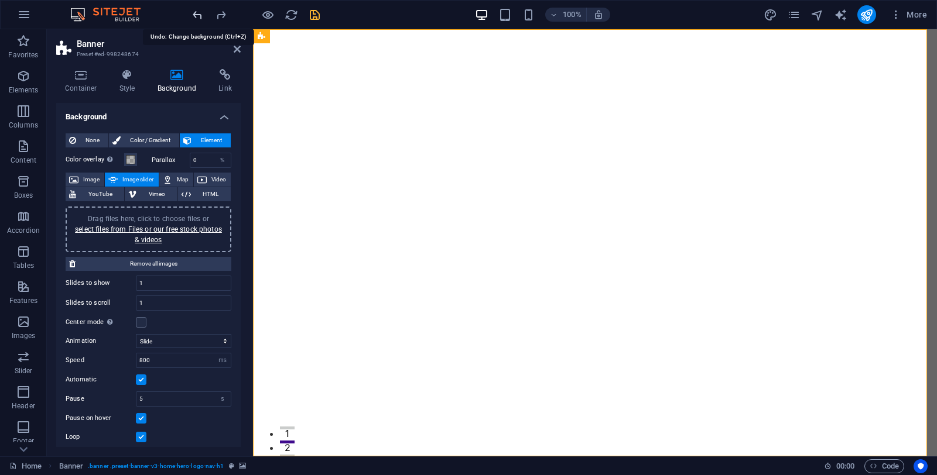
click at [197, 18] on icon "undo" at bounding box center [197, 14] width 13 height 13
click at [214, 231] on link "select files from Files or our free stock photos & videos" at bounding box center [148, 234] width 147 height 19
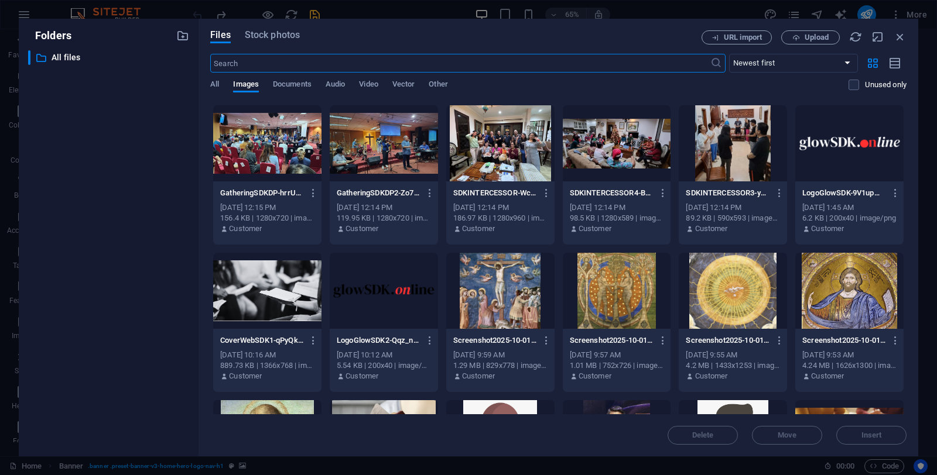
scroll to position [440, 0]
click at [735, 159] on div at bounding box center [732, 143] width 108 height 76
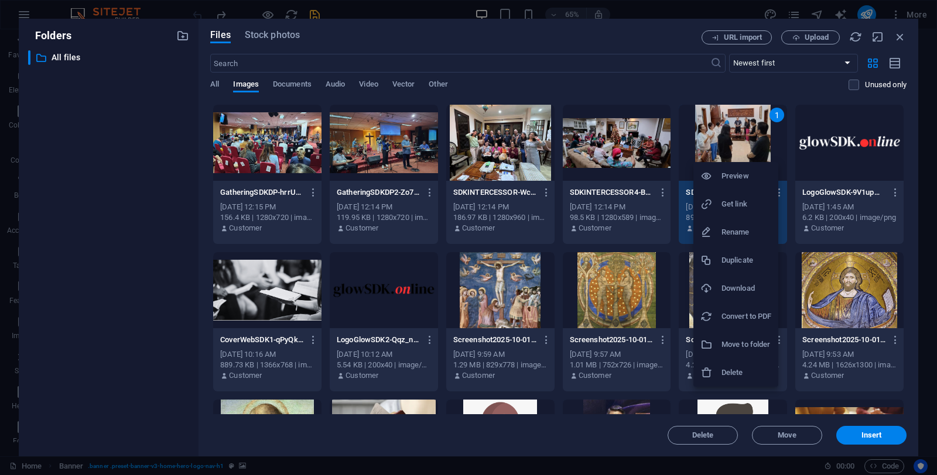
click at [720, 134] on div at bounding box center [468, 237] width 937 height 475
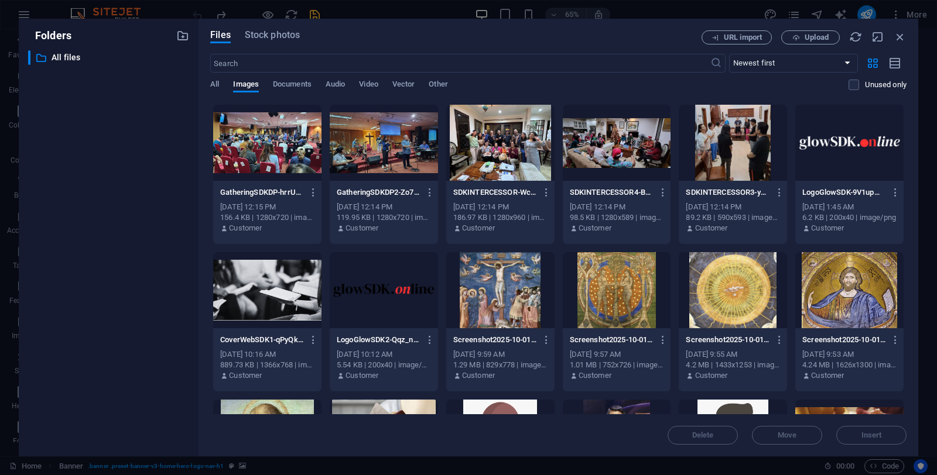
click at [720, 134] on div "Preview Get link Rename Duplicate Download Convert to PDF Move to folder Delete" at bounding box center [468, 241] width 937 height 468
click at [720, 134] on div at bounding box center [732, 143] width 108 height 76
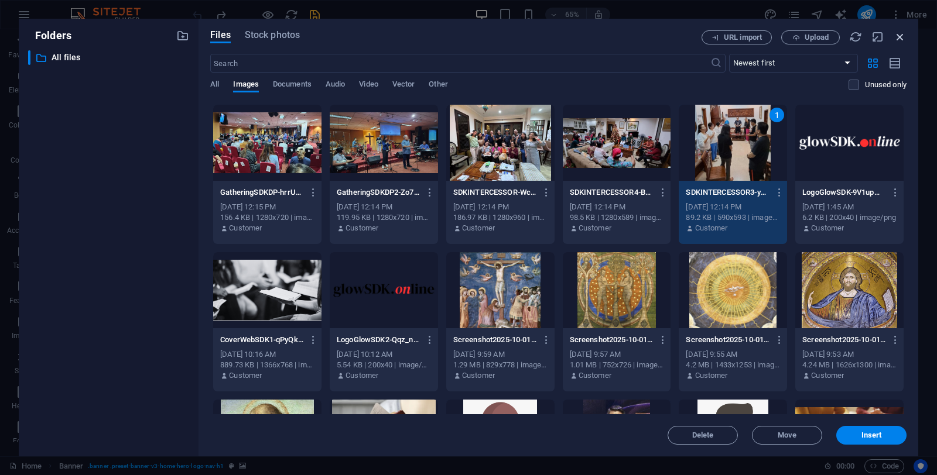
click at [901, 39] on icon "button" at bounding box center [899, 36] width 13 height 13
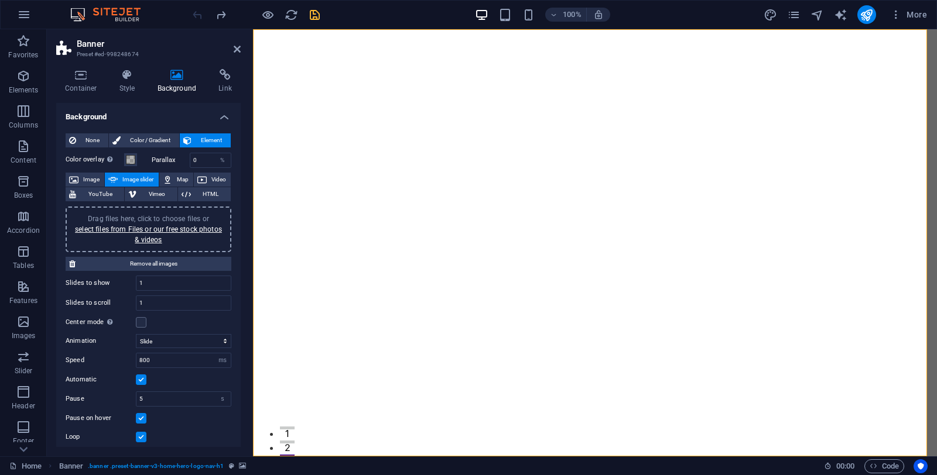
scroll to position [59, 0]
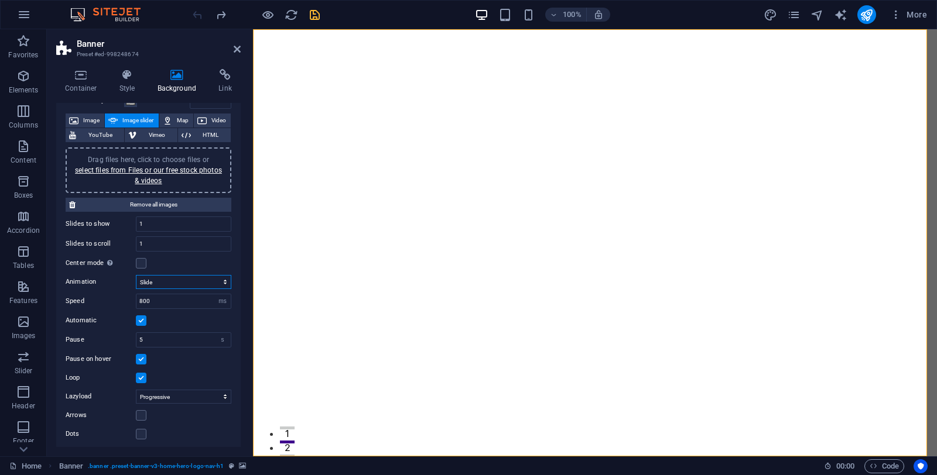
click at [222, 282] on select "Slide Fade" at bounding box center [183, 282] width 95 height 14
click at [191, 441] on div "None Color / Gradient Element Stretch background to full-width Color overlay Pl…" at bounding box center [148, 258] width 184 height 386
click at [220, 393] on select "Off On demand Progressive" at bounding box center [183, 397] width 95 height 14
click at [210, 375] on div "Loop" at bounding box center [149, 378] width 166 height 14
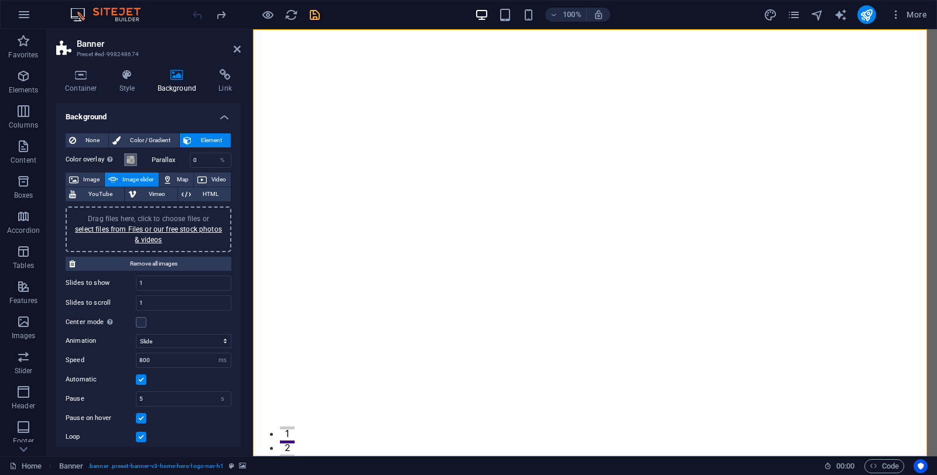
click at [128, 160] on span at bounding box center [130, 159] width 9 height 9
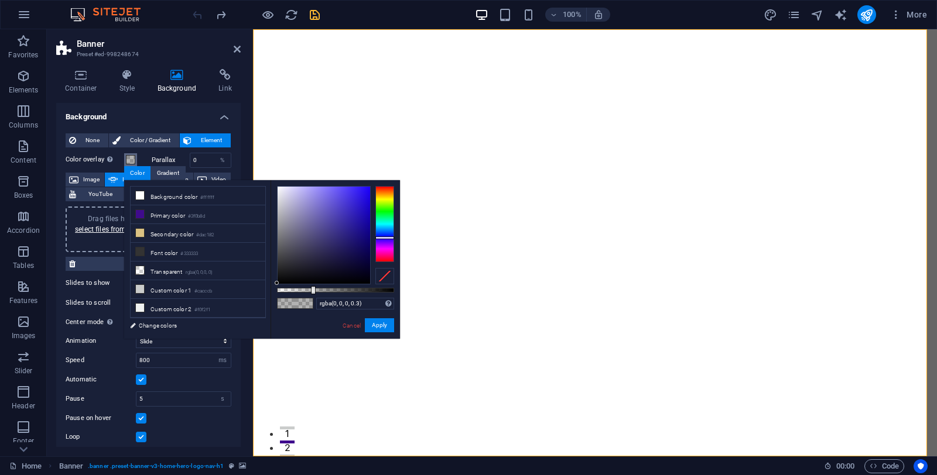
click at [387, 238] on div at bounding box center [384, 224] width 19 height 76
drag, startPoint x: 353, startPoint y: 247, endPoint x: 368, endPoint y: 256, distance: 17.1
click at [368, 256] on div at bounding box center [323, 235] width 92 height 97
drag, startPoint x: 310, startPoint y: 290, endPoint x: 375, endPoint y: 294, distance: 64.6
click at [375, 294] on div "rgba(9, 2, 72, 0.837) Supported formats #0852ed rgb(8, 82, 237) rgba(8, 82, 237…" at bounding box center [334, 344] width 129 height 328
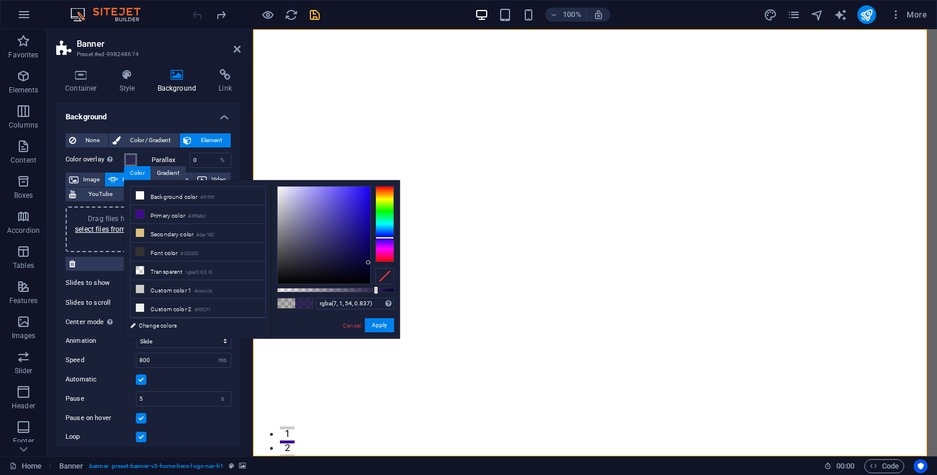
drag, startPoint x: 366, startPoint y: 257, endPoint x: 368, endPoint y: 263, distance: 6.1
click at [368, 263] on div at bounding box center [323, 235] width 92 height 97
type input "rgba(7, 1, 54, 0.852)"
click at [376, 291] on div at bounding box center [377, 290] width 5 height 8
click at [314, 14] on icon "save" at bounding box center [314, 14] width 13 height 13
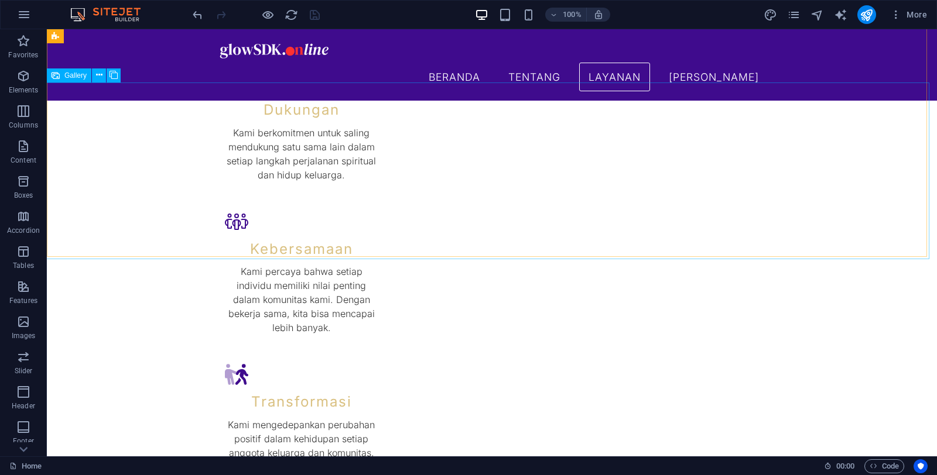
scroll to position [1488, 0]
click at [94, 77] on button at bounding box center [99, 77] width 14 height 14
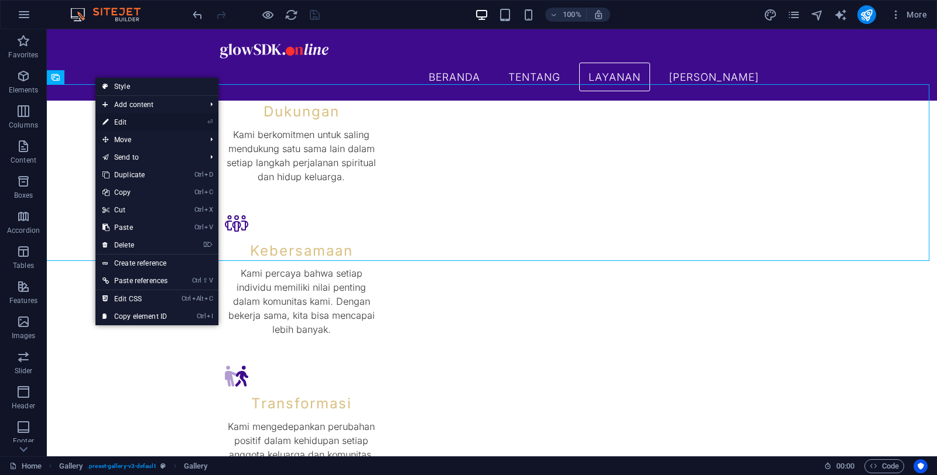
click at [131, 124] on link "⏎ Edit" at bounding box center [134, 123] width 79 height 18
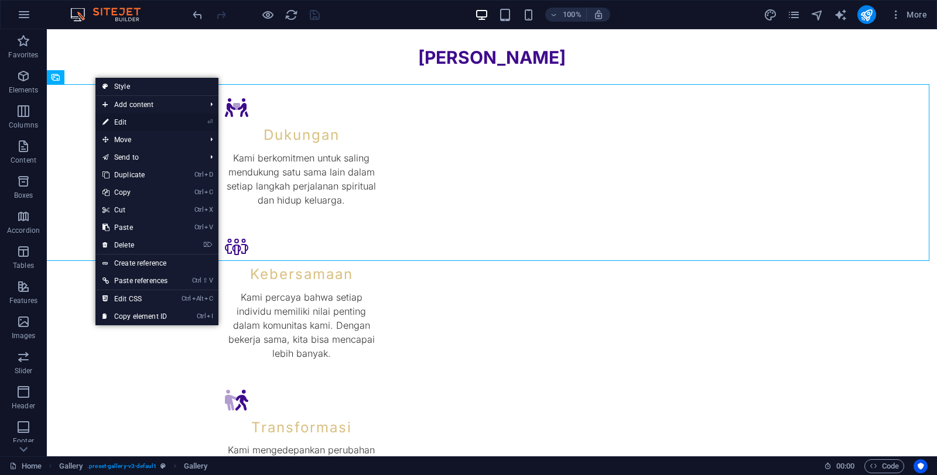
select select "4"
select select "px"
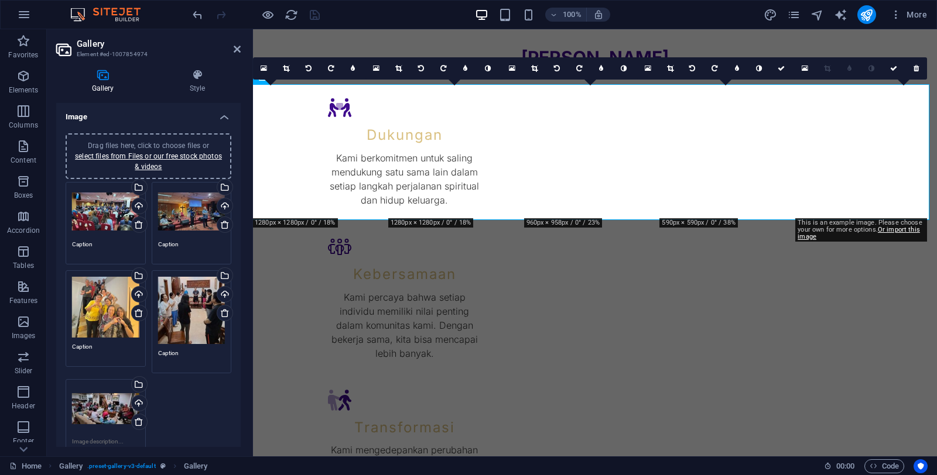
click at [203, 413] on div "Drag files here, click to choose files or select files from Files or our free s…" at bounding box center [148, 322] width 171 height 286
click at [174, 157] on link "select files from Files or our free stock photos & videos" at bounding box center [148, 161] width 147 height 19
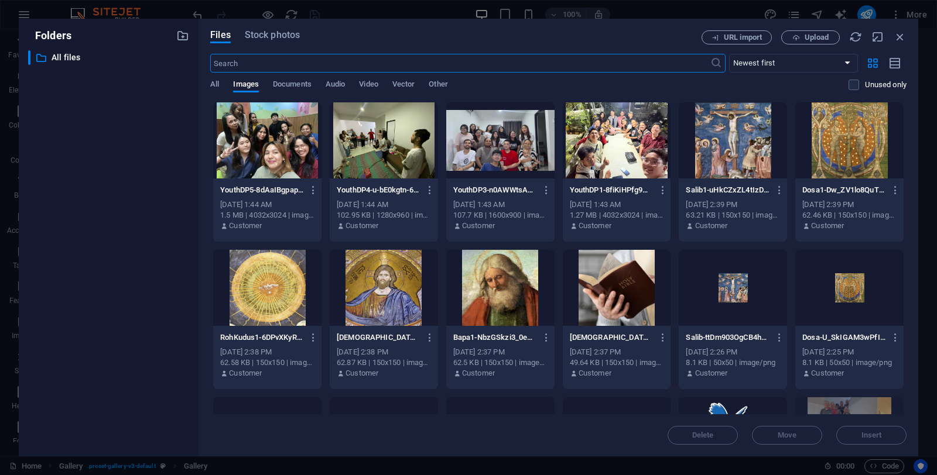
scroll to position [1719, 0]
click at [247, 153] on div at bounding box center [267, 140] width 108 height 76
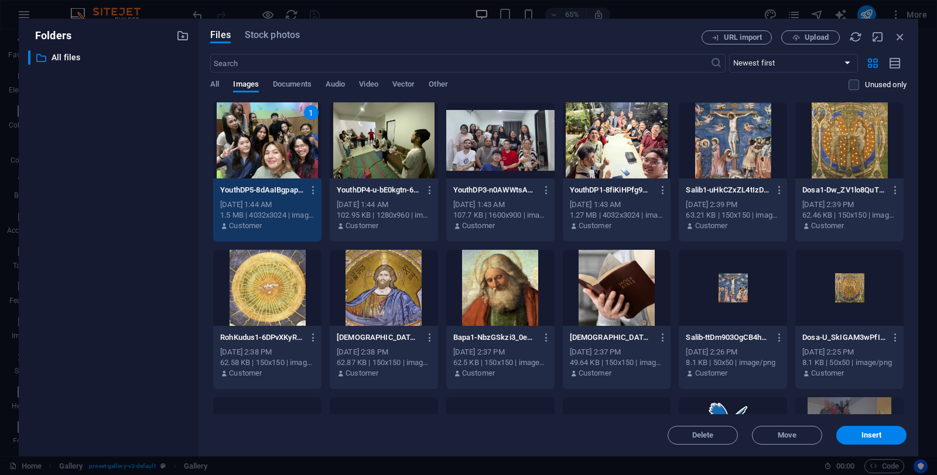
click at [385, 146] on div at bounding box center [384, 140] width 108 height 76
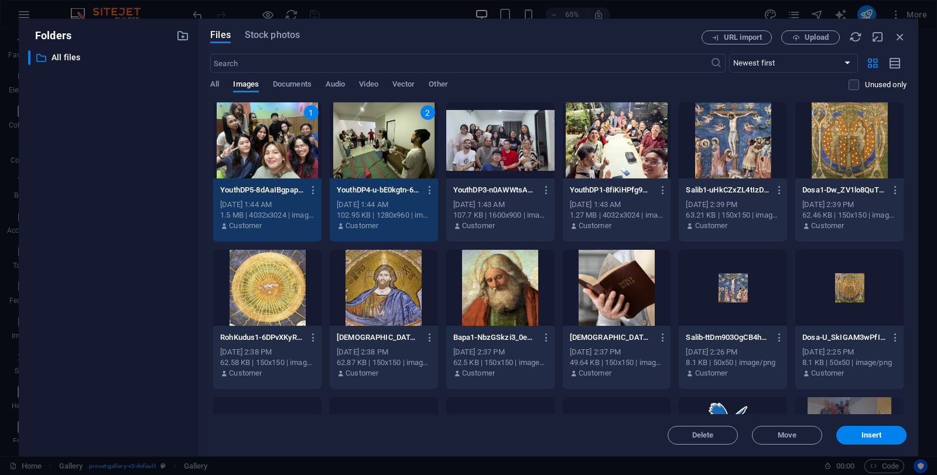
click at [502, 140] on div at bounding box center [500, 140] width 108 height 76
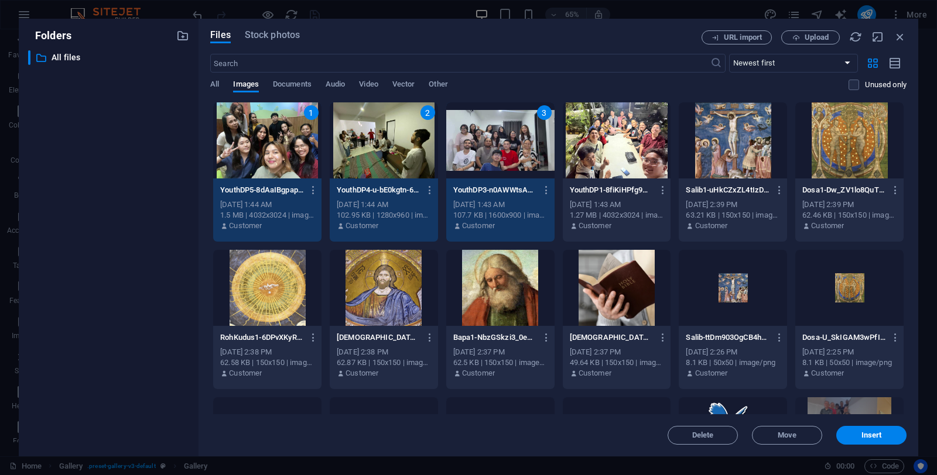
click at [593, 136] on div at bounding box center [616, 140] width 108 height 76
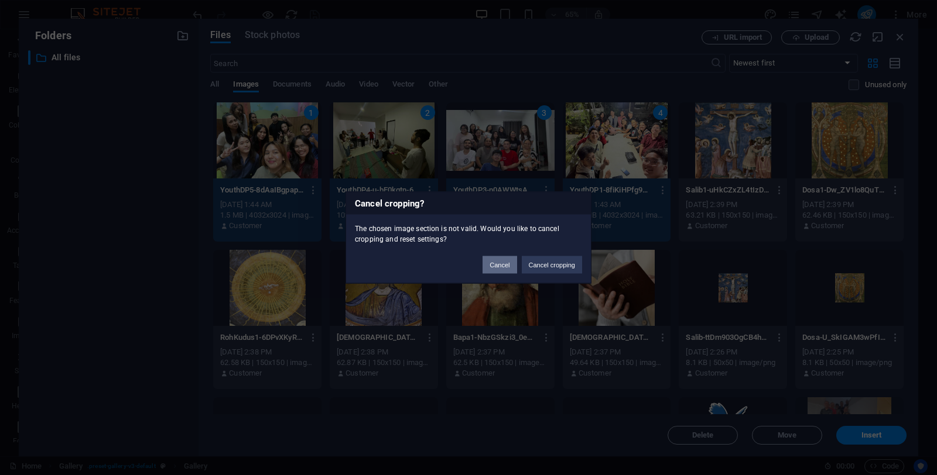
click at [495, 267] on button "Cancel" at bounding box center [499, 265] width 34 height 18
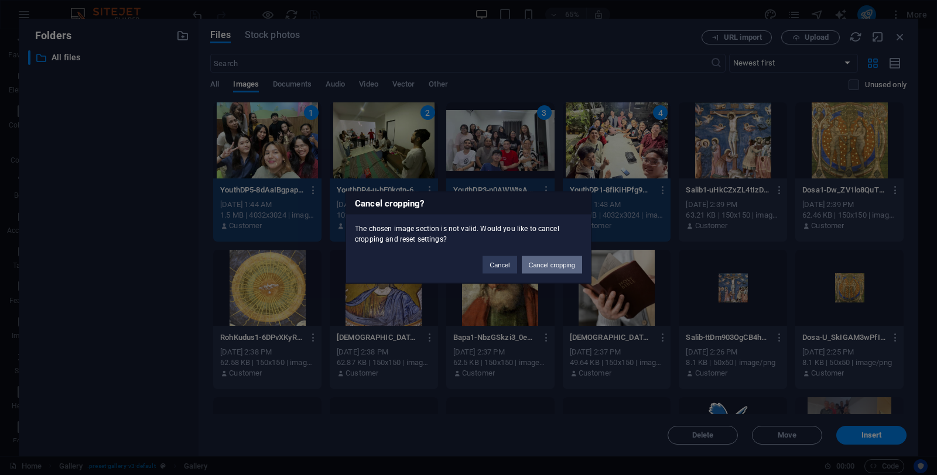
click at [541, 269] on button "Cancel cropping" at bounding box center [552, 265] width 61 height 18
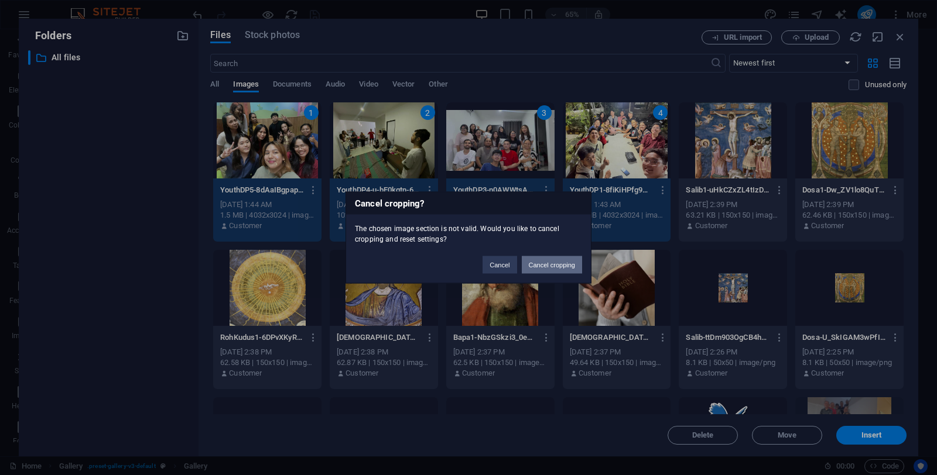
click at [545, 267] on button "Cancel cropping" at bounding box center [552, 265] width 61 height 18
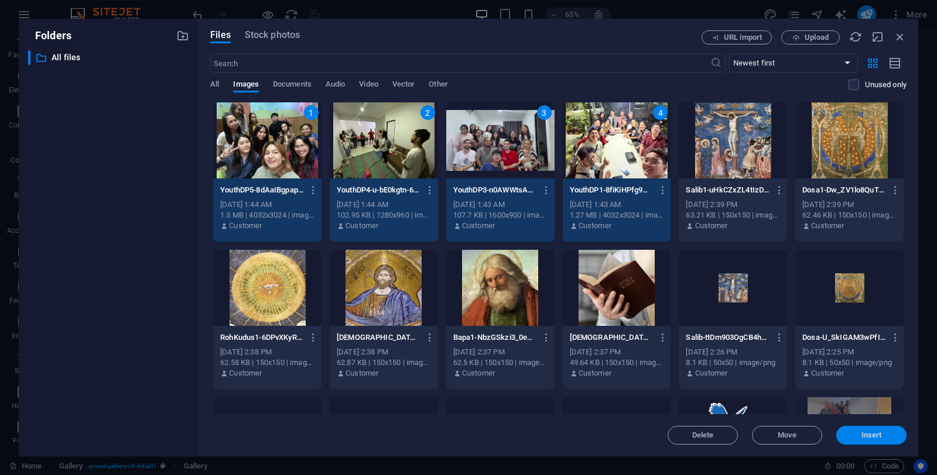
click at [872, 437] on span "Insert" at bounding box center [871, 435] width 20 height 7
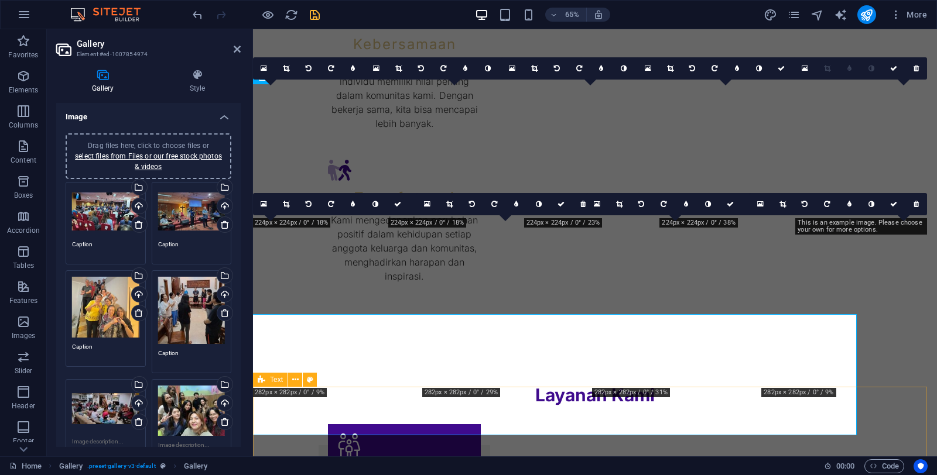
scroll to position [1488, 0]
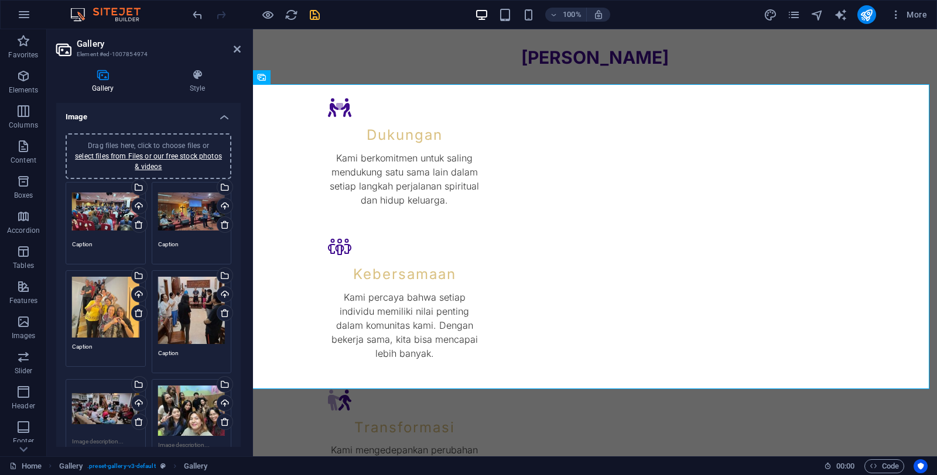
click at [317, 23] on div "100% More" at bounding box center [468, 15] width 935 height 28
click at [314, 18] on icon "save" at bounding box center [314, 14] width 13 height 13
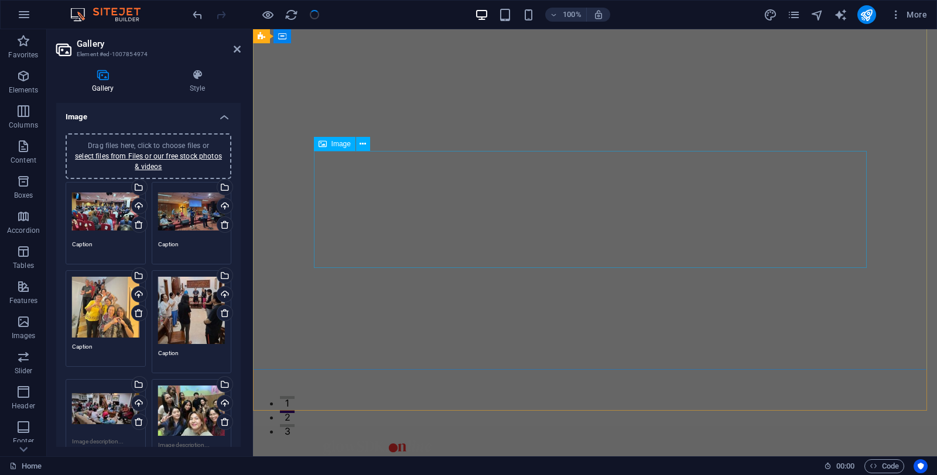
scroll to position [0, 0]
click at [311, 69] on icon at bounding box center [313, 70] width 6 height 12
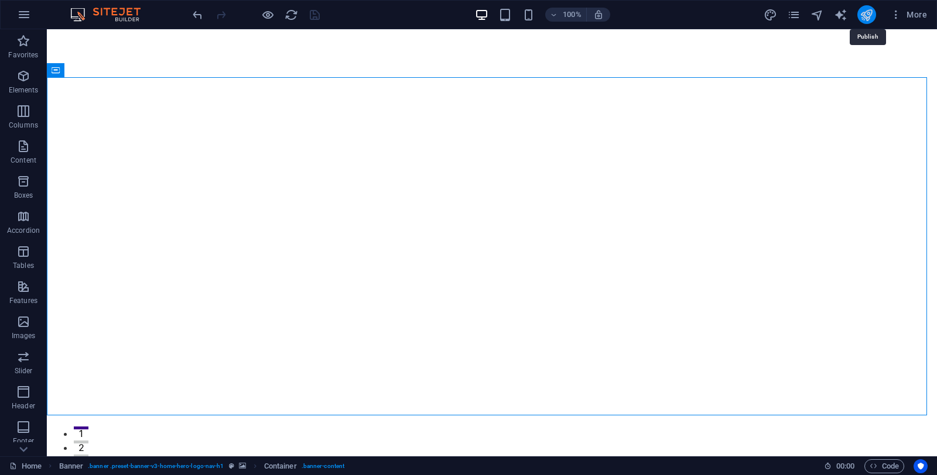
click at [867, 13] on icon "publish" at bounding box center [865, 14] width 13 height 13
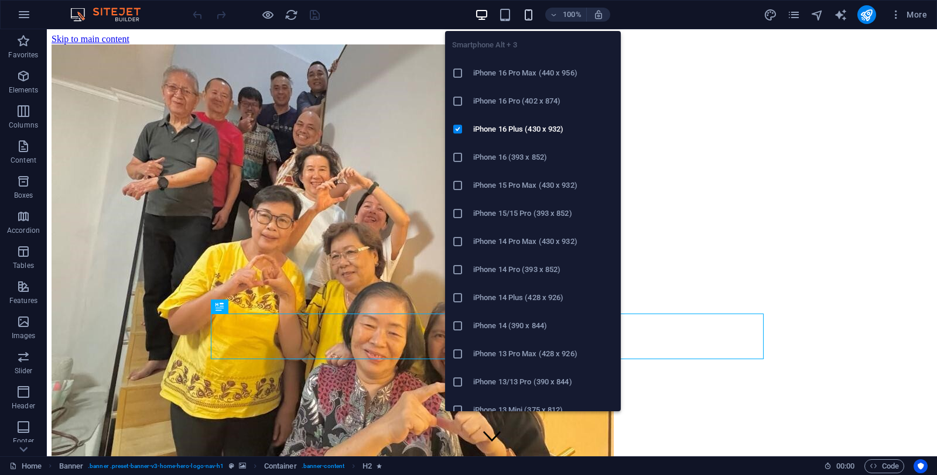
click at [527, 15] on icon "button" at bounding box center [528, 14] width 13 height 13
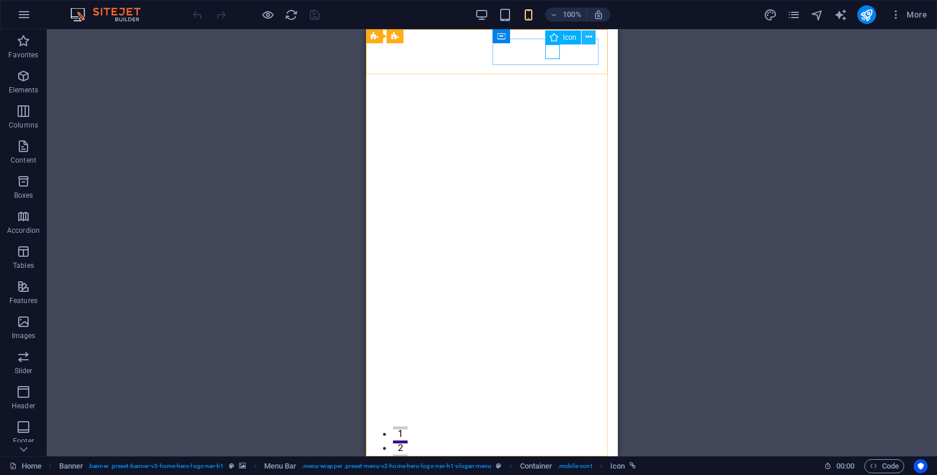
click at [588, 35] on icon at bounding box center [588, 37] width 6 height 12
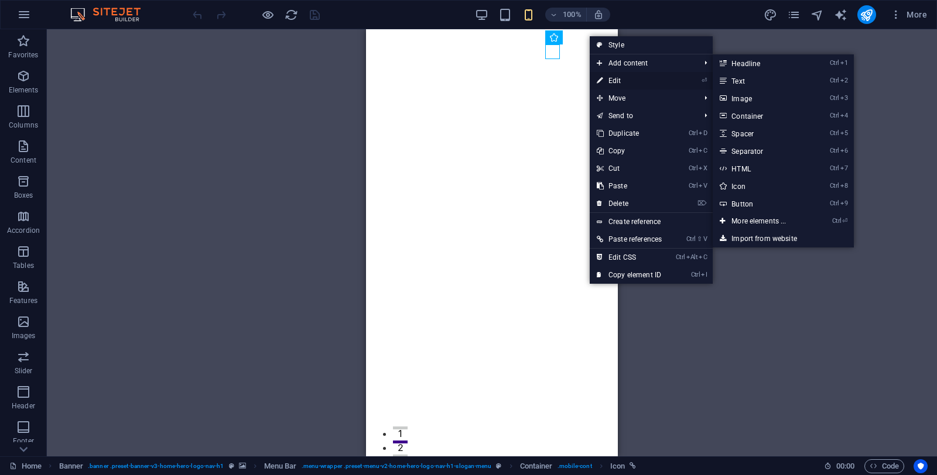
click at [613, 77] on link "⏎ Edit" at bounding box center [628, 81] width 79 height 18
select select "xMidYMid"
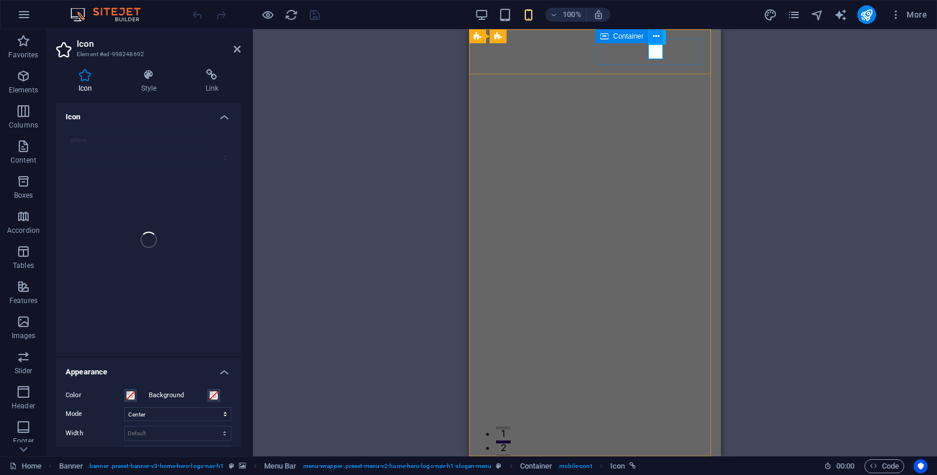
click at [654, 37] on icon at bounding box center [656, 36] width 6 height 12
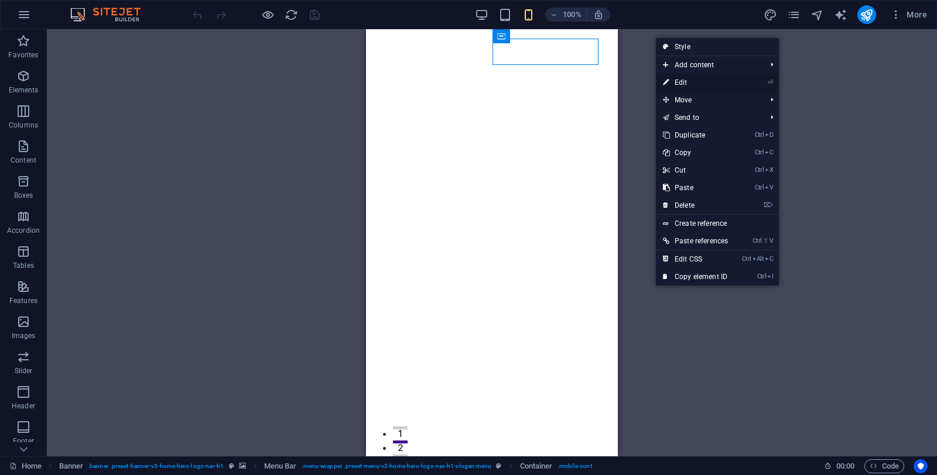
click at [680, 80] on link "⏎ Edit" at bounding box center [695, 83] width 79 height 18
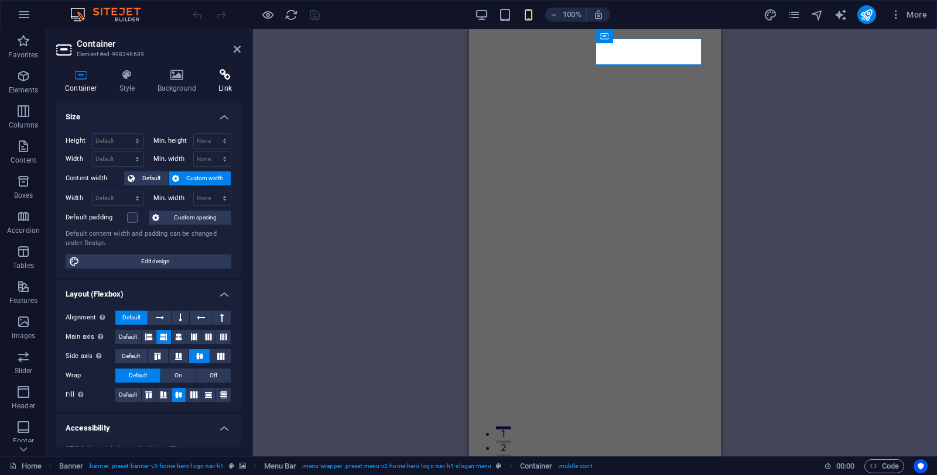
click at [228, 75] on icon at bounding box center [225, 75] width 31 height 12
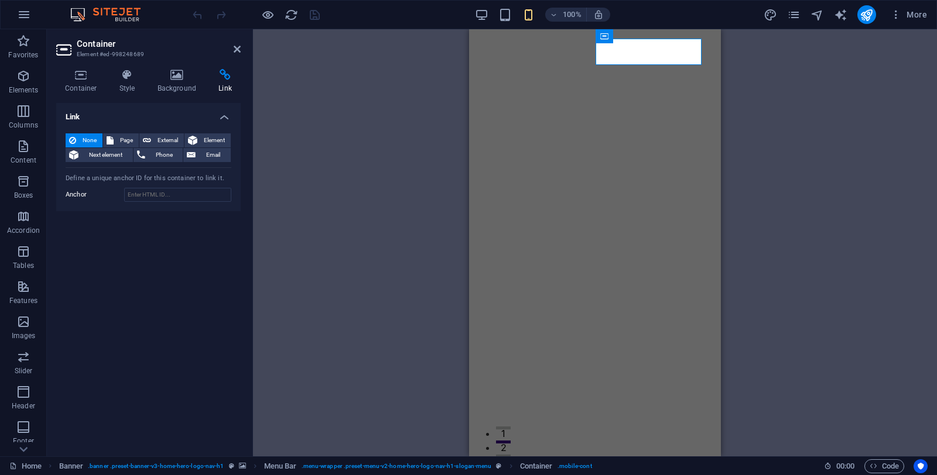
click at [288, 148] on div "H2 Banner Container Banner Menu Bar Menu Container Icon HTML" at bounding box center [595, 242] width 684 height 427
click at [692, 32] on button at bounding box center [686, 36] width 14 height 14
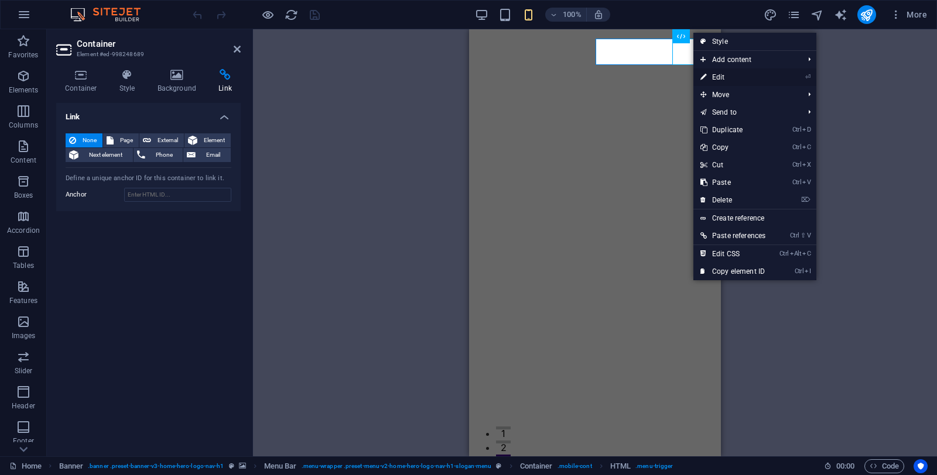
click at [717, 74] on link "⏎ Edit" at bounding box center [732, 77] width 79 height 18
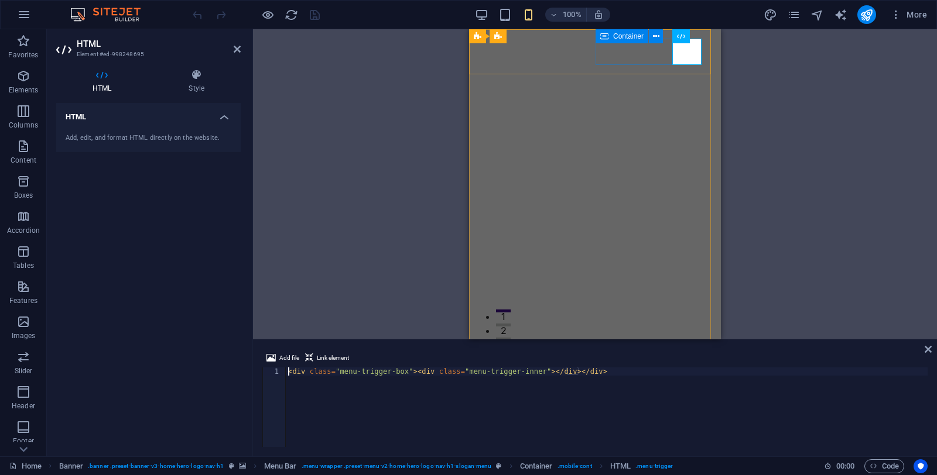
click at [641, 378] on div at bounding box center [594, 398] width 233 height 41
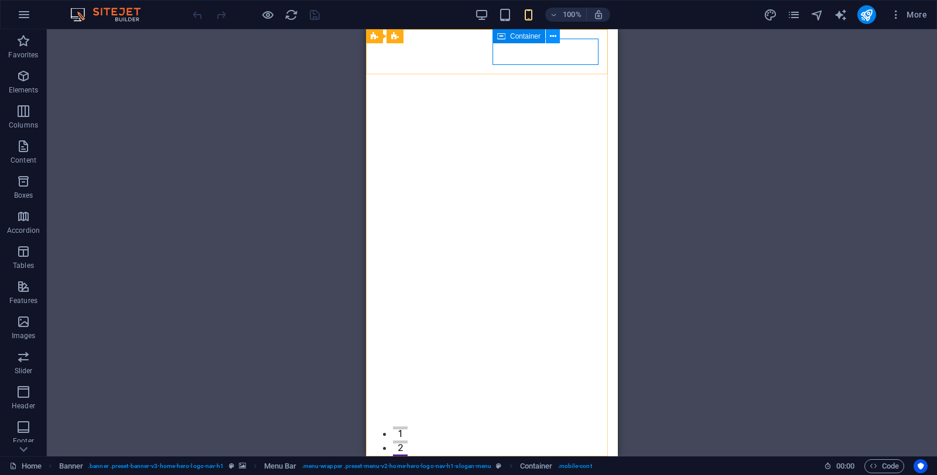
click at [554, 36] on icon at bounding box center [553, 36] width 6 height 12
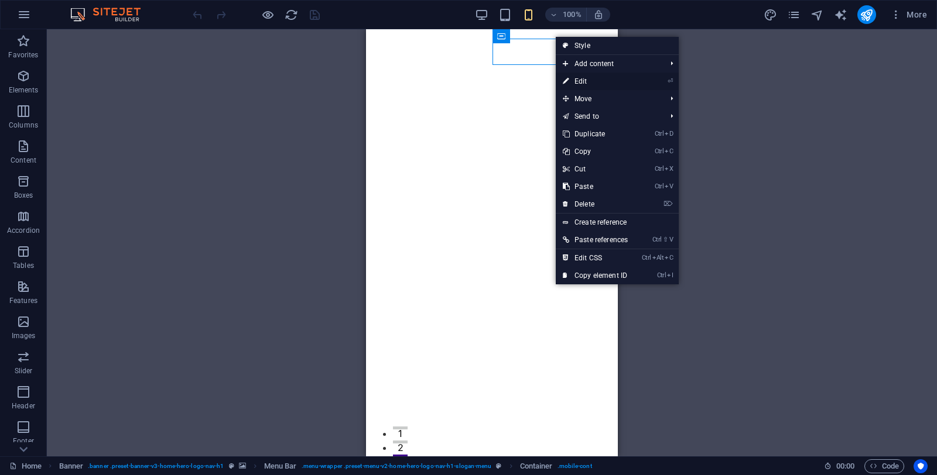
click at [584, 85] on link "⏎ Edit" at bounding box center [594, 82] width 79 height 18
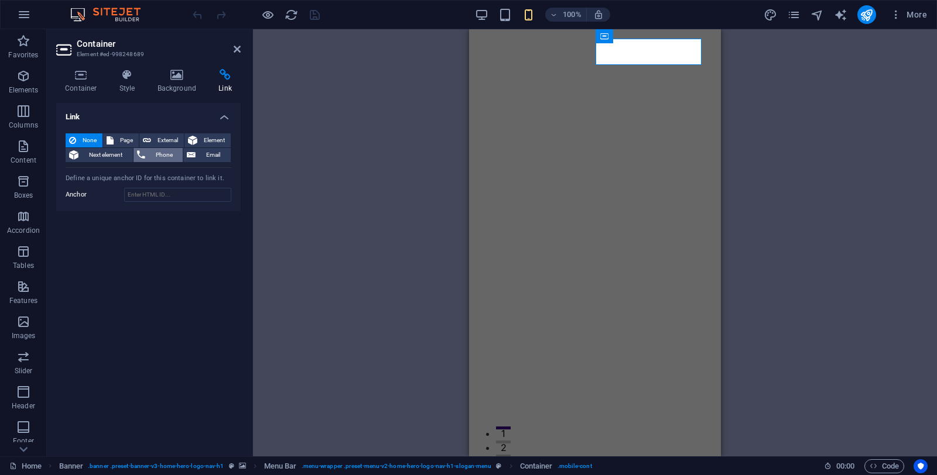
click at [162, 156] on span "Phone" at bounding box center [164, 155] width 31 height 14
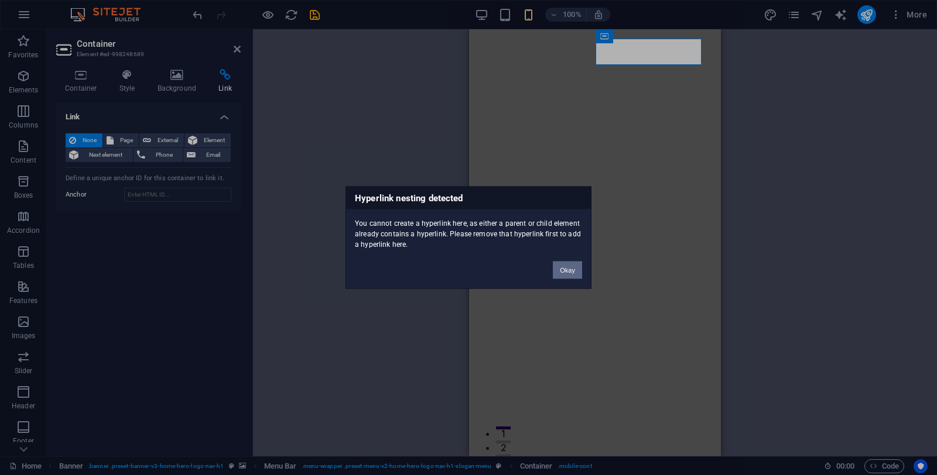
click at [572, 273] on button "Okay" at bounding box center [567, 271] width 29 height 18
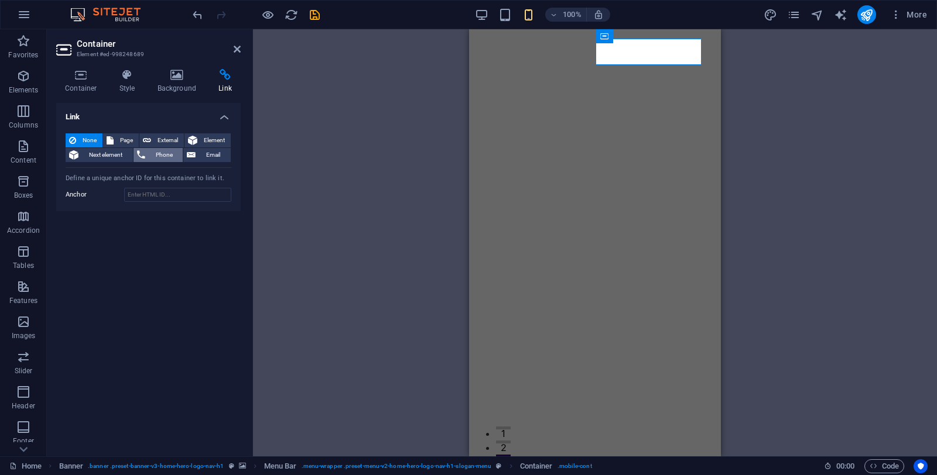
click at [165, 155] on span "Phone" at bounding box center [164, 155] width 31 height 14
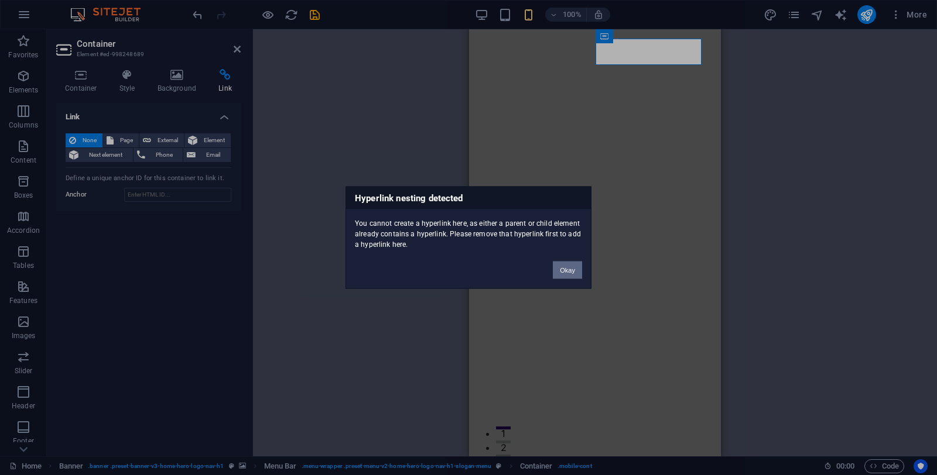
click at [576, 272] on button "Okay" at bounding box center [567, 271] width 29 height 18
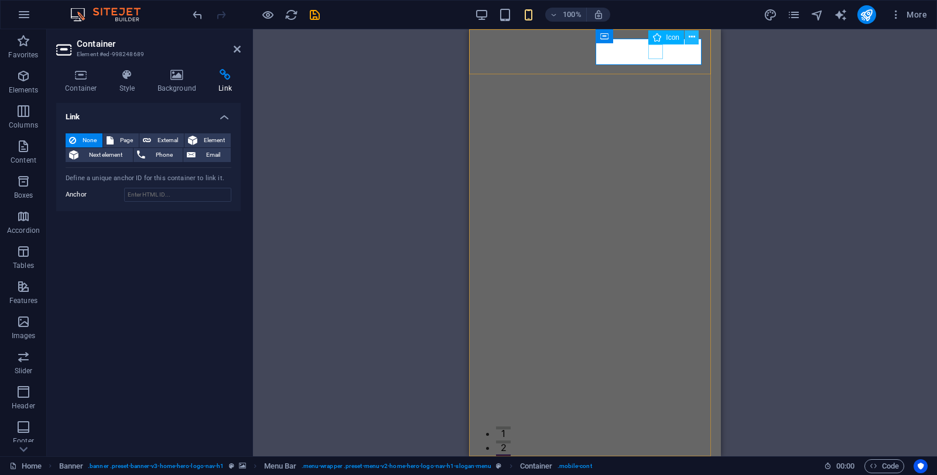
click at [692, 36] on icon at bounding box center [691, 37] width 6 height 12
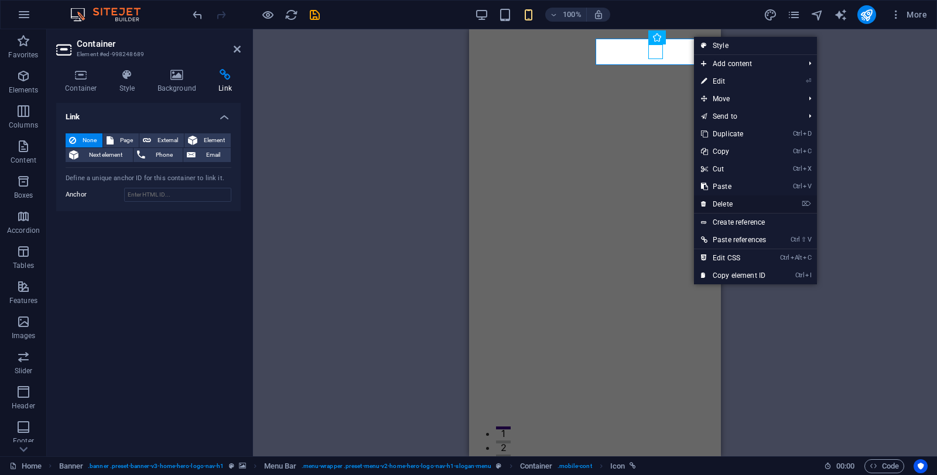
click at [722, 202] on link "⌦ Delete" at bounding box center [733, 204] width 79 height 18
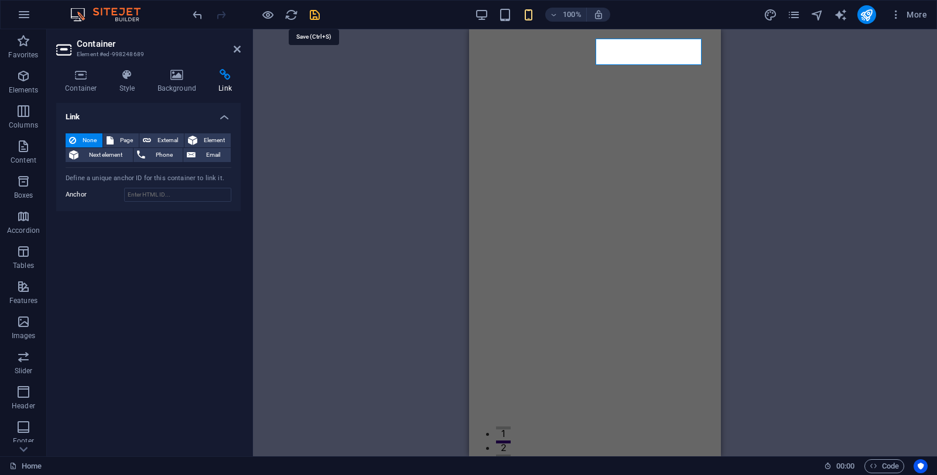
click at [308, 13] on icon "save" at bounding box center [314, 14] width 13 height 13
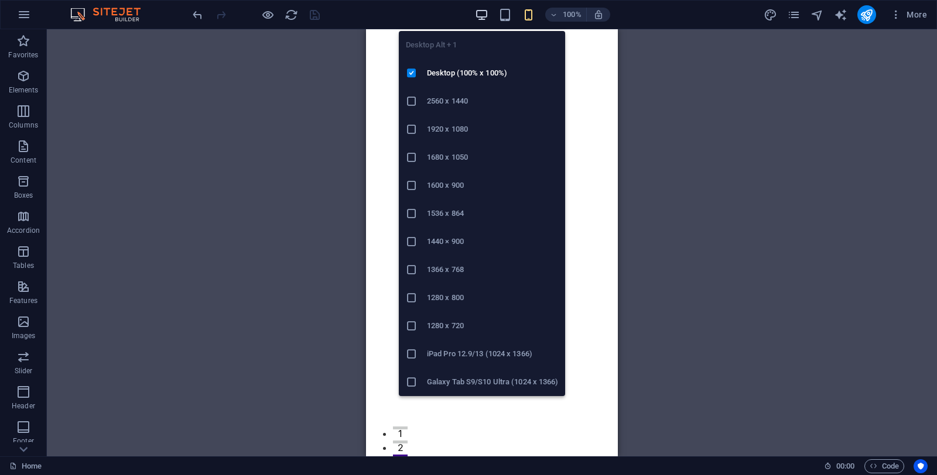
click at [482, 15] on icon "button" at bounding box center [481, 14] width 13 height 13
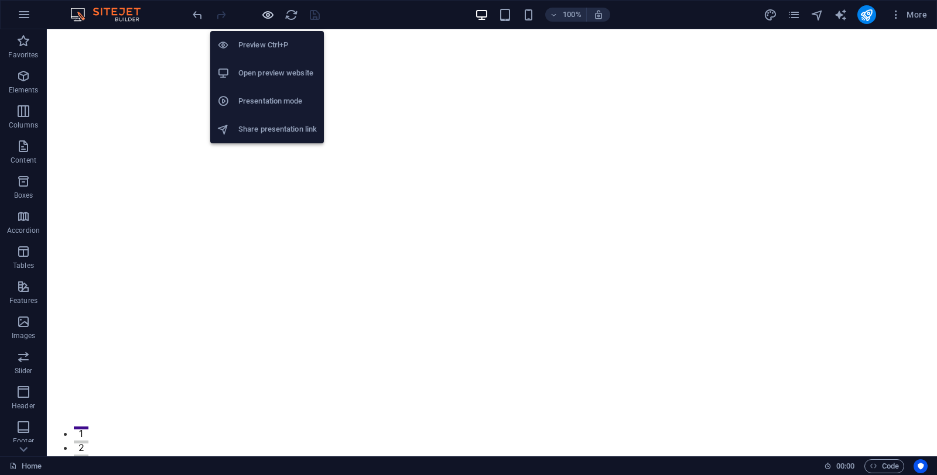
click at [266, 16] on icon "button" at bounding box center [267, 14] width 13 height 13
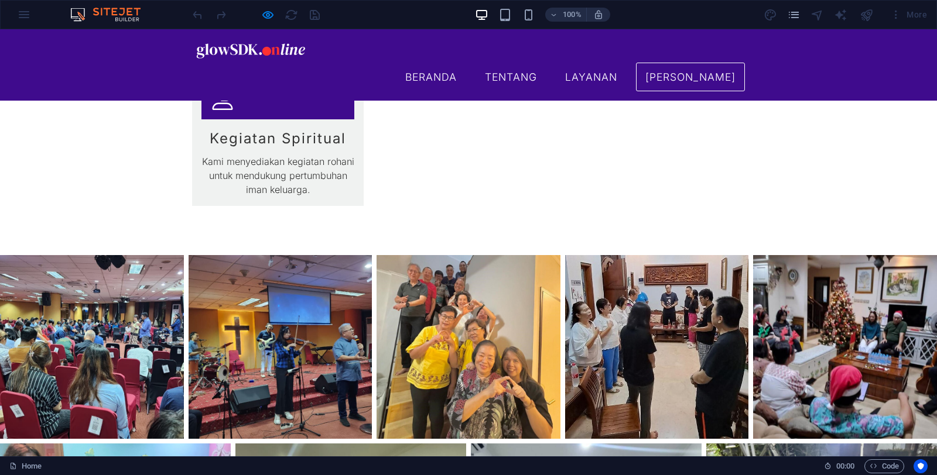
scroll to position [2752, 0]
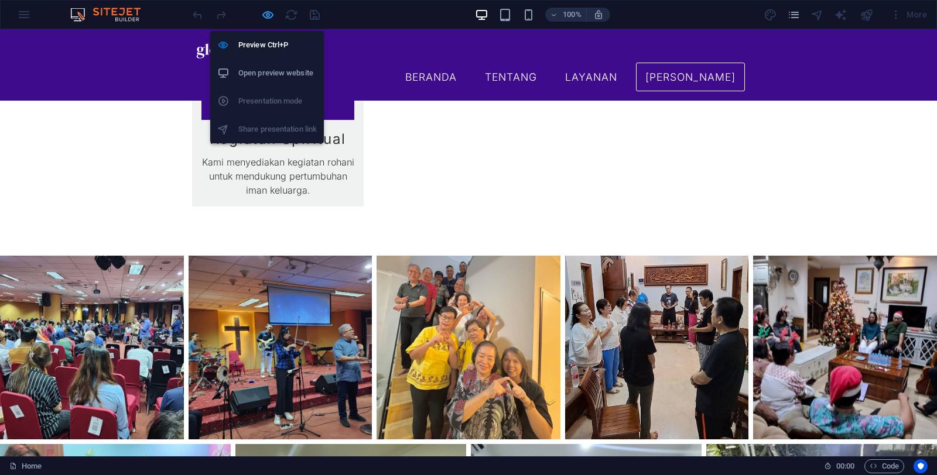
click at [263, 15] on icon "button" at bounding box center [267, 14] width 13 height 13
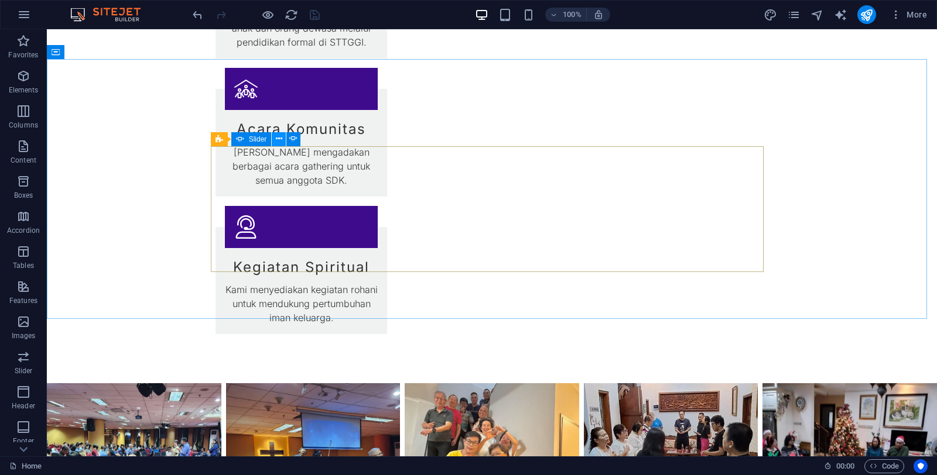
click at [277, 140] on icon at bounding box center [279, 139] width 6 height 12
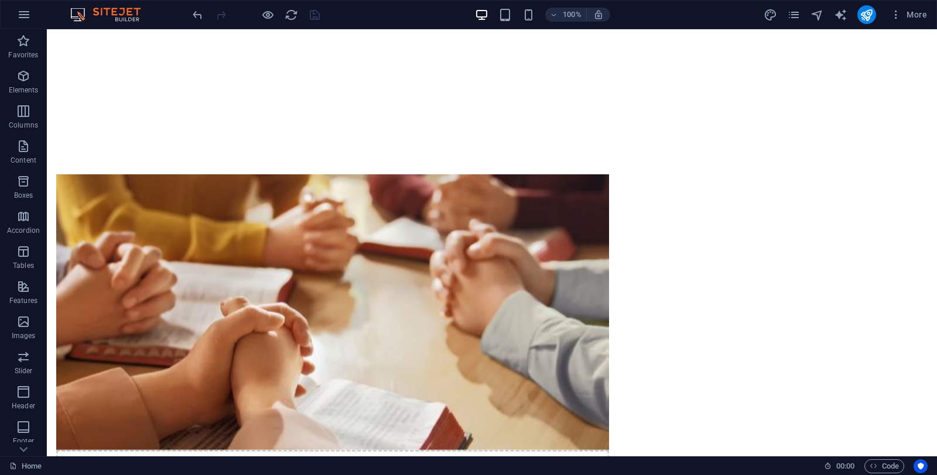
scroll to position [708, 0]
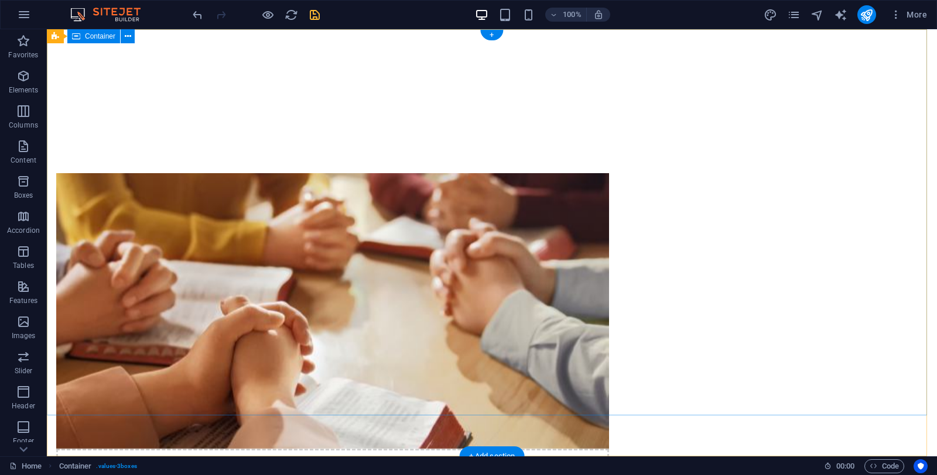
scroll to position [0, 0]
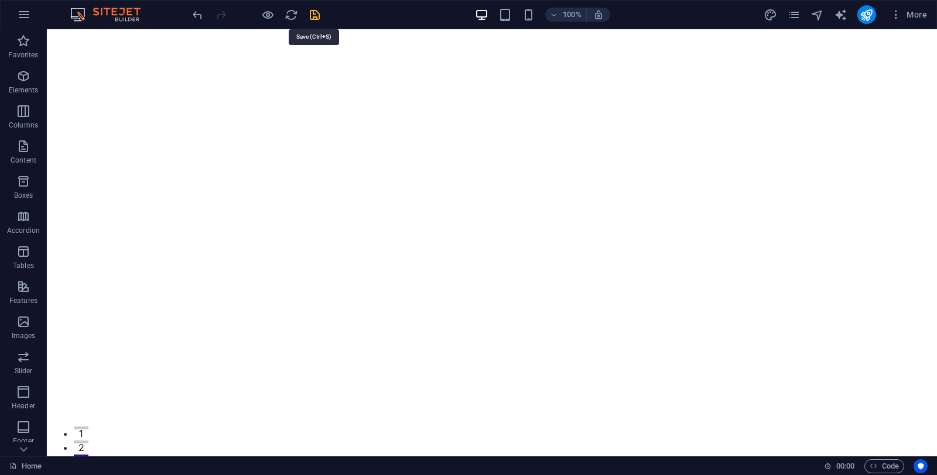
click at [317, 16] on icon "save" at bounding box center [314, 14] width 13 height 13
click at [109, 71] on icon at bounding box center [107, 70] width 6 height 12
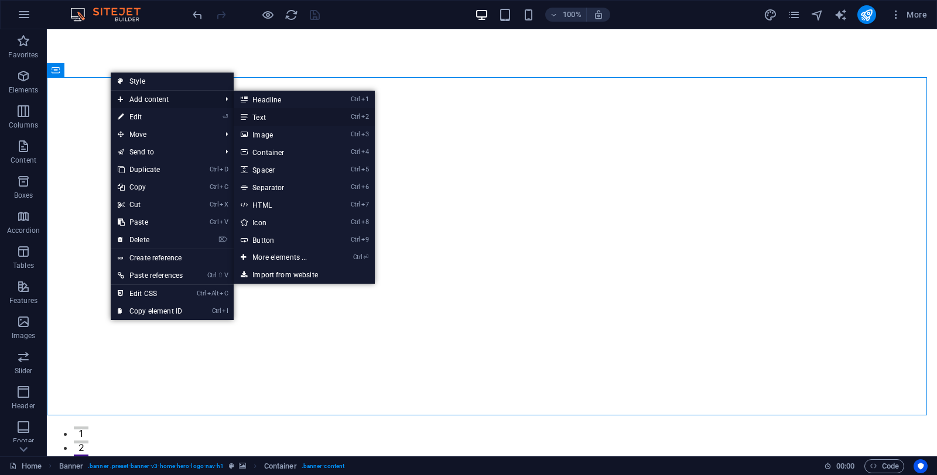
click at [265, 120] on link "Ctrl 2 Text" at bounding box center [282, 117] width 97 height 18
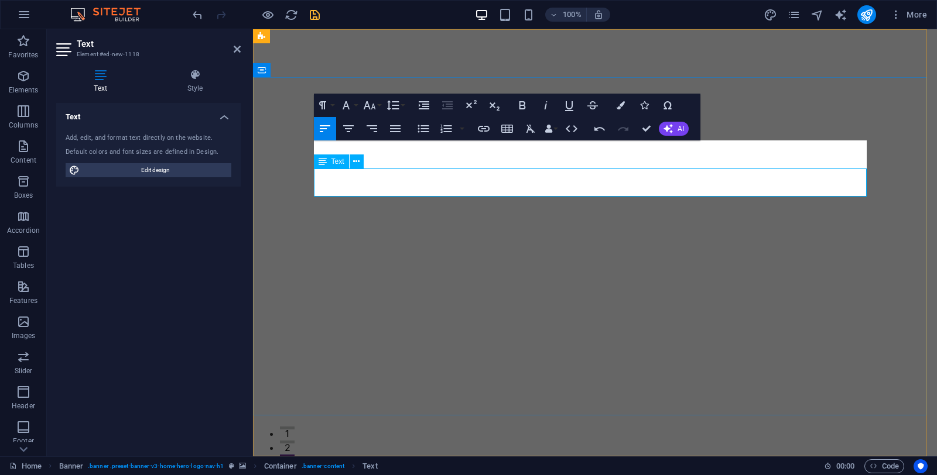
scroll to position [3268, 1]
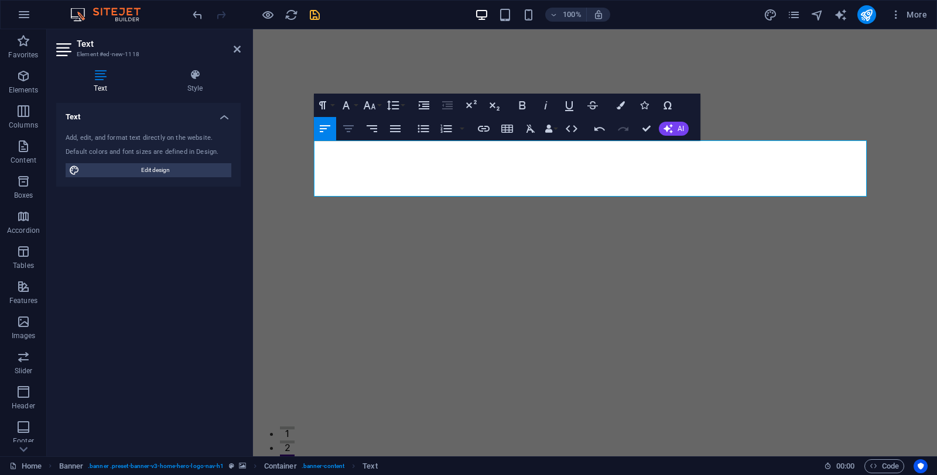
click at [350, 129] on icon "button" at bounding box center [348, 129] width 14 height 14
click at [623, 109] on icon "button" at bounding box center [620, 105] width 8 height 8
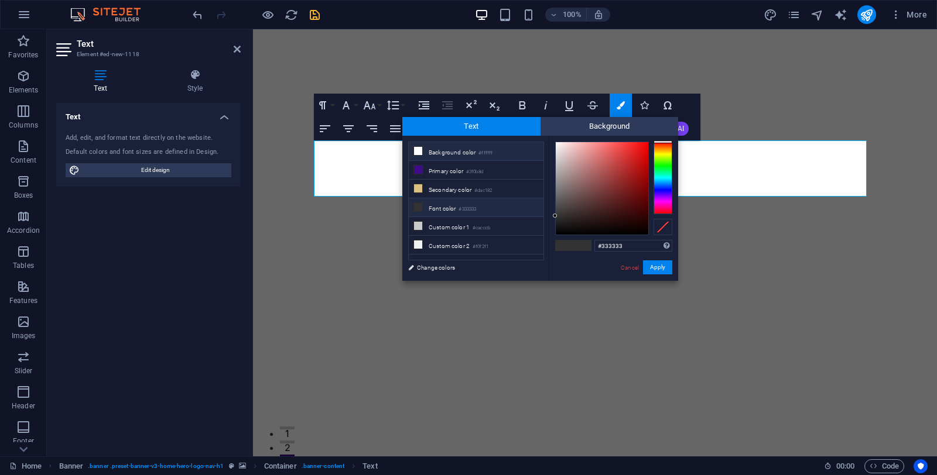
click at [417, 151] on icon at bounding box center [418, 151] width 8 height 8
type input "#ffffff"
click at [663, 270] on button "Apply" at bounding box center [657, 267] width 29 height 14
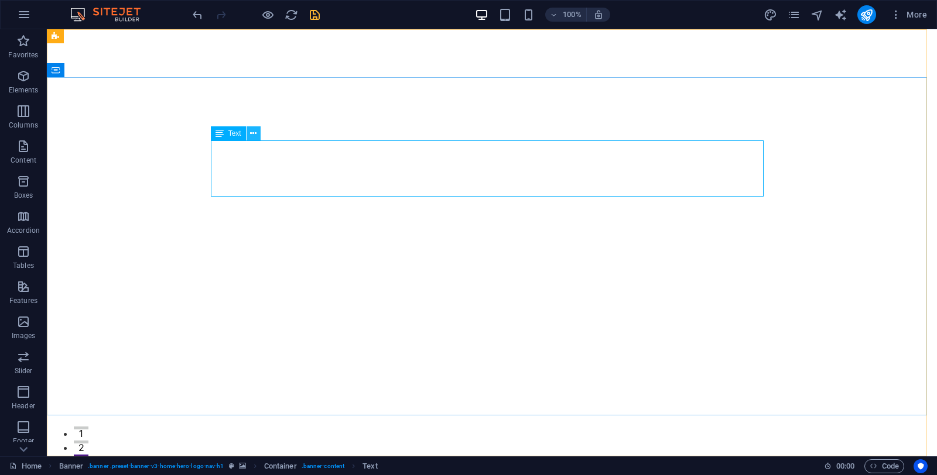
click at [253, 131] on icon at bounding box center [253, 134] width 6 height 12
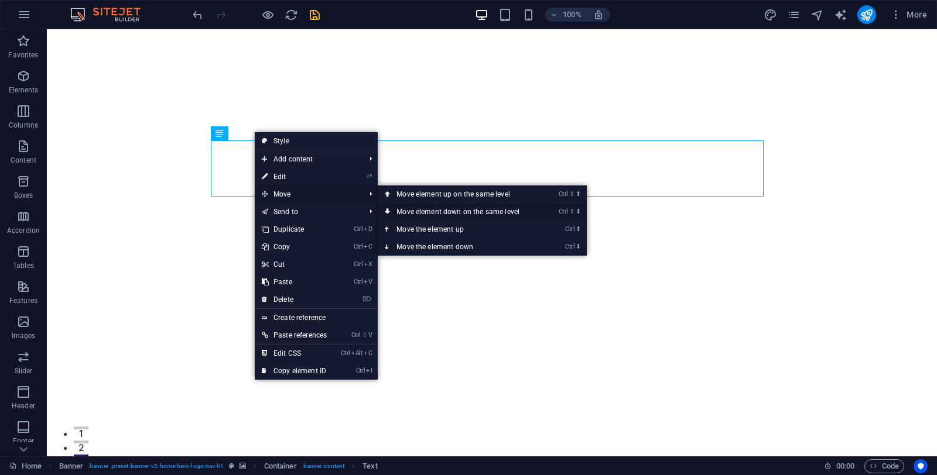
click at [450, 215] on link "Ctrl ⇧ ⬇ Move element down on the same level" at bounding box center [460, 212] width 165 height 18
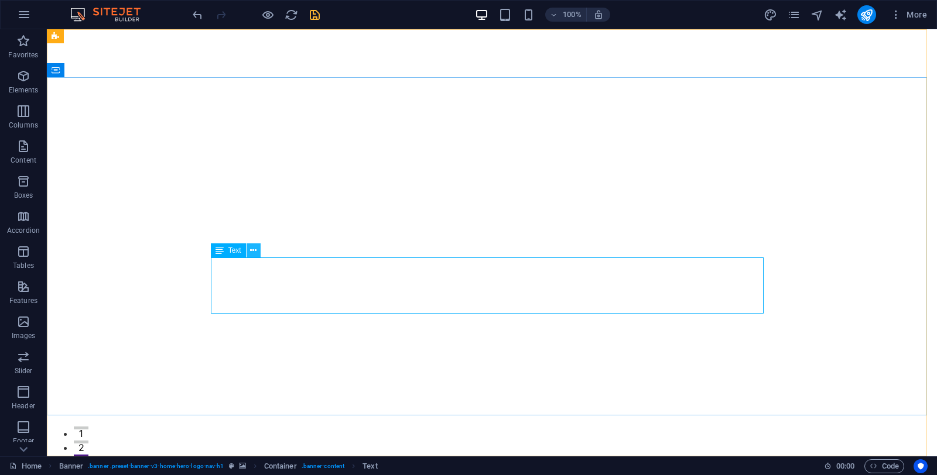
click at [252, 253] on icon at bounding box center [253, 251] width 6 height 12
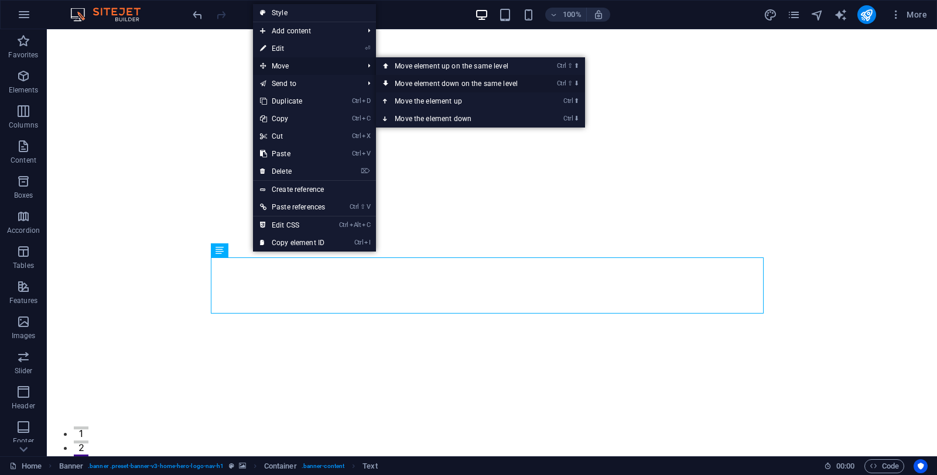
click at [420, 83] on link "Ctrl ⇧ ⬇ Move element down on the same level" at bounding box center [458, 84] width 165 height 18
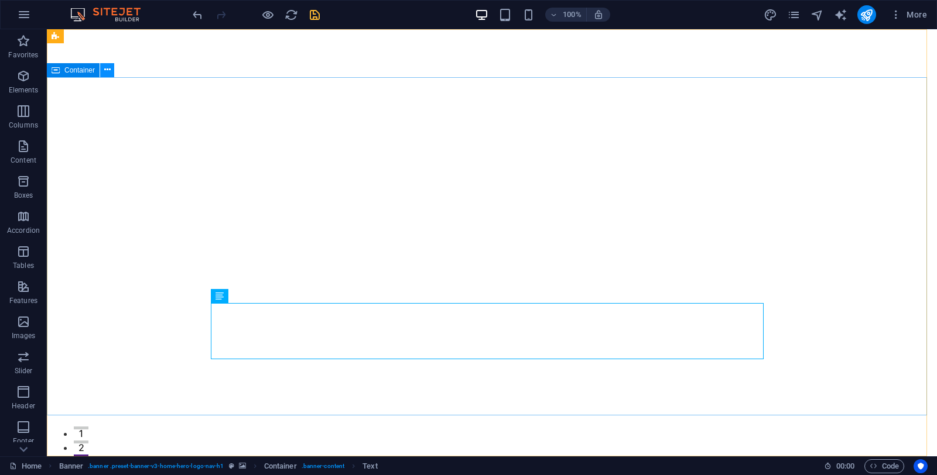
click at [107, 71] on icon at bounding box center [107, 70] width 6 height 12
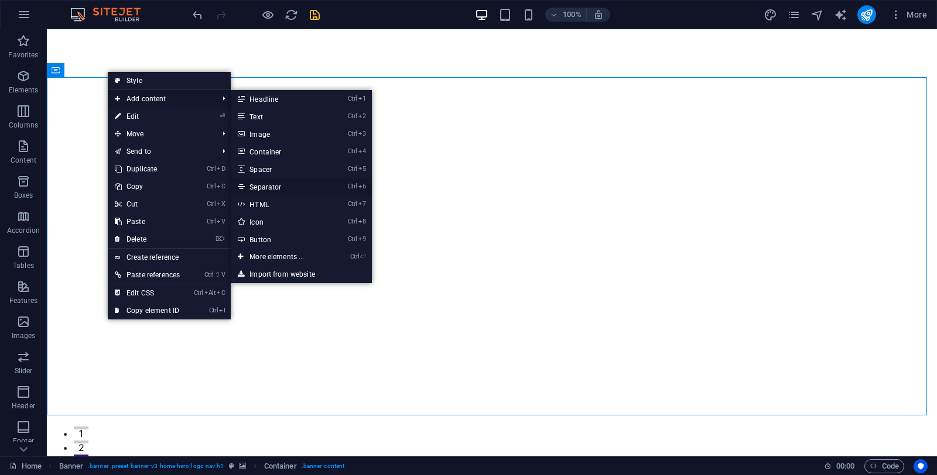
click at [262, 190] on link "Ctrl 6 Separator" at bounding box center [279, 187] width 97 height 18
select select "%"
select select "px"
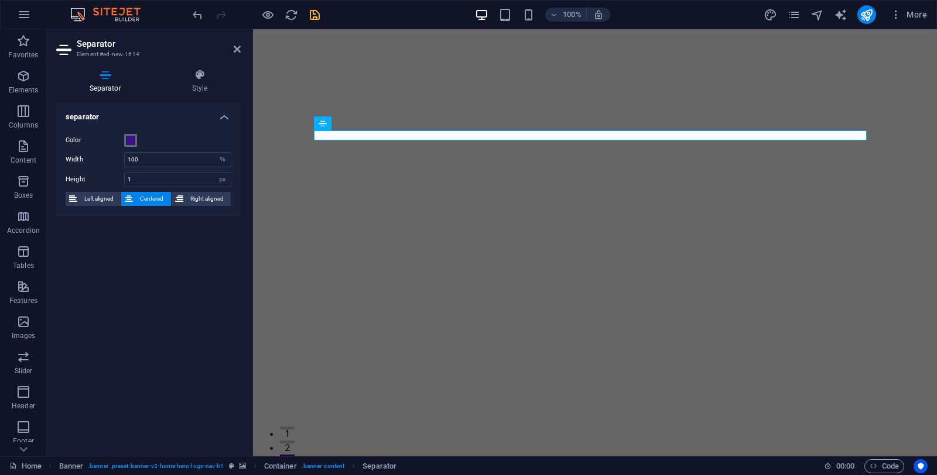
click at [129, 140] on span at bounding box center [130, 140] width 9 height 9
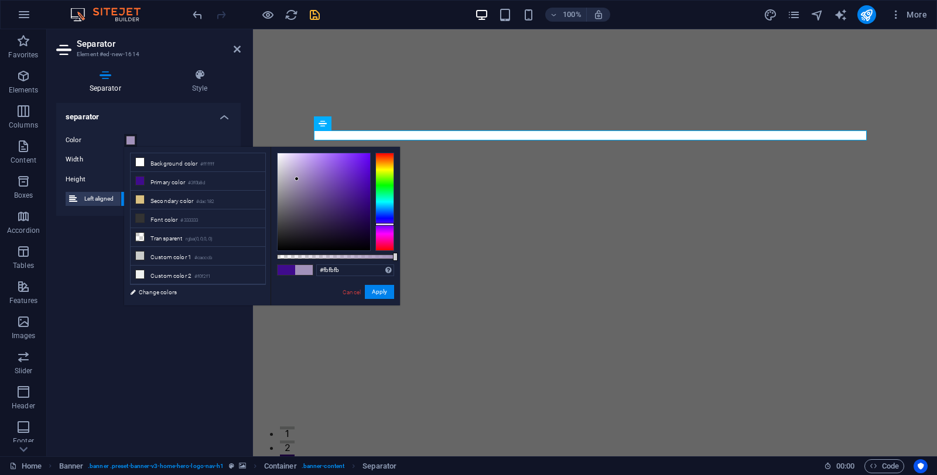
type input "#ffffff"
drag, startPoint x: 297, startPoint y: 179, endPoint x: 248, endPoint y: 129, distance: 69.9
click at [248, 129] on body "glowsdk.online Home Favorites Elements Columns Content Boxes Accordion Tables F…" at bounding box center [468, 237] width 937 height 475
click at [383, 293] on button "Apply" at bounding box center [379, 292] width 29 height 14
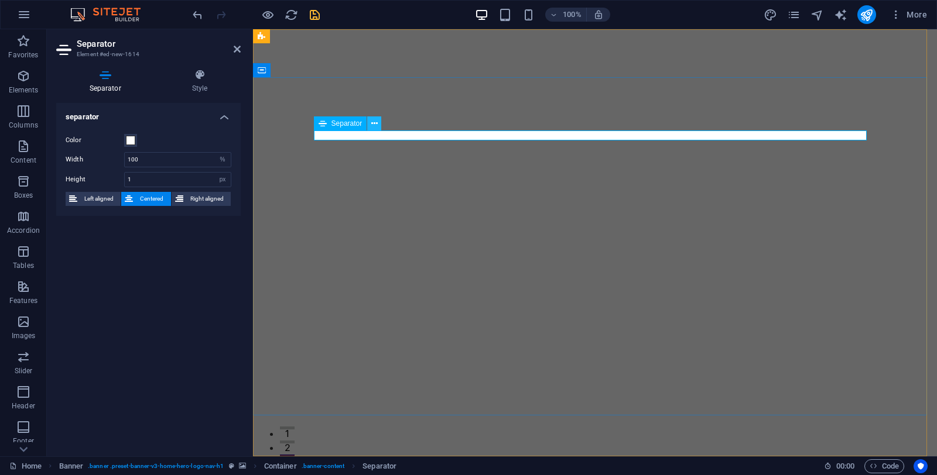
click at [372, 124] on icon at bounding box center [374, 124] width 6 height 12
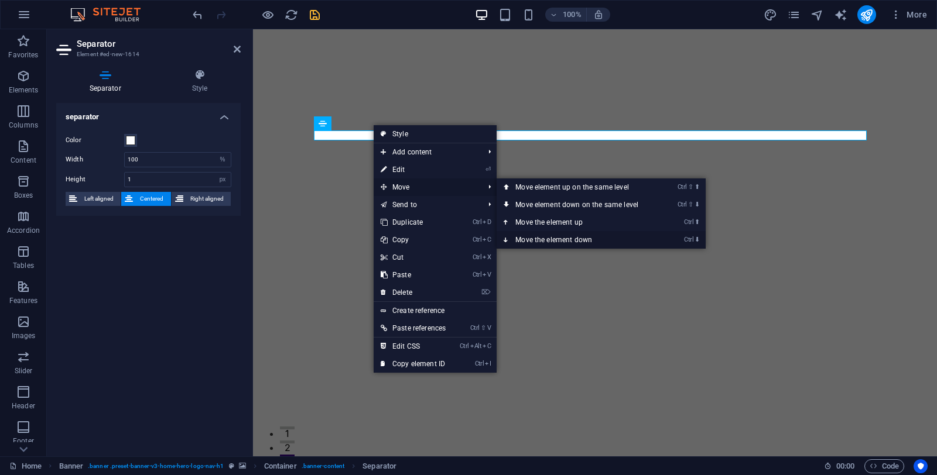
click at [560, 237] on link "Ctrl ⬇ Move the element down" at bounding box center [578, 240] width 165 height 18
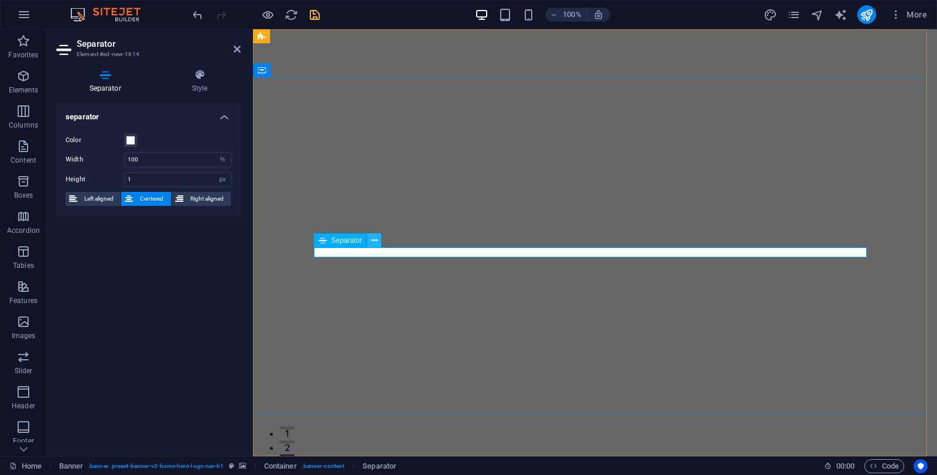
click at [375, 241] on icon at bounding box center [374, 241] width 6 height 12
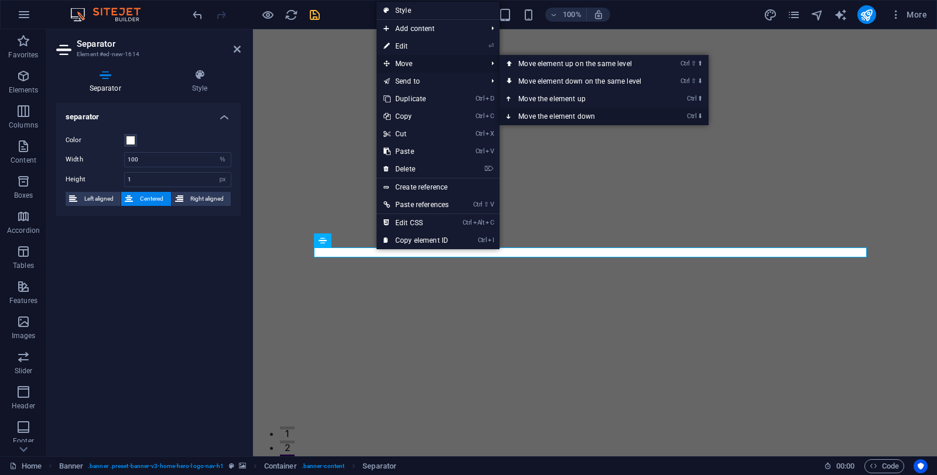
click at [574, 116] on link "Ctrl ⬇ Move the element down" at bounding box center [581, 117] width 165 height 18
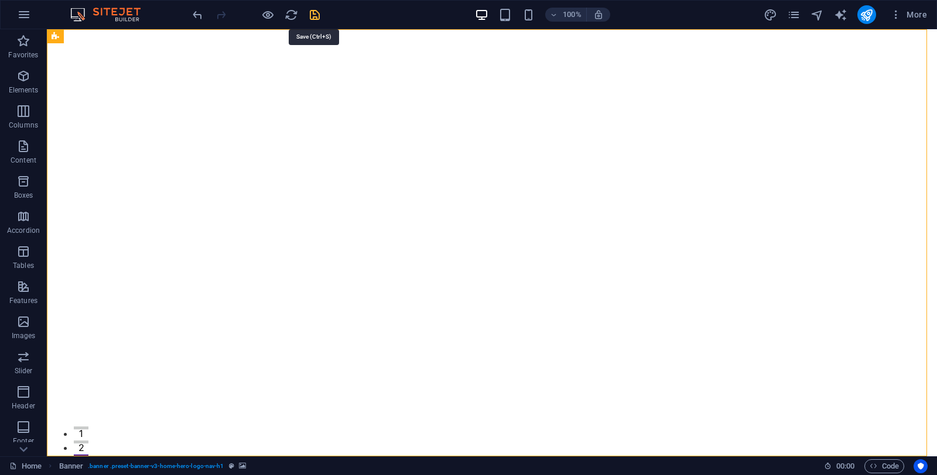
click at [318, 13] on icon "save" at bounding box center [314, 14] width 13 height 13
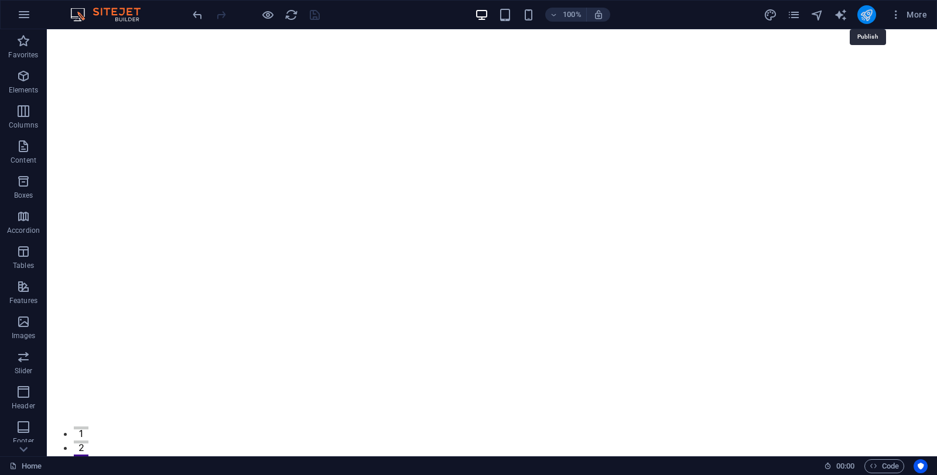
click at [869, 16] on icon "publish" at bounding box center [865, 14] width 13 height 13
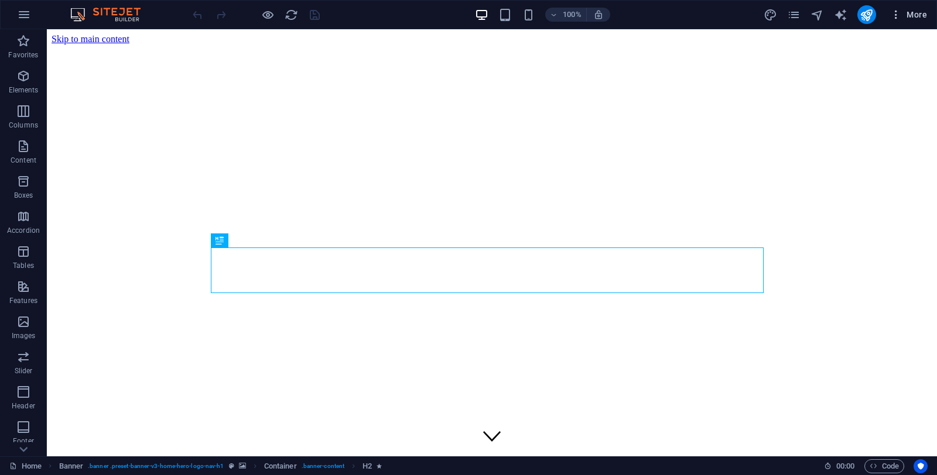
click at [898, 18] on icon "button" at bounding box center [896, 15] width 12 height 12
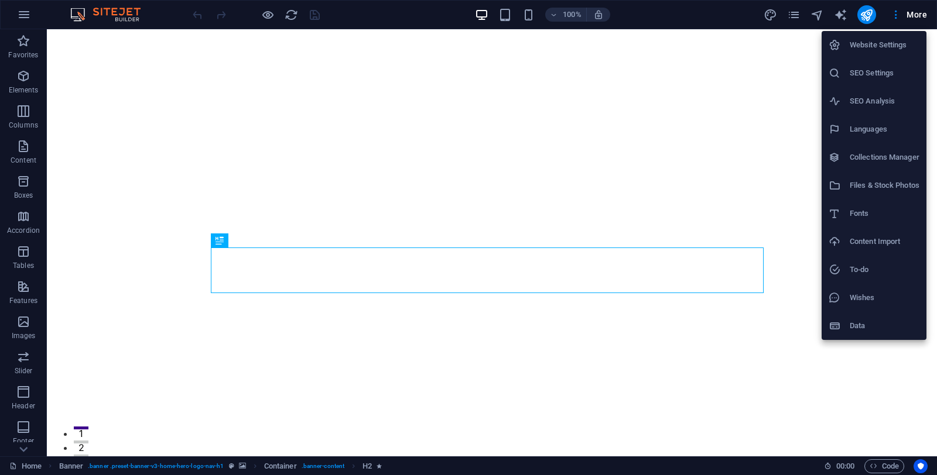
click at [885, 46] on h6 "Website Settings" at bounding box center [884, 45] width 70 height 14
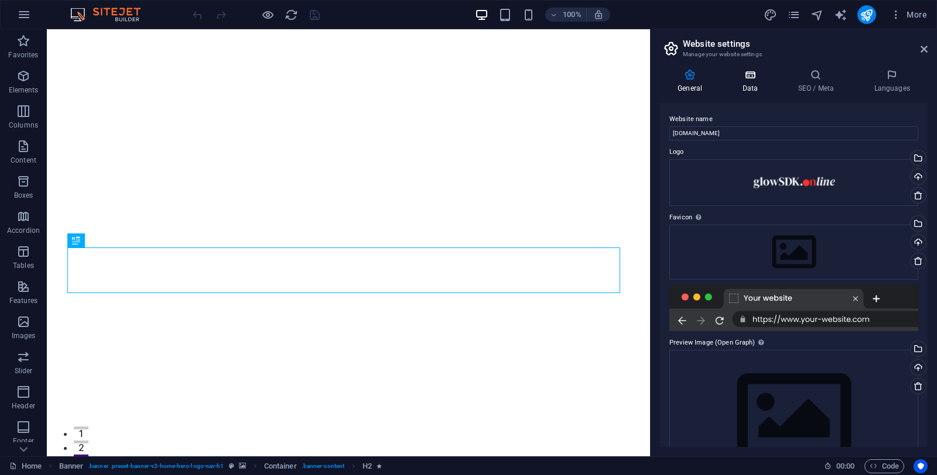
click at [751, 86] on h4 "Data" at bounding box center [752, 81] width 56 height 25
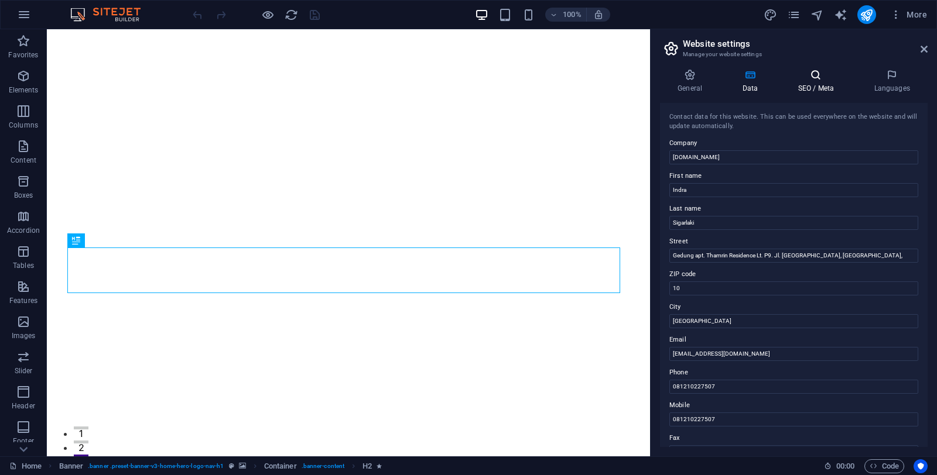
click at [808, 79] on icon at bounding box center [815, 75] width 71 height 12
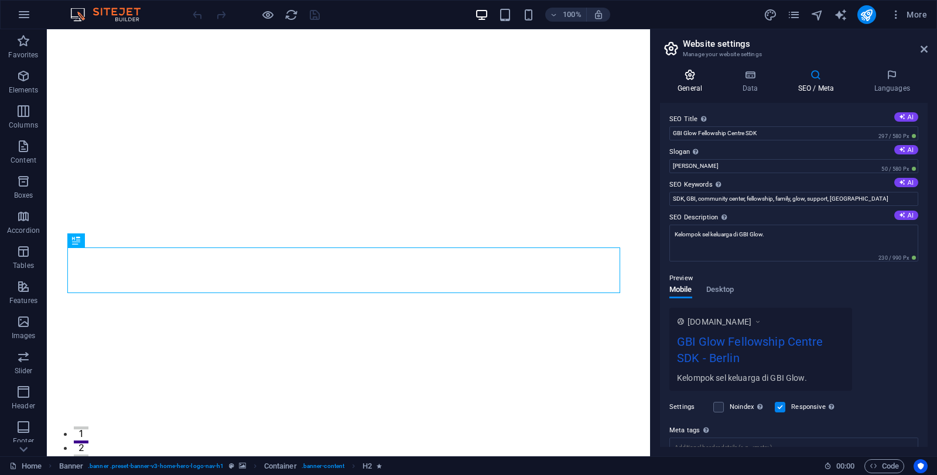
click at [690, 80] on icon at bounding box center [690, 75] width 60 height 12
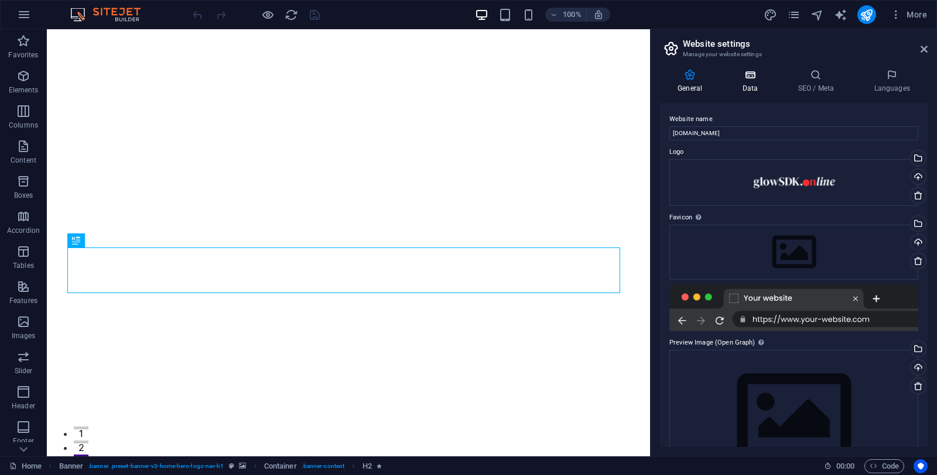
click at [747, 76] on icon at bounding box center [749, 75] width 51 height 12
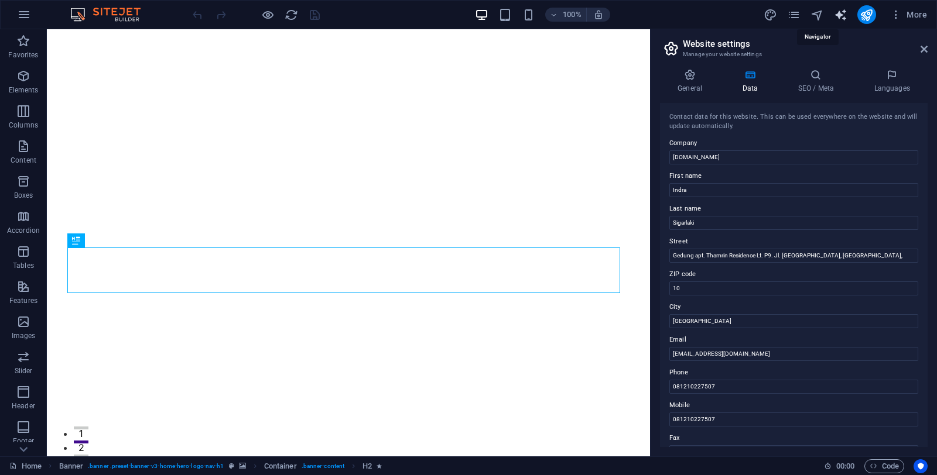
drag, startPoint x: 818, startPoint y: 16, endPoint x: 841, endPoint y: 18, distance: 22.9
click at [841, 18] on icon "text_generator" at bounding box center [839, 14] width 13 height 13
select select "English"
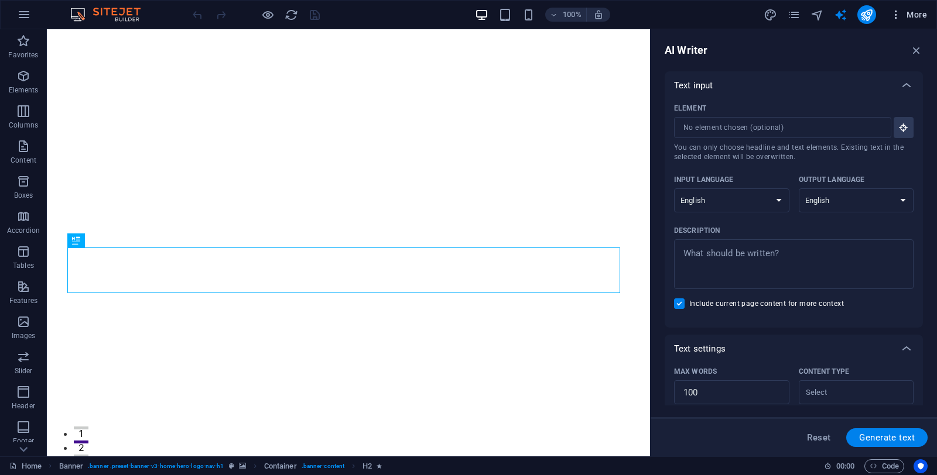
click at [898, 16] on icon "button" at bounding box center [896, 15] width 12 height 12
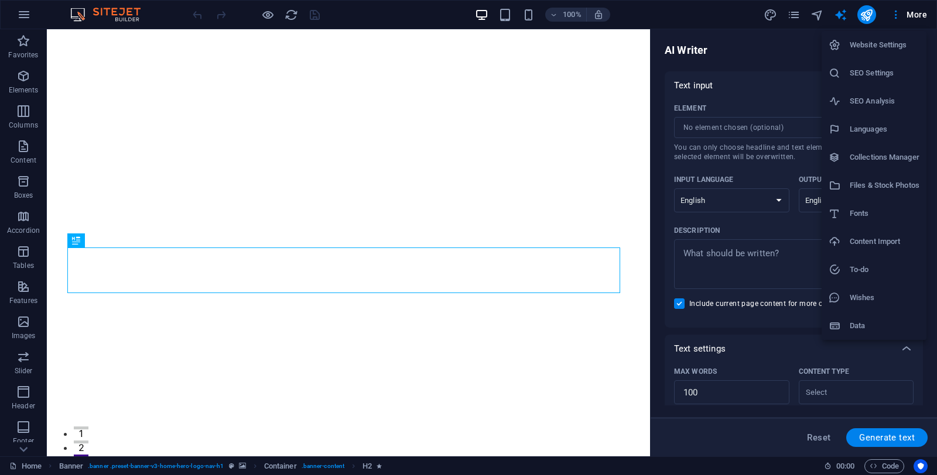
click at [867, 80] on li "SEO Settings" at bounding box center [873, 73] width 105 height 28
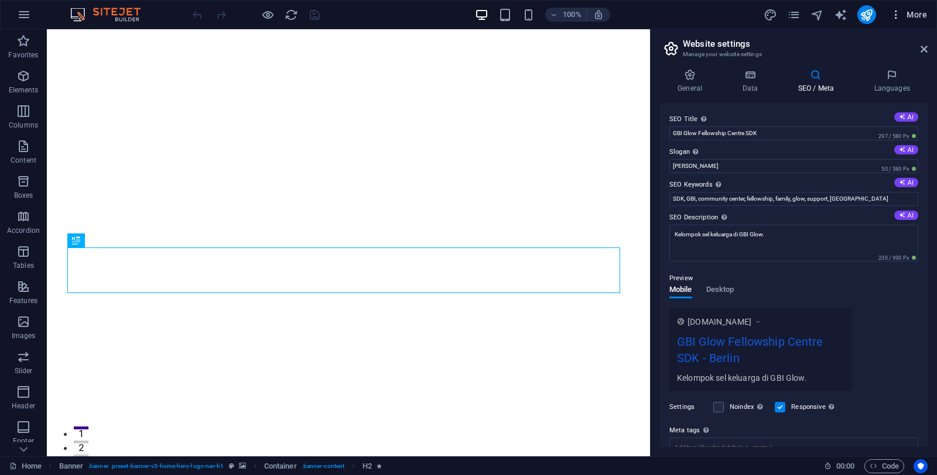
click at [897, 15] on icon "button" at bounding box center [896, 15] width 12 height 12
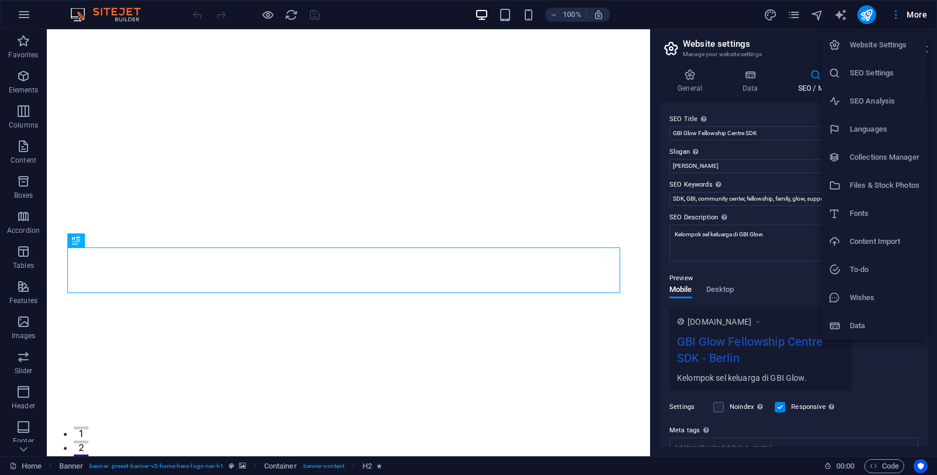
click at [873, 189] on h6 "Files & Stock Photos" at bounding box center [884, 186] width 70 height 14
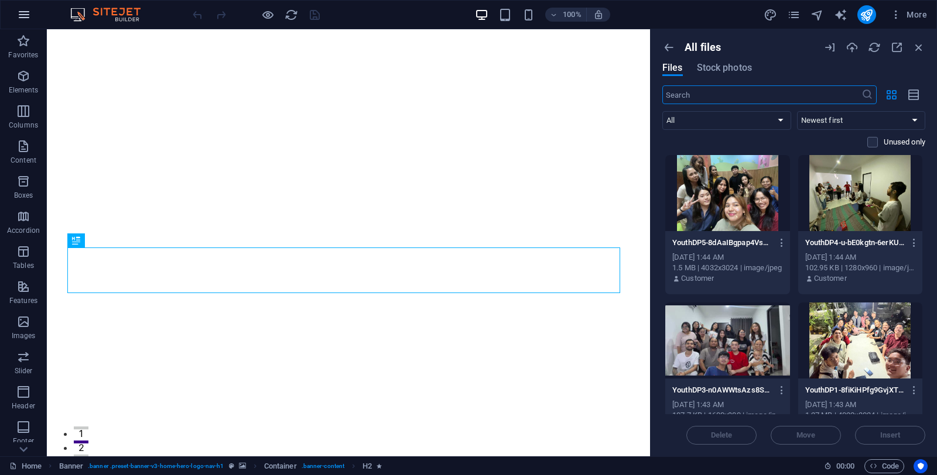
click at [20, 13] on icon "button" at bounding box center [24, 15] width 14 height 14
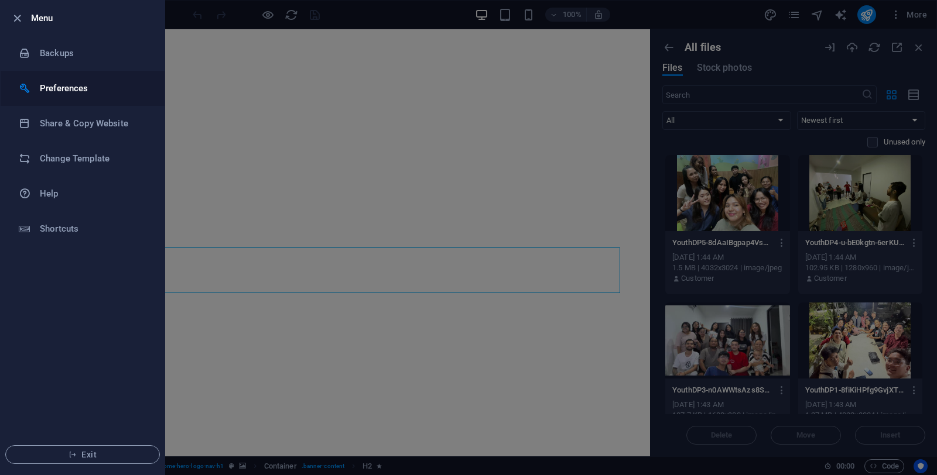
click at [65, 88] on h6 "Preferences" at bounding box center [94, 88] width 108 height 14
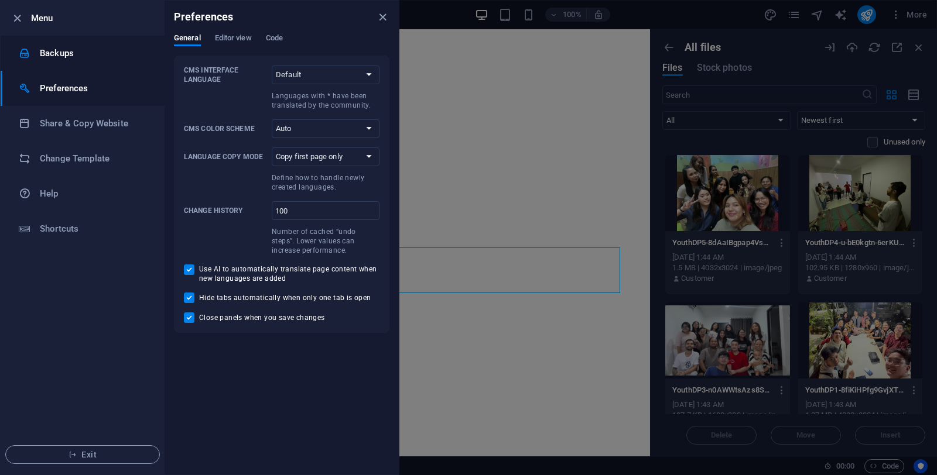
click at [56, 53] on h6 "Backups" at bounding box center [94, 53] width 108 height 14
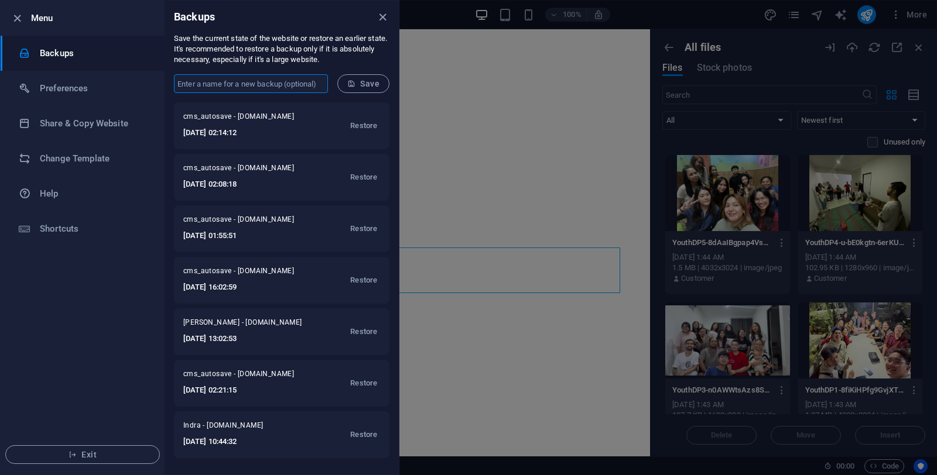
click at [254, 88] on input "text" at bounding box center [251, 83] width 154 height 19
type input "Indra"
click at [371, 86] on span "Save" at bounding box center [363, 83] width 32 height 9
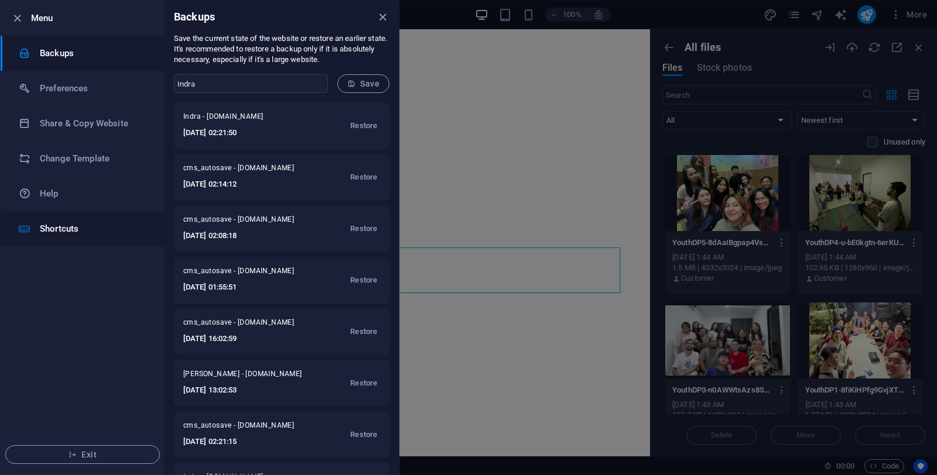
click at [54, 231] on h6 "Shortcuts" at bounding box center [94, 229] width 108 height 14
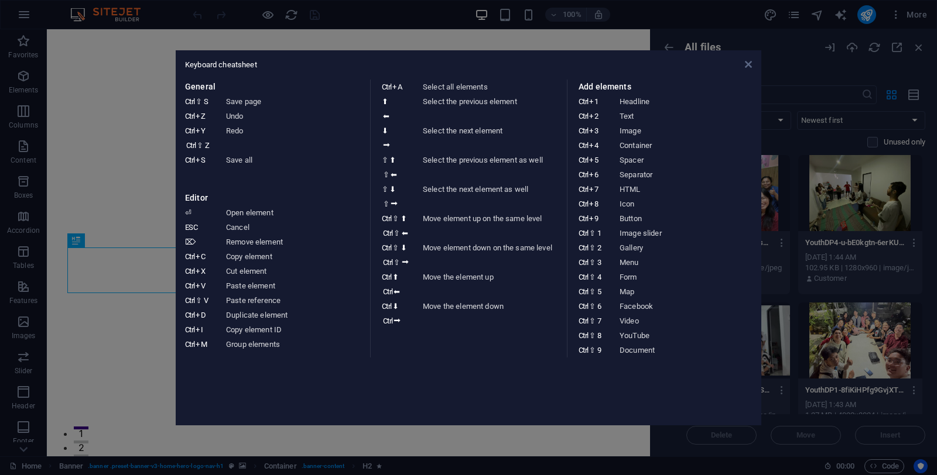
click at [749, 64] on icon at bounding box center [748, 64] width 7 height 9
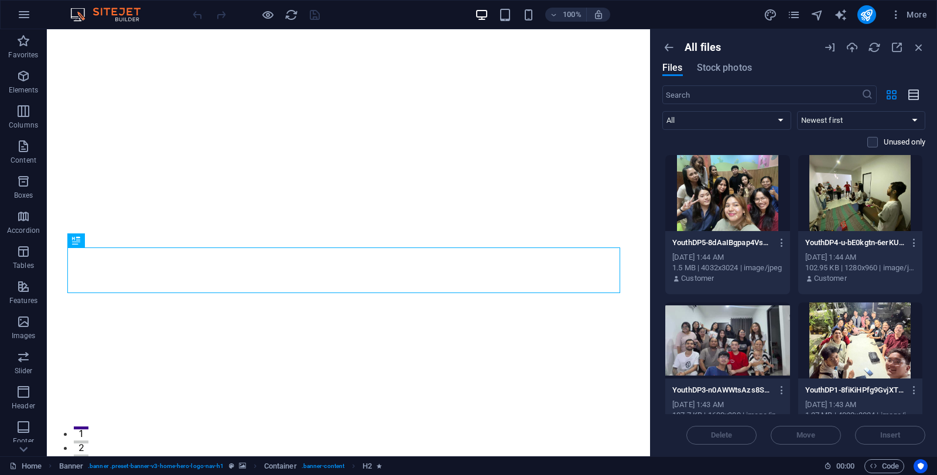
click at [916, 94] on icon "button" at bounding box center [913, 94] width 13 height 13
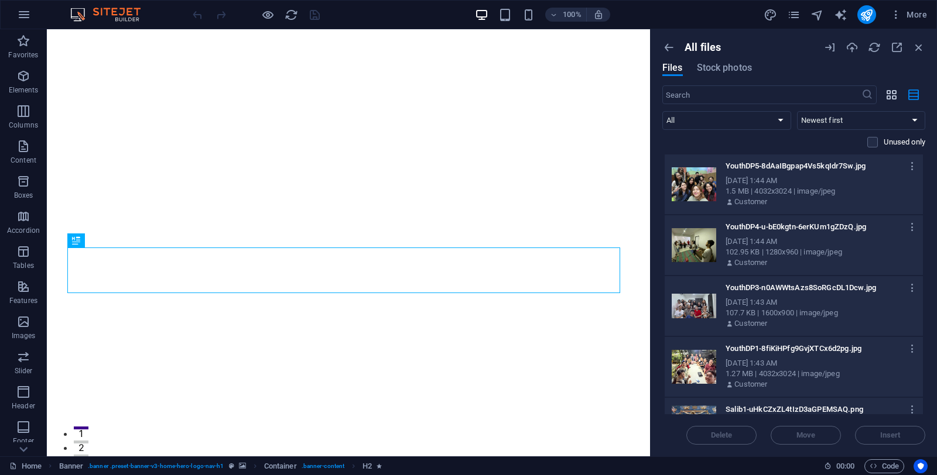
click at [893, 95] on icon "button" at bounding box center [890, 94] width 13 height 13
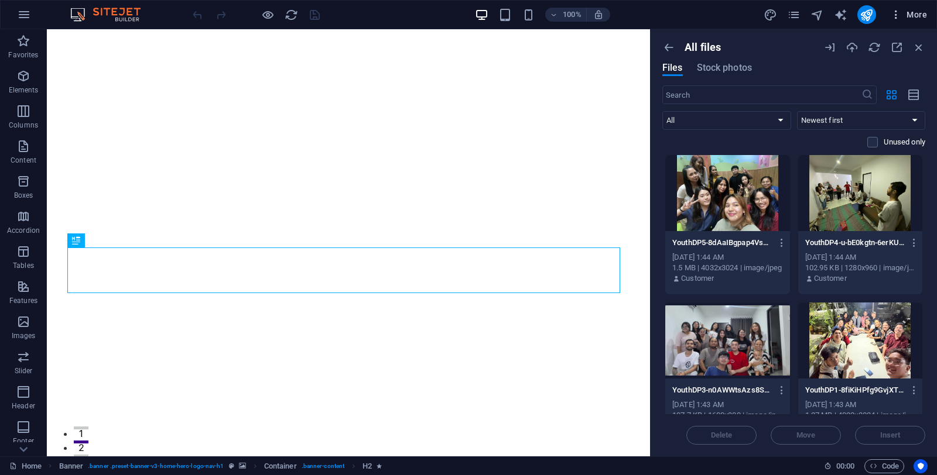
click at [906, 19] on span "More" at bounding box center [908, 15] width 37 height 12
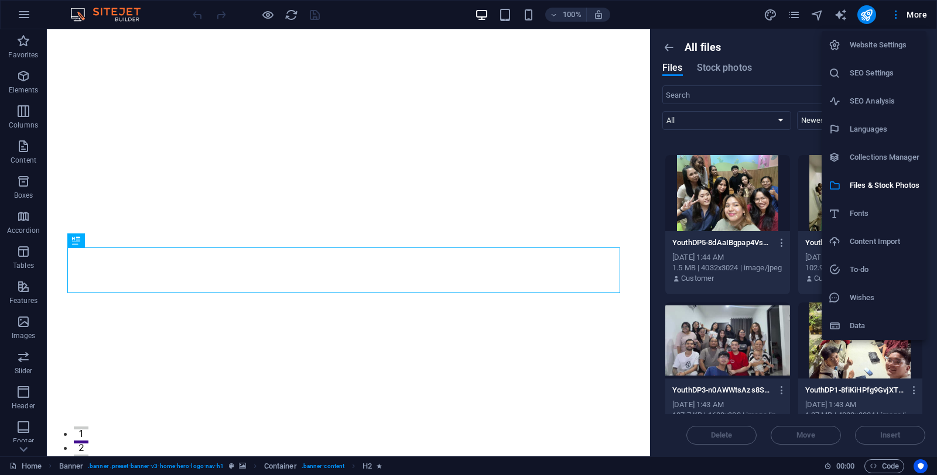
click at [874, 49] on h6 "Website Settings" at bounding box center [884, 45] width 70 height 14
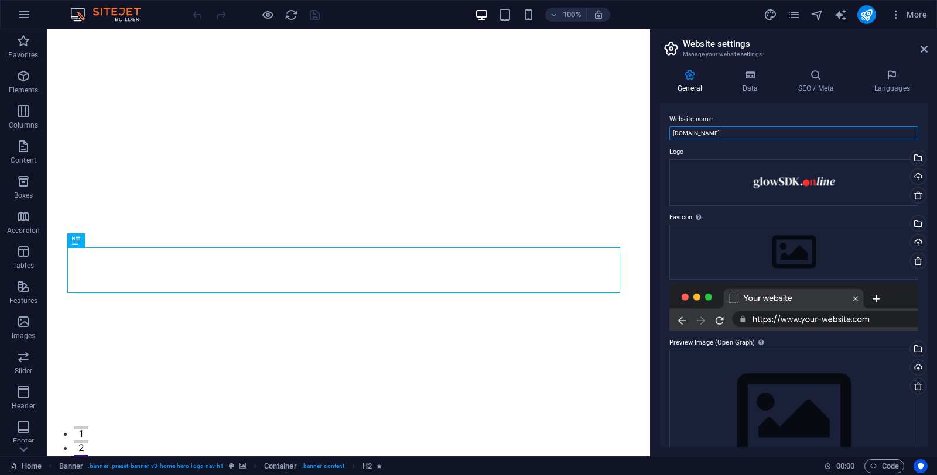
click at [746, 132] on input "[DOMAIN_NAME]" at bounding box center [793, 133] width 249 height 14
click at [800, 321] on div at bounding box center [793, 307] width 249 height 47
click at [881, 321] on div at bounding box center [793, 307] width 249 height 47
click at [8, 81] on span "Elements" at bounding box center [23, 83] width 47 height 28
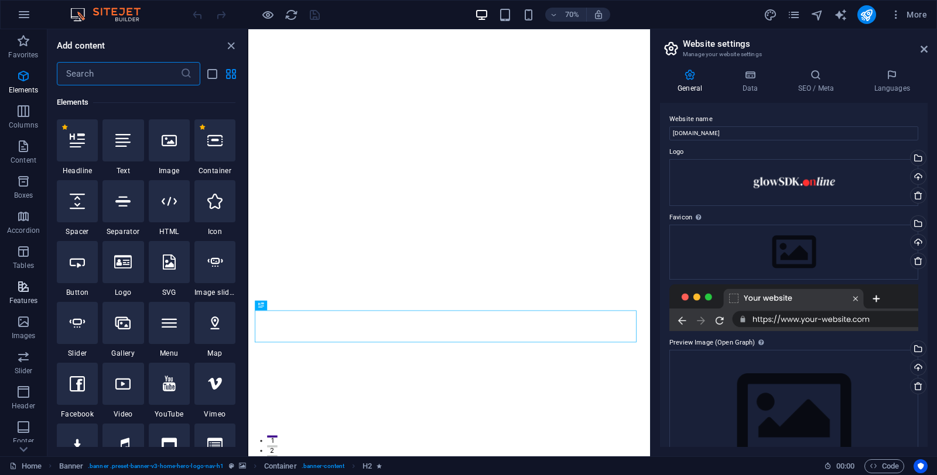
scroll to position [100, 0]
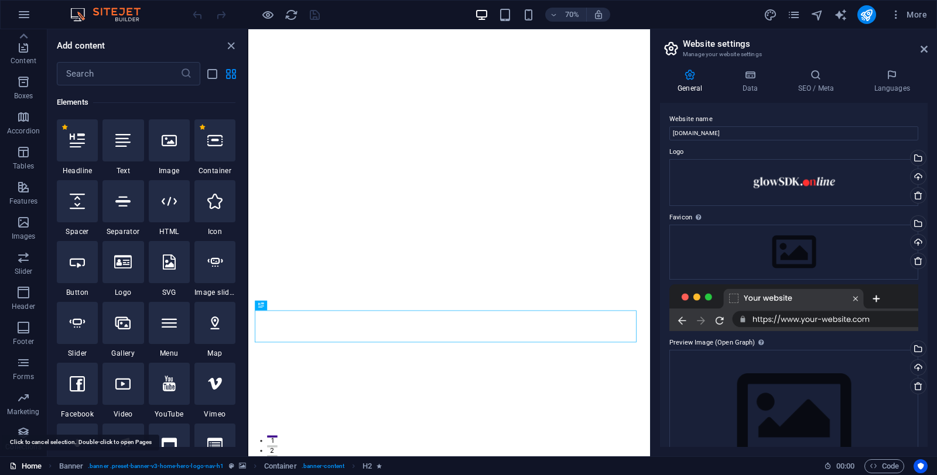
click at [25, 469] on link "Home" at bounding box center [25, 466] width 32 height 14
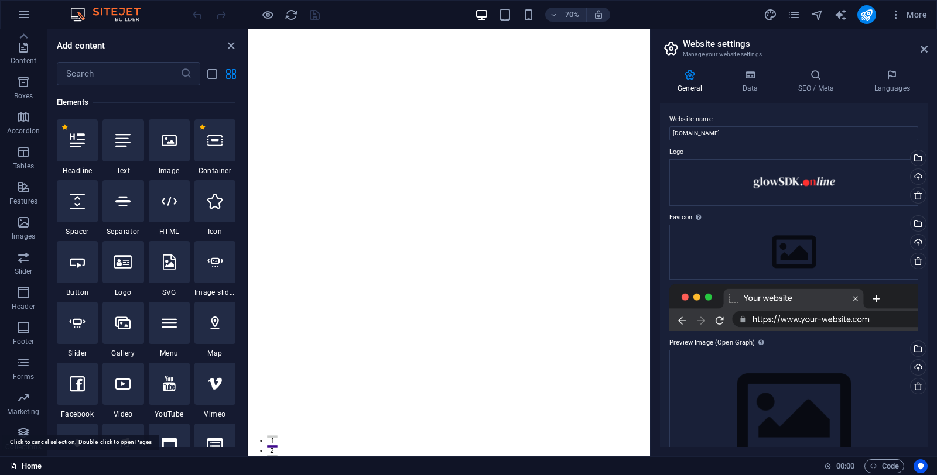
click at [25, 468] on link "Home" at bounding box center [25, 466] width 32 height 14
click at [23, 47] on icon "button" at bounding box center [23, 41] width 14 height 14
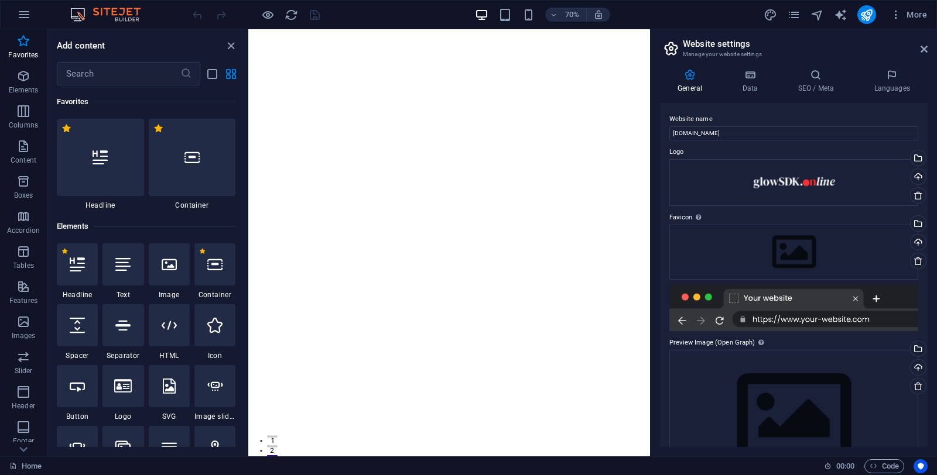
click at [107, 13] on img at bounding box center [111, 15] width 88 height 14
click at [81, 12] on img at bounding box center [111, 15] width 88 height 14
click at [20, 16] on icon "button" at bounding box center [24, 15] width 14 height 14
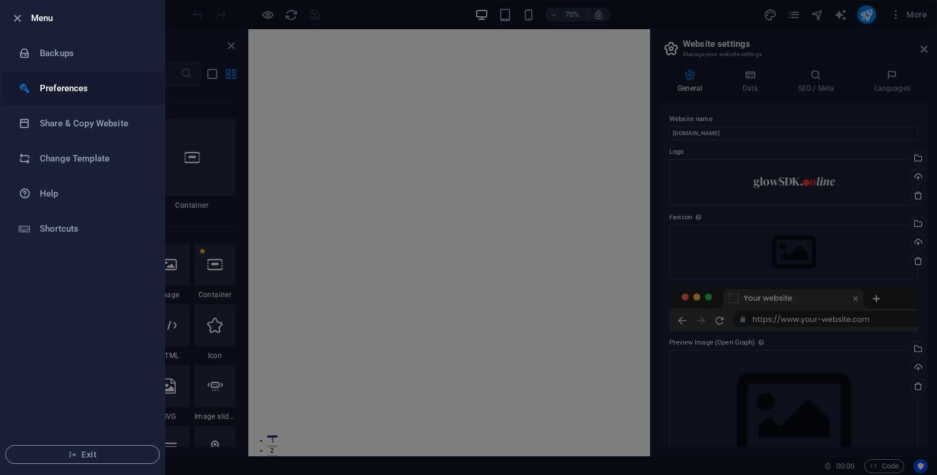
click at [78, 87] on h6 "Preferences" at bounding box center [94, 88] width 108 height 14
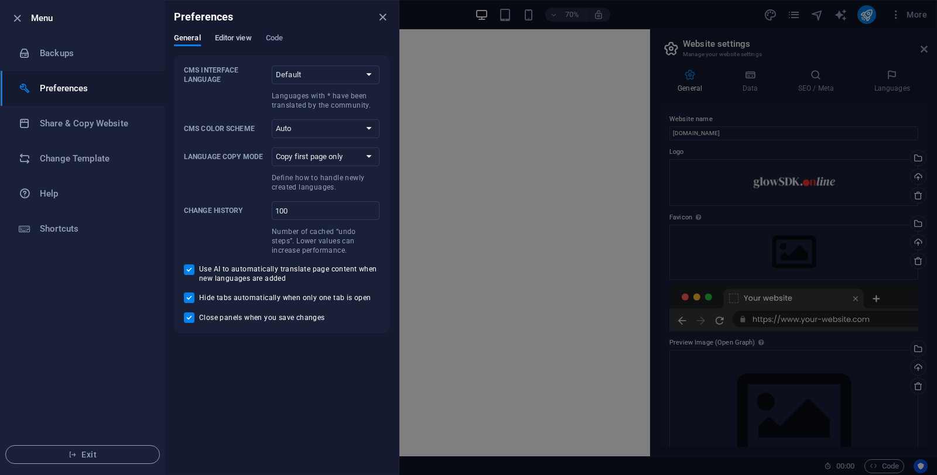
click at [224, 36] on span "Editor view" at bounding box center [233, 39] width 37 height 16
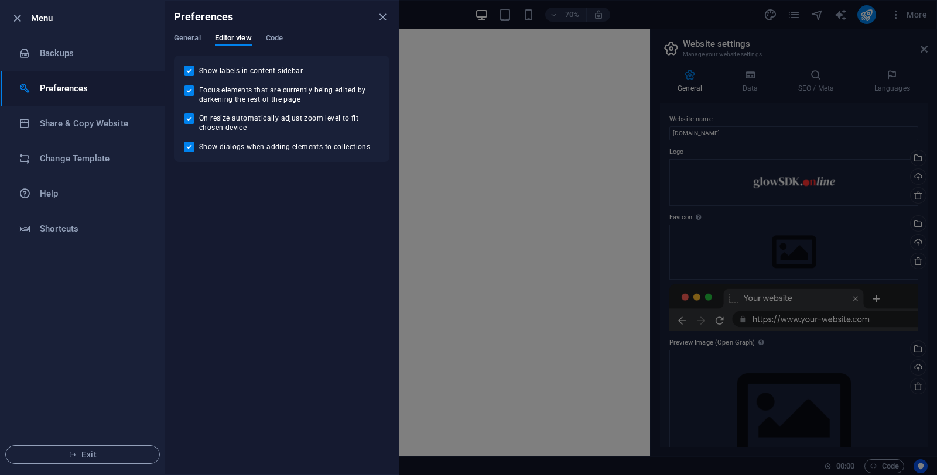
click at [285, 41] on div "General Editor view Code" at bounding box center [281, 44] width 215 height 22
click at [277, 39] on span "Code" at bounding box center [274, 39] width 17 height 16
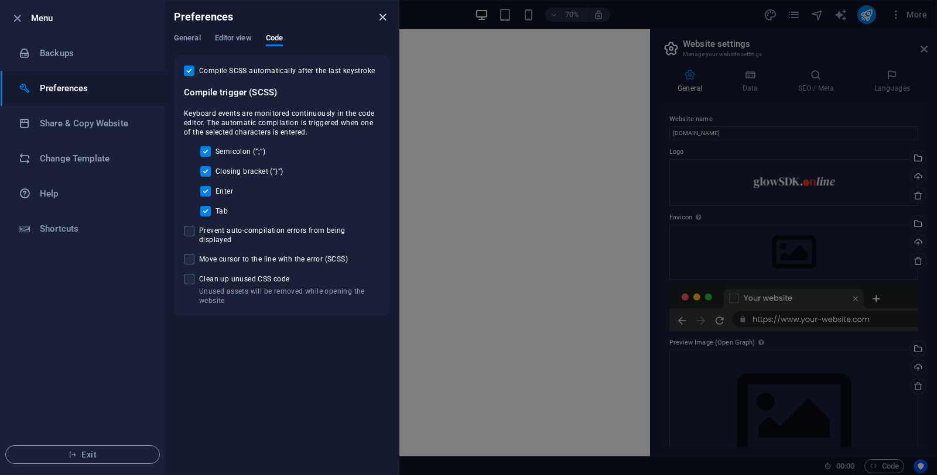
click at [383, 16] on icon "close" at bounding box center [382, 17] width 13 height 13
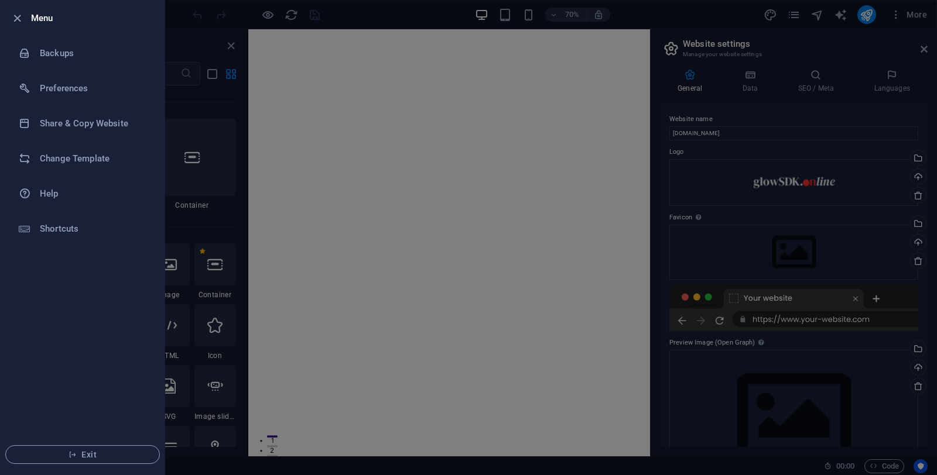
click at [911, 13] on div at bounding box center [468, 237] width 937 height 475
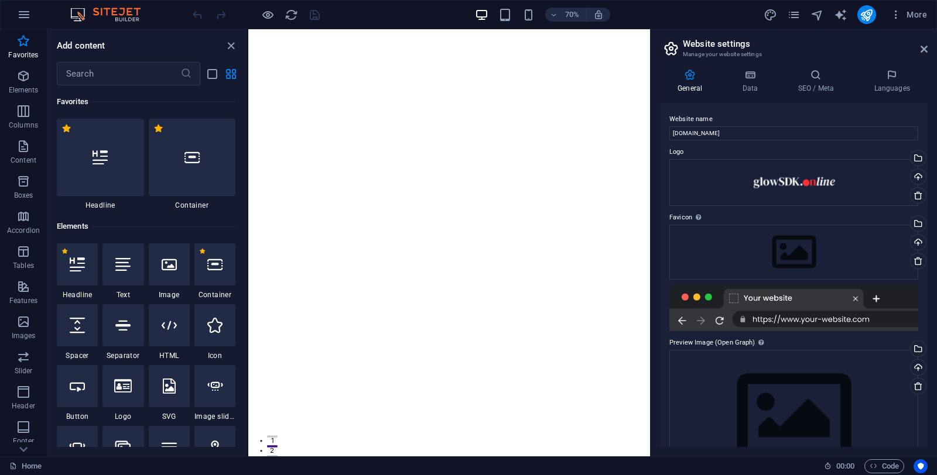
click at [804, 318] on div at bounding box center [793, 307] width 249 height 47
drag, startPoint x: 804, startPoint y: 318, endPoint x: 875, endPoint y: 294, distance: 75.1
click at [875, 294] on div at bounding box center [793, 307] width 249 height 47
click at [726, 128] on input "[DOMAIN_NAME]" at bounding box center [793, 133] width 249 height 14
click at [701, 51] on h3 "Manage your website settings" at bounding box center [792, 54] width 221 height 11
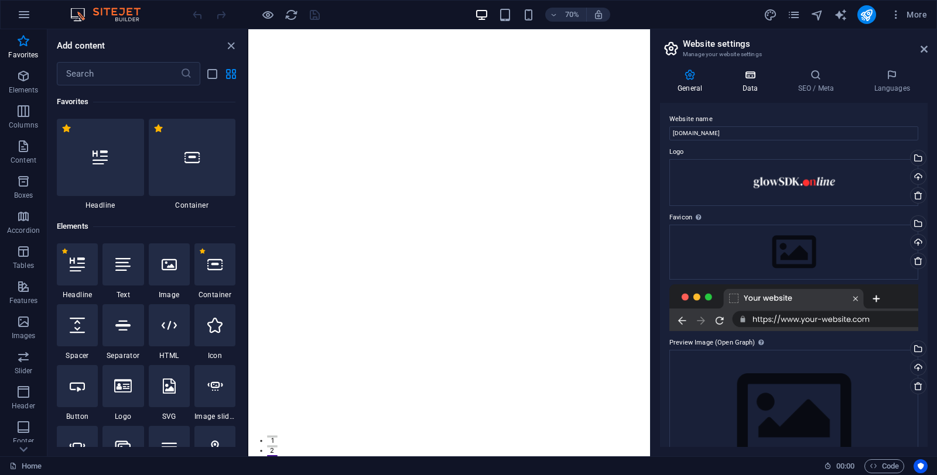
click at [740, 79] on icon at bounding box center [749, 75] width 51 height 12
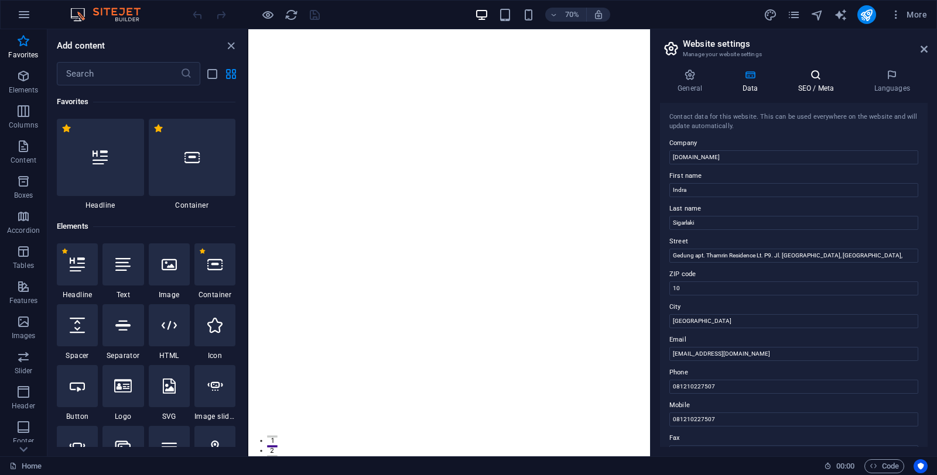
drag, startPoint x: 747, startPoint y: 124, endPoint x: 814, endPoint y: 85, distance: 77.4
click at [814, 85] on div "General Data SEO / Meta Languages Website name glowsdk.online Logo Drag files h…" at bounding box center [793, 258] width 267 height 378
click at [816, 79] on icon at bounding box center [815, 75] width 71 height 12
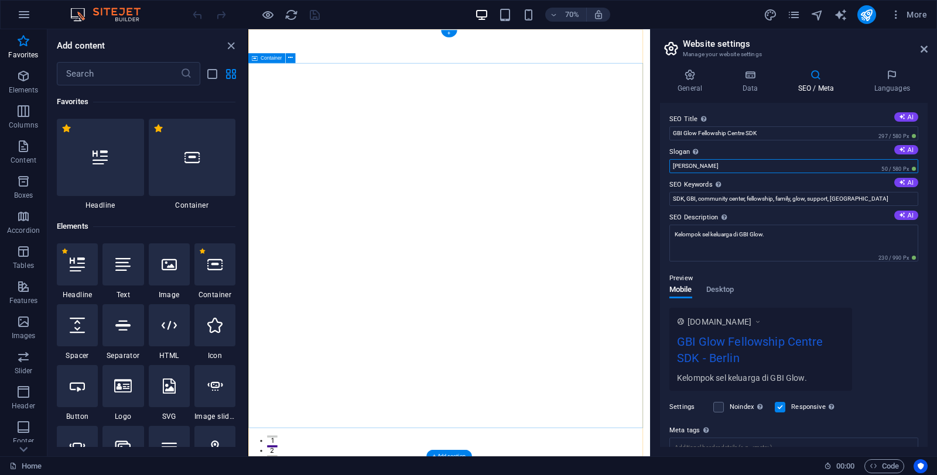
drag, startPoint x: 942, startPoint y: 197, endPoint x: 801, endPoint y: 227, distance: 144.2
drag, startPoint x: 704, startPoint y: 163, endPoint x: 668, endPoint y: 164, distance: 35.1
click at [669, 164] on input "Berlin" at bounding box center [793, 166] width 249 height 14
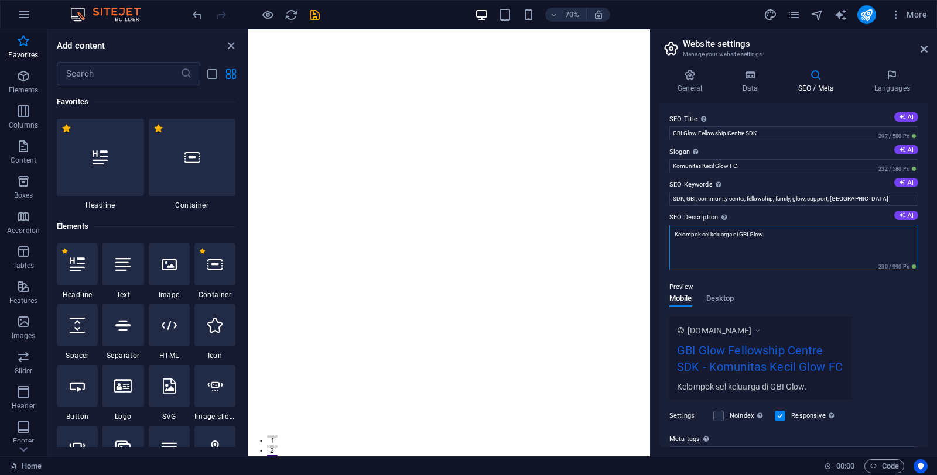
drag, startPoint x: 769, startPoint y: 232, endPoint x: 664, endPoint y: 227, distance: 104.3
click at [664, 227] on div "SEO Title The title of your website - make it something that stands out in sear…" at bounding box center [793, 275] width 267 height 344
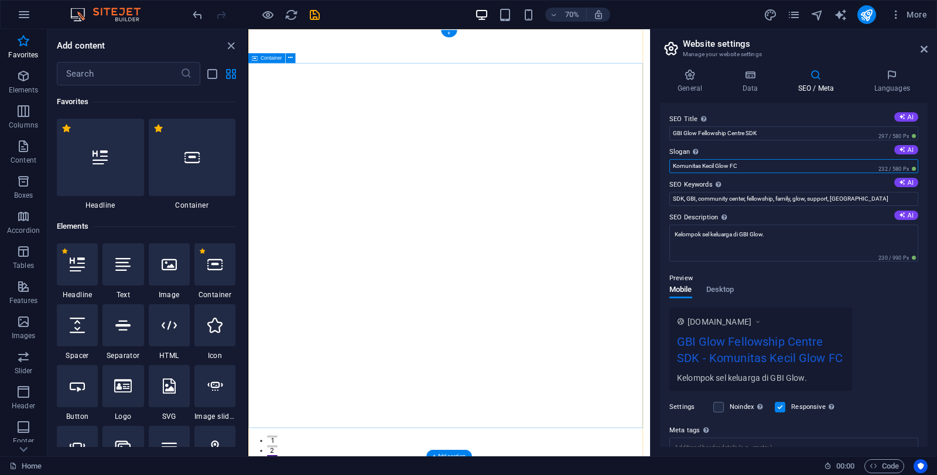
drag, startPoint x: 992, startPoint y: 195, endPoint x: 799, endPoint y: 225, distance: 195.5
paste input "Kelompok sel keluarga di GBI Glow."
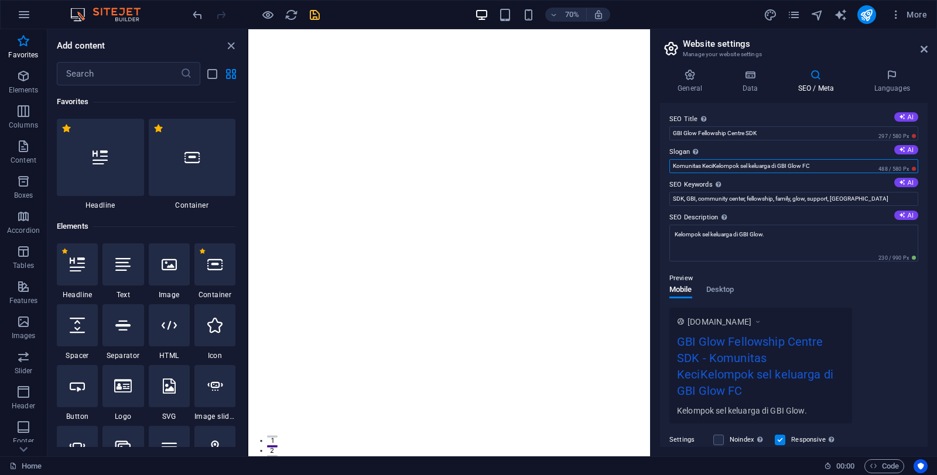
type input "Komunitas KeciKelompok sel keluarga di GBI Glow FC"
click at [311, 12] on icon "save" at bounding box center [314, 14] width 13 height 13
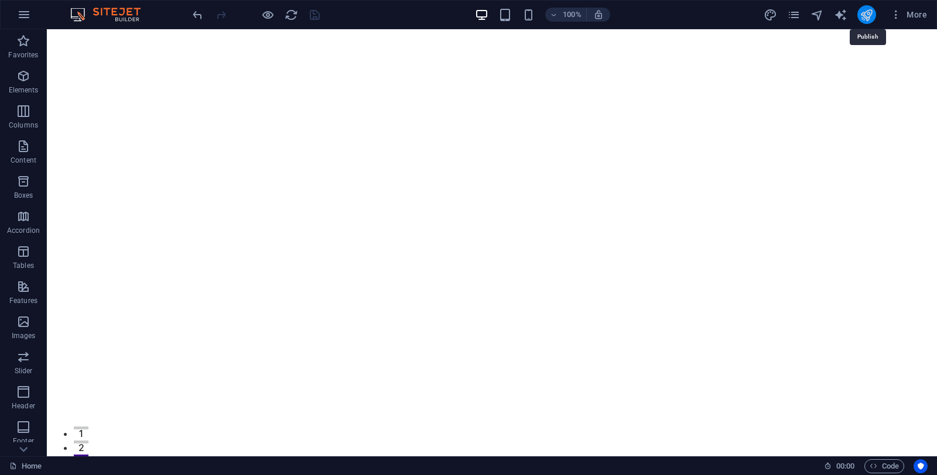
click at [871, 18] on icon "publish" at bounding box center [865, 14] width 13 height 13
